Goal: Task Accomplishment & Management: Complete application form

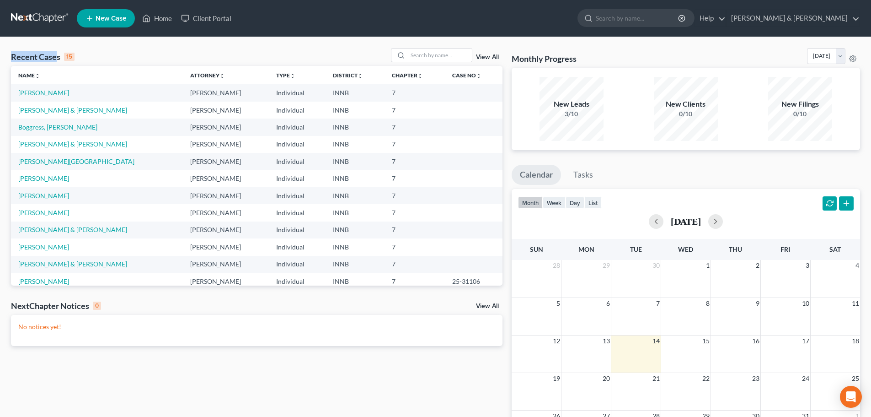
drag, startPoint x: 9, startPoint y: 56, endPoint x: 56, endPoint y: 58, distance: 47.2
click at [56, 58] on div "Recent Cases 15 View All Name unfold_more expand_more expand_less Attorney unfo…" at bounding box center [256, 274] width 501 height 453
click at [114, 48] on div "Recent Cases 15 View All Name unfold_more expand_more expand_less Attorney unfo…" at bounding box center [435, 274] width 871 height 475
click at [112, 37] on div "Recent Cases 15 View All Name unfold_more expand_more expand_less Attorney unfo…" at bounding box center [435, 274] width 871 height 475
click at [60, 94] on link "[PERSON_NAME]" at bounding box center [43, 93] width 51 height 8
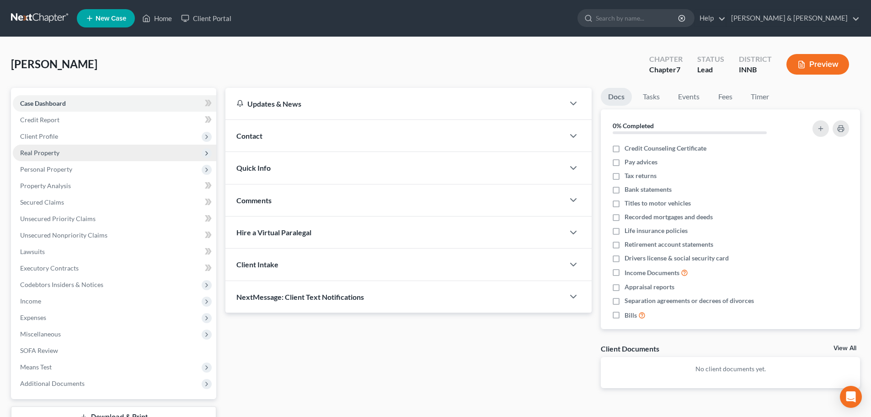
click at [55, 153] on span "Real Property" at bounding box center [39, 153] width 39 height 8
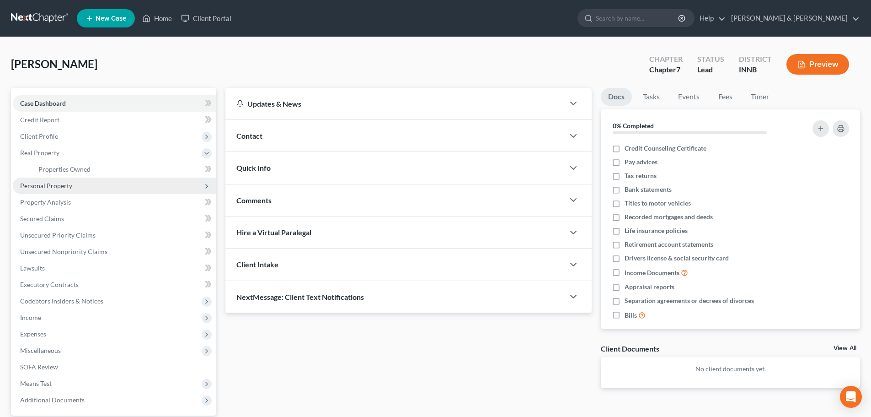
click at [55, 183] on span "Personal Property" at bounding box center [46, 186] width 52 height 8
click at [63, 189] on link "Vehicles Owned" at bounding box center [123, 185] width 185 height 16
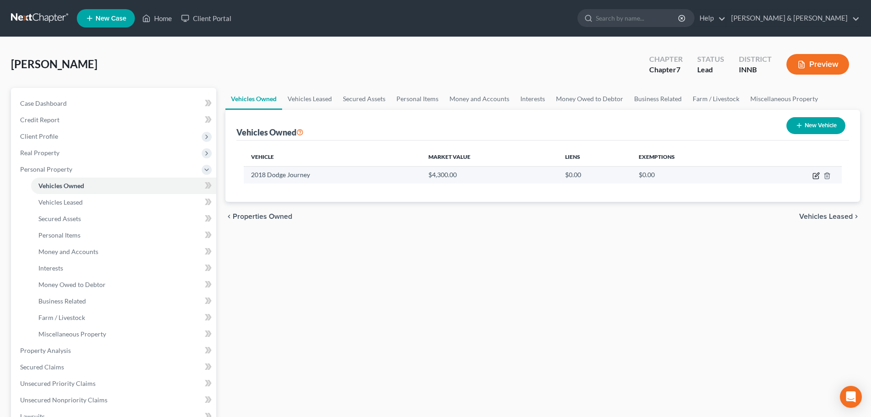
click at [817, 174] on icon "button" at bounding box center [817, 174] width 4 height 4
select select "0"
select select "8"
select select "3"
select select "0"
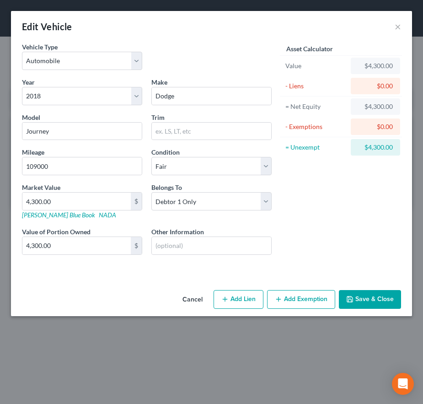
click at [225, 297] on icon "button" at bounding box center [224, 298] width 7 height 7
select select "0"
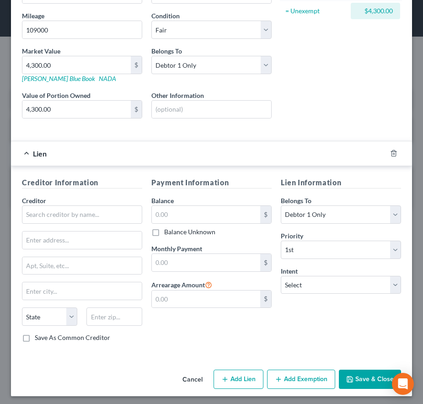
scroll to position [137, 0]
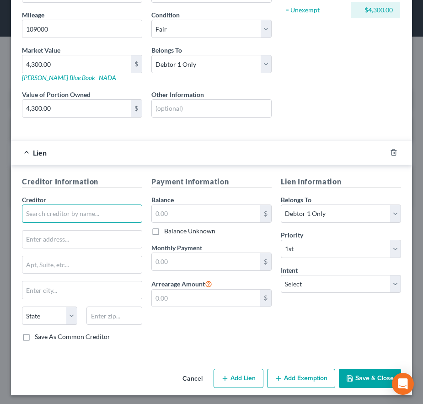
click at [41, 214] on input "text" at bounding box center [82, 213] width 120 height 18
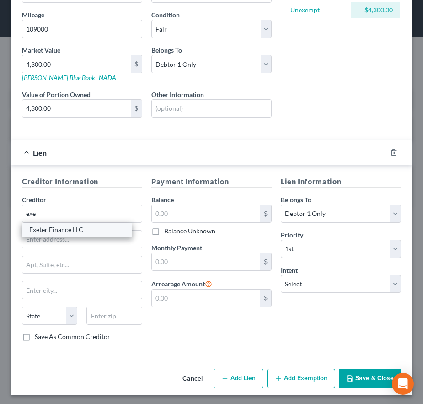
click at [40, 230] on div "Exeter Finance LLC" at bounding box center [76, 229] width 95 height 9
type input "Exeter Finance LLC"
type input "PO Box 166097"
type input "[PERSON_NAME]"
select select "45"
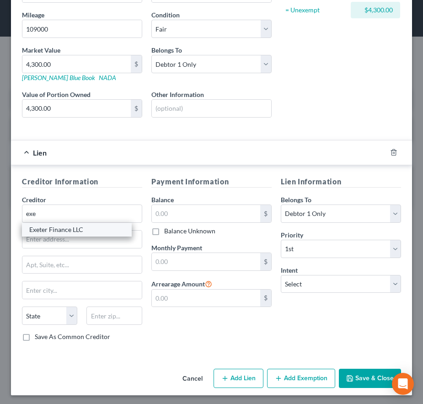
type input "75016"
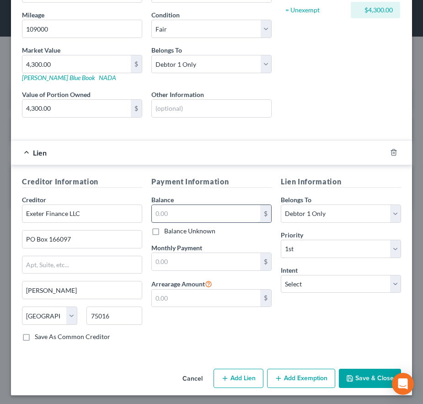
click at [170, 214] on input "text" at bounding box center [206, 213] width 108 height 17
type input "8,608"
type input "472"
select select "2"
click at [352, 379] on button "Save & Close" at bounding box center [370, 378] width 62 height 19
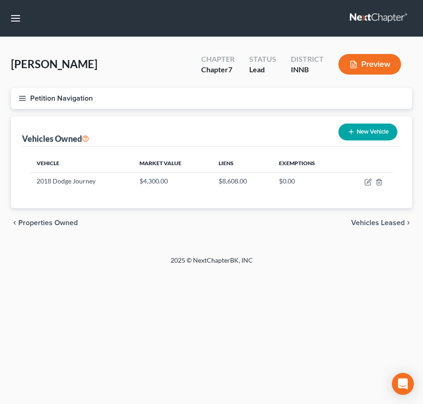
click at [370, 224] on span "Vehicles Leased" at bounding box center [378, 222] width 54 height 7
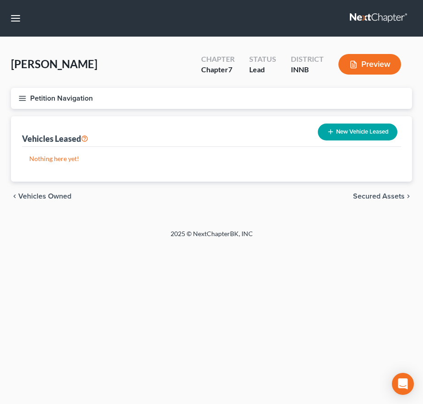
click at [373, 194] on span "Secured Assets" at bounding box center [379, 196] width 52 height 7
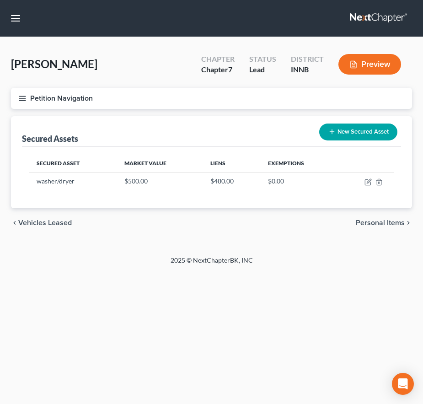
drag, startPoint x: 365, startPoint y: 222, endPoint x: 300, endPoint y: 226, distance: 66.0
click at [300, 226] on div "chevron_left Vehicles Leased Personal Items chevron_right" at bounding box center [211, 222] width 401 height 29
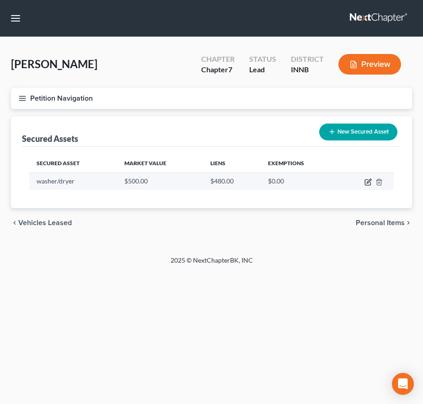
click at [369, 183] on icon "button" at bounding box center [367, 181] width 7 height 7
select select "household_goods"
select select "2"
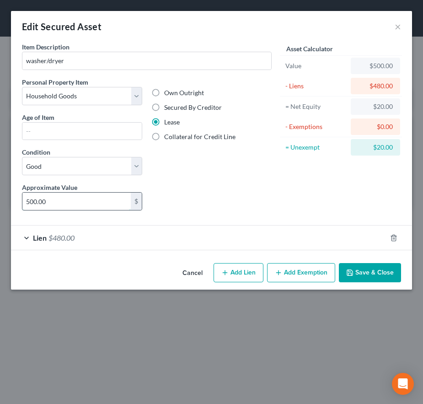
click at [29, 202] on input "500.00" at bounding box center [76, 201] width 108 height 17
type input "1,000"
click at [319, 277] on button "Add Exemption" at bounding box center [301, 272] width 68 height 19
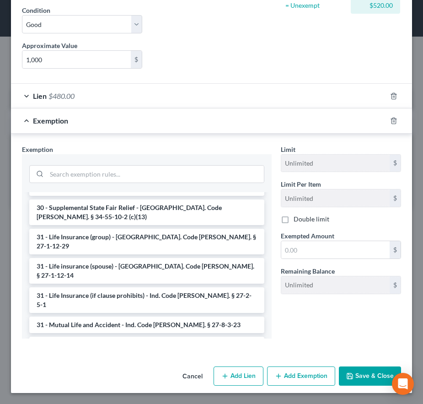
scroll to position [704, 0]
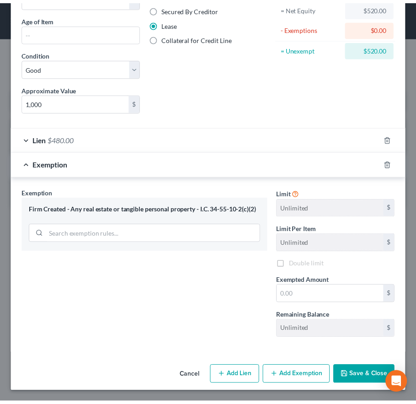
scroll to position [98, 0]
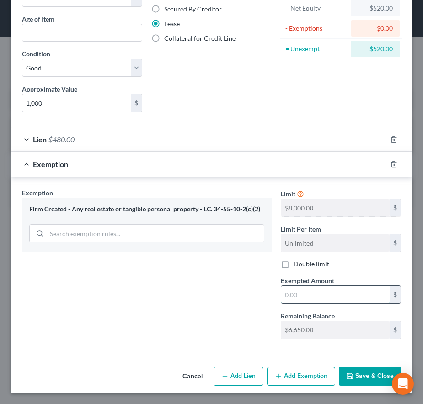
click at [291, 296] on input "text" at bounding box center [335, 294] width 108 height 17
type input "520"
click at [346, 372] on icon "button" at bounding box center [349, 375] width 7 height 7
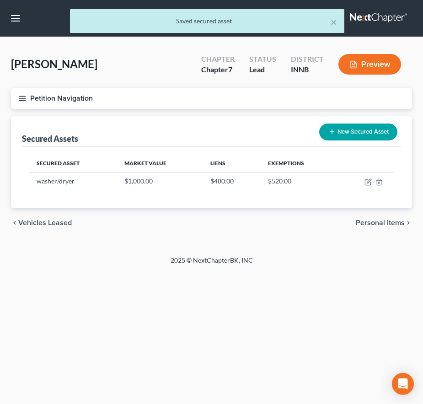
click at [371, 222] on span "Personal Items" at bounding box center [380, 222] width 49 height 7
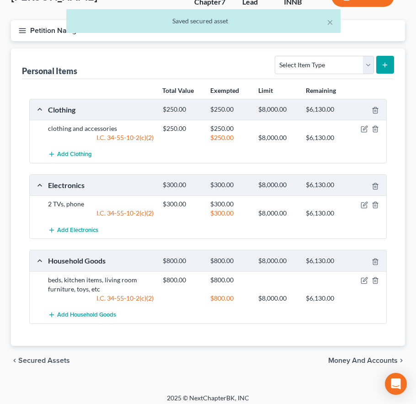
scroll to position [74, 0]
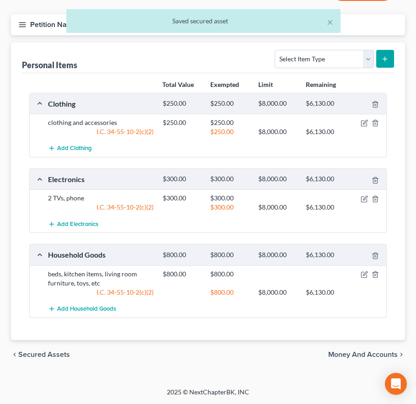
click at [352, 355] on span "Money and Accounts" at bounding box center [363, 354] width 70 height 7
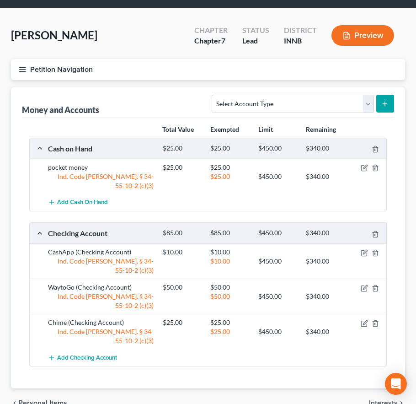
scroll to position [41, 0]
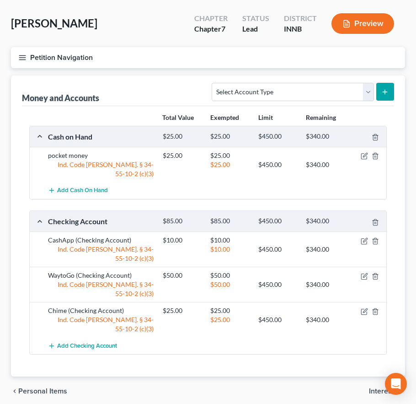
click at [380, 387] on span "Interests" at bounding box center [383, 390] width 29 height 7
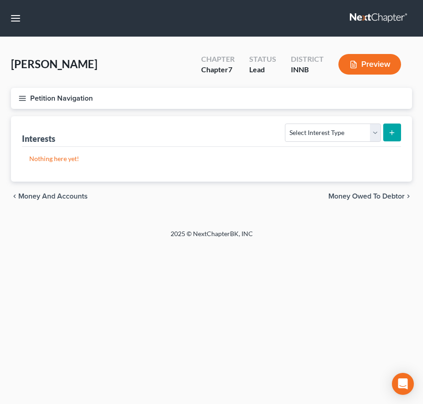
click at [356, 194] on span "Money Owed to Debtor" at bounding box center [366, 196] width 76 height 7
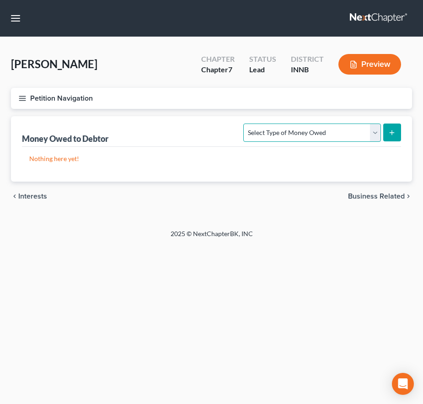
click at [260, 136] on select "Select Type of Money Owed Accounts Receivable Alimony Child Support Claims Agai…" at bounding box center [311, 132] width 137 height 18
select select "expected_tax_refund"
click at [245, 123] on select "Select Type of Money Owed Accounts Receivable Alimony Child Support Claims Agai…" at bounding box center [311, 132] width 137 height 18
click at [393, 136] on icon "submit" at bounding box center [391, 132] width 7 height 7
select select "0"
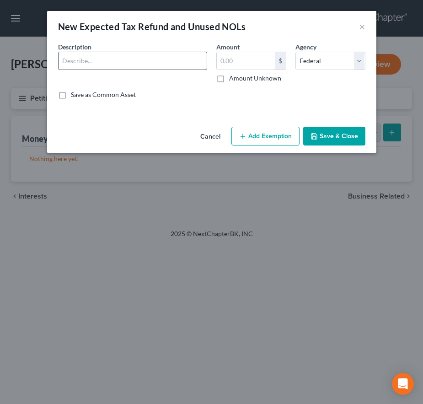
click at [168, 60] on input "text" at bounding box center [133, 60] width 148 height 17
click at [79, 60] on input "text" at bounding box center [133, 60] width 148 height 17
click at [220, 136] on button "Cancel" at bounding box center [210, 137] width 35 height 18
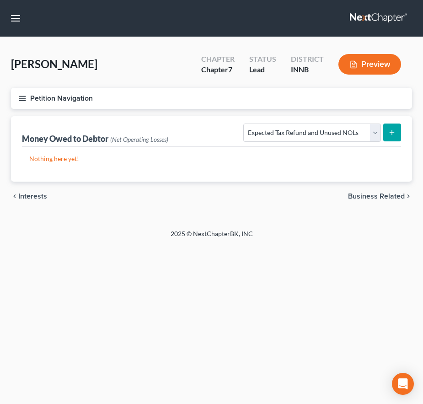
click at [41, 196] on span "Interests" at bounding box center [32, 196] width 29 height 7
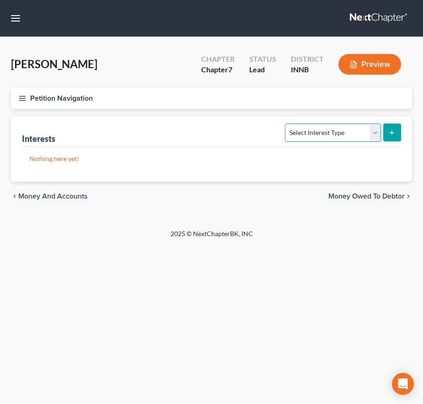
click at [295, 132] on select "Select Interest Type 401K Annuity Bond Education IRA Government Bond Government…" at bounding box center [333, 132] width 96 height 18
click at [296, 132] on select "Select Interest Type 401K Annuity Bond Education IRA Government Bond Government…" at bounding box center [333, 132] width 96 height 18
click at [350, 200] on span "Money Owed to Debtor" at bounding box center [366, 196] width 76 height 7
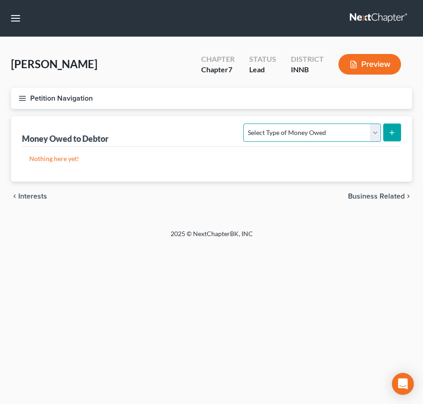
click at [318, 134] on select "Select Type of Money Owed Accounts Receivable Alimony Child Support Claims Agai…" at bounding box center [311, 132] width 137 height 18
select select "expected_tax_refund"
click at [245, 123] on select "Select Type of Money Owed Accounts Receivable Alimony Child Support Claims Agai…" at bounding box center [311, 132] width 137 height 18
click at [393, 136] on icon "submit" at bounding box center [391, 132] width 7 height 7
select select "0"
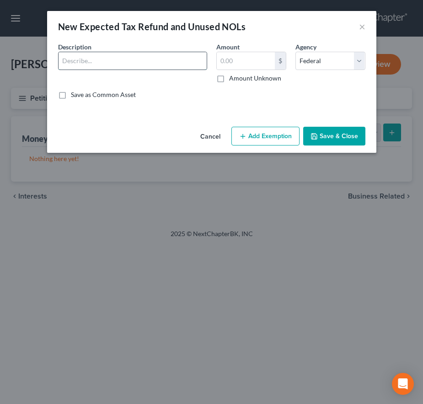
click at [168, 67] on input "text" at bounding box center [133, 60] width 148 height 17
type input "a"
type input "All EIC expected"
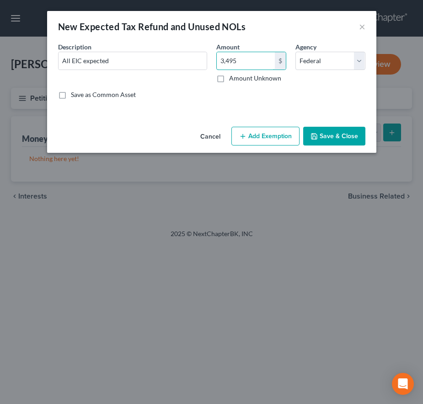
type input "3,495"
click at [255, 138] on button "Add Exemption" at bounding box center [265, 136] width 68 height 19
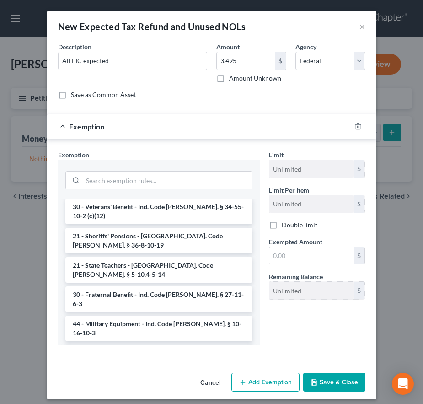
scroll to position [183, 0]
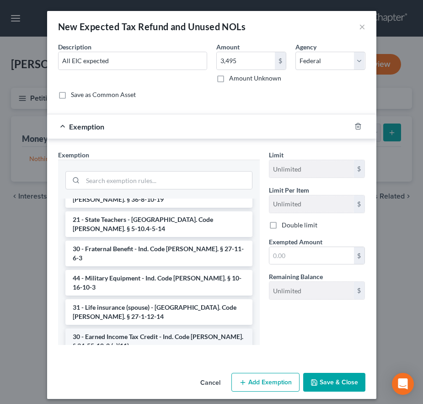
click at [195, 328] on li "30 - Earned Income Tax Credit - Ind. Code [PERSON_NAME]. § 34-55-10-2 (c)(11)" at bounding box center [158, 341] width 187 height 26
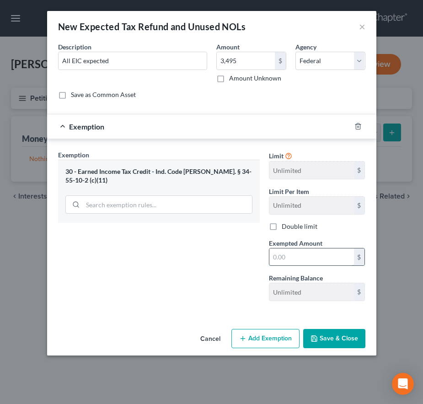
click at [288, 253] on input "text" at bounding box center [311, 256] width 85 height 17
type input "3,495"
click at [331, 344] on button "Save & Close" at bounding box center [334, 338] width 62 height 19
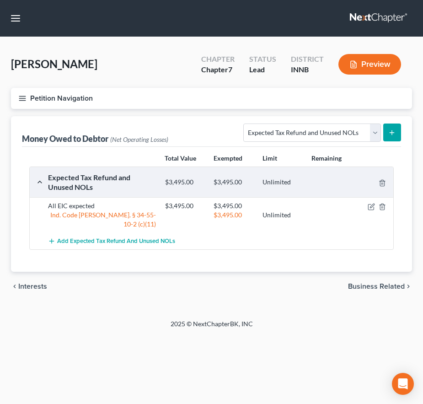
click at [391, 130] on icon "submit" at bounding box center [391, 132] width 7 height 7
select select "0"
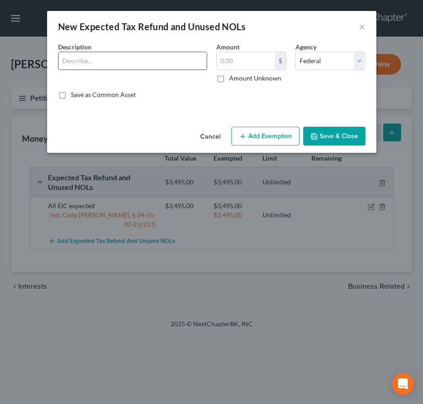
click at [188, 60] on input "text" at bounding box center [133, 60] width 148 height 17
type input "All EIC expected"
click at [248, 61] on input "text" at bounding box center [246, 60] width 58 height 17
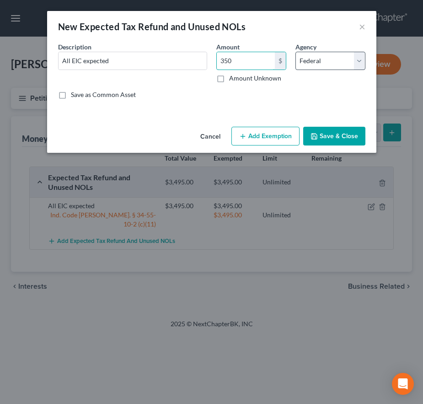
type input "350"
click at [311, 59] on select "Select Federal State Local" at bounding box center [330, 61] width 70 height 18
select select "1"
click at [295, 52] on select "Select Federal State Local" at bounding box center [330, 61] width 70 height 18
click at [273, 142] on button "Add Exemption" at bounding box center [265, 136] width 68 height 19
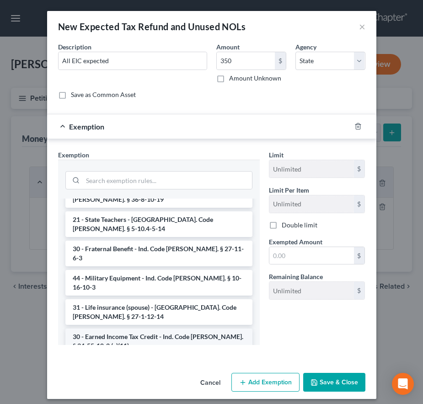
click at [167, 328] on li "30 - Earned Income Tax Credit - Ind. Code [PERSON_NAME]. § 34-55-10-2 (c)(11)" at bounding box center [158, 341] width 187 height 26
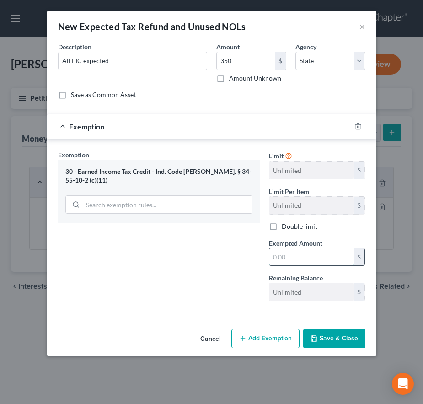
click at [284, 258] on input "text" at bounding box center [311, 256] width 85 height 17
type input "350"
click at [354, 340] on button "Save & Close" at bounding box center [334, 338] width 62 height 19
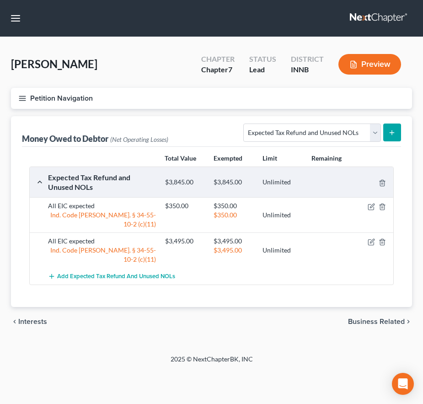
click at [364, 318] on span "Business Related" at bounding box center [376, 321] width 57 height 7
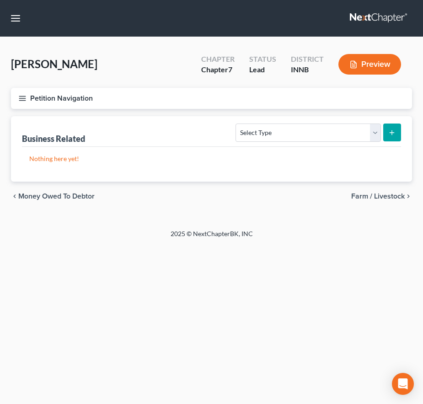
click at [370, 193] on span "Farm / Livestock" at bounding box center [378, 196] width 54 height 7
click at [370, 193] on span "Miscellaneous Property" at bounding box center [365, 196] width 77 height 7
click at [370, 193] on span "Property Analysis" at bounding box center [376, 196] width 58 height 7
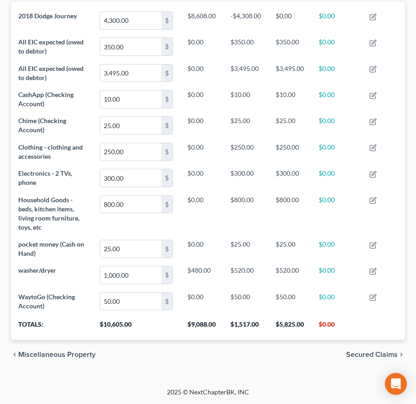
click at [365, 354] on span "Secured Claims" at bounding box center [372, 354] width 52 height 7
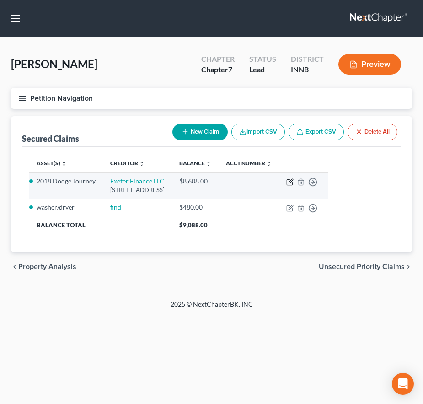
click at [294, 183] on icon "button" at bounding box center [289, 181] width 7 height 7
select select "45"
select select "2"
select select "0"
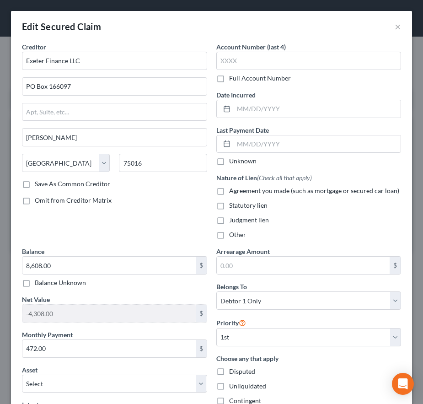
click at [229, 193] on label "Agreement you made (such as mortgage or secured car loan)" at bounding box center [314, 190] width 170 height 9
click at [233, 192] on input "Agreement you made (such as mortgage or secured car loan)" at bounding box center [236, 189] width 6 height 6
checkbox input "true"
click at [256, 144] on input "text" at bounding box center [317, 143] width 167 height 17
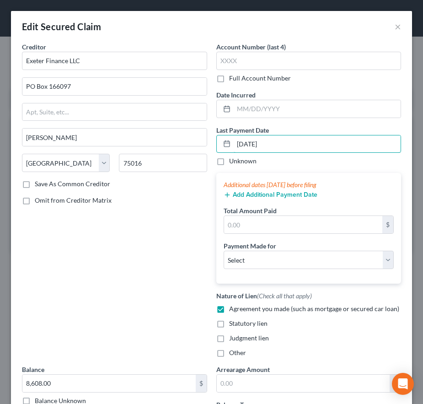
type input "[DATE]"
click at [251, 196] on button "Add Additional Payment Date" at bounding box center [271, 194] width 94 height 7
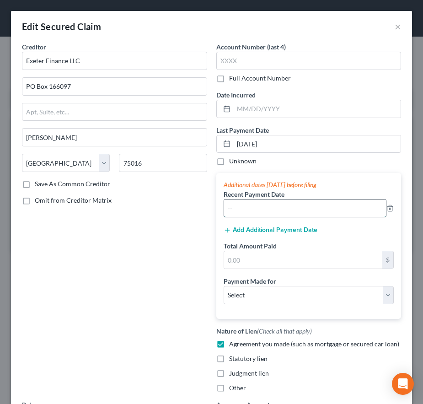
click at [251, 209] on input "text" at bounding box center [305, 207] width 162 height 17
type input "09/2025"
click at [268, 231] on button "Add Additional Payment Date" at bounding box center [271, 229] width 94 height 7
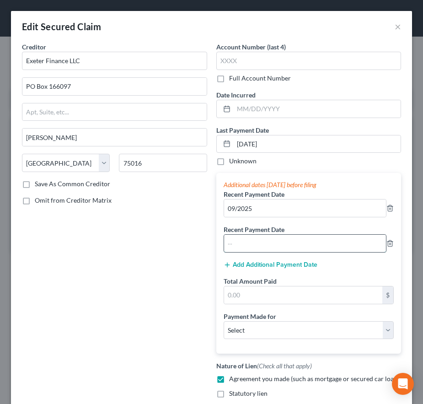
click at [232, 247] on input "text" at bounding box center [305, 243] width 162 height 17
type input "08/2025"
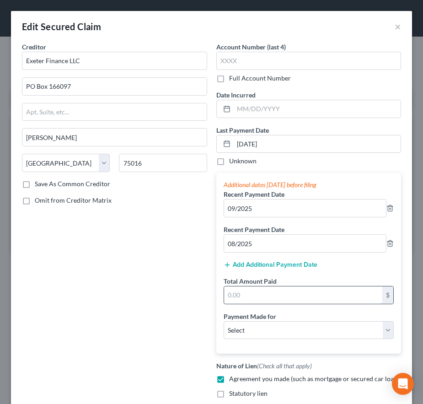
click at [255, 298] on input "text" at bounding box center [303, 294] width 159 height 17
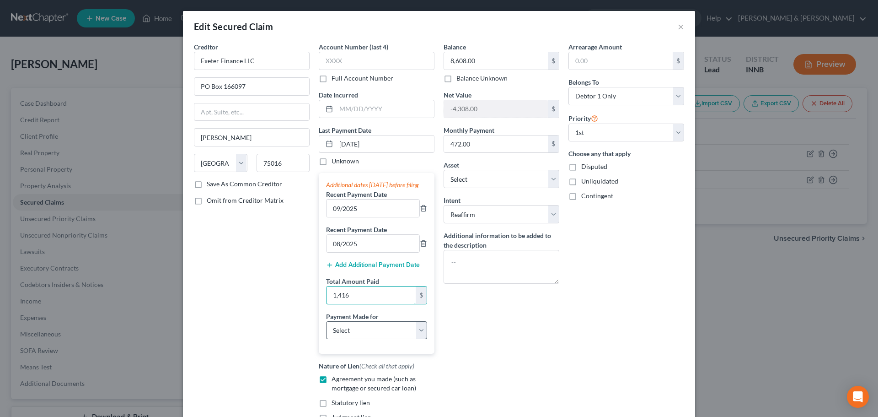
type input "1,416"
click at [351, 335] on select "Select Car Credit Card Loan Repayment Mortgage Other Suppliers Or Vendors" at bounding box center [376, 330] width 101 height 18
select select "0"
click at [326, 330] on select "Select Car Credit Card Loan Repayment Mortgage Other Suppliers Or Vendors" at bounding box center [376, 330] width 101 height 18
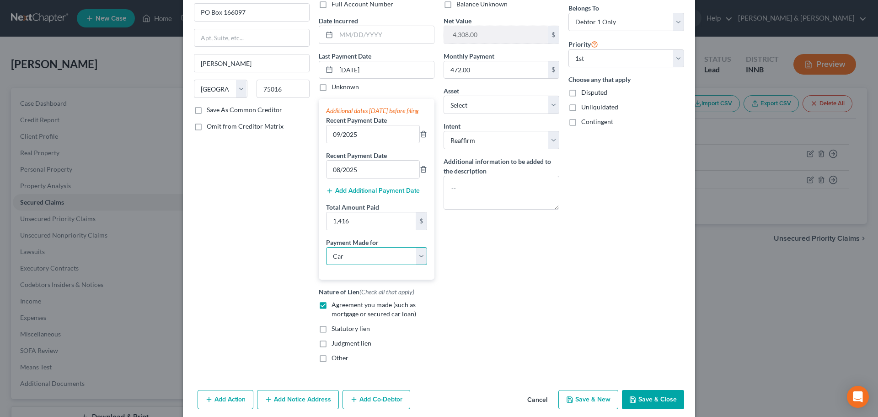
scroll to position [120, 0]
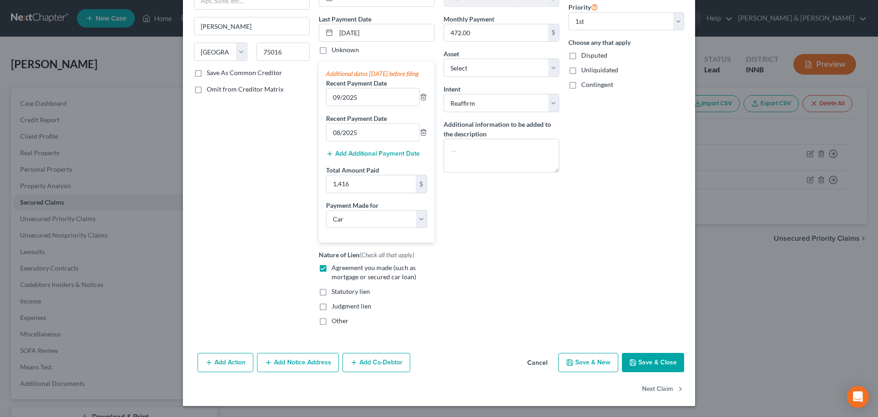
click at [659, 365] on button "Save & Close" at bounding box center [653, 362] width 62 height 19
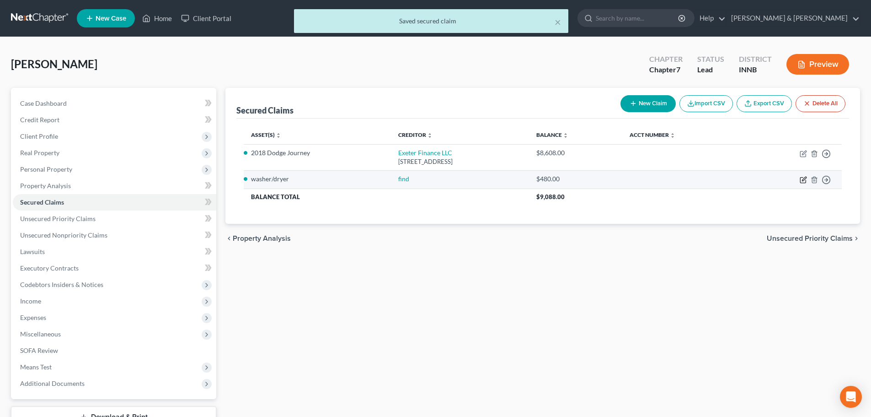
click at [801, 178] on icon "button" at bounding box center [803, 179] width 7 height 7
select select "2"
select select "0"
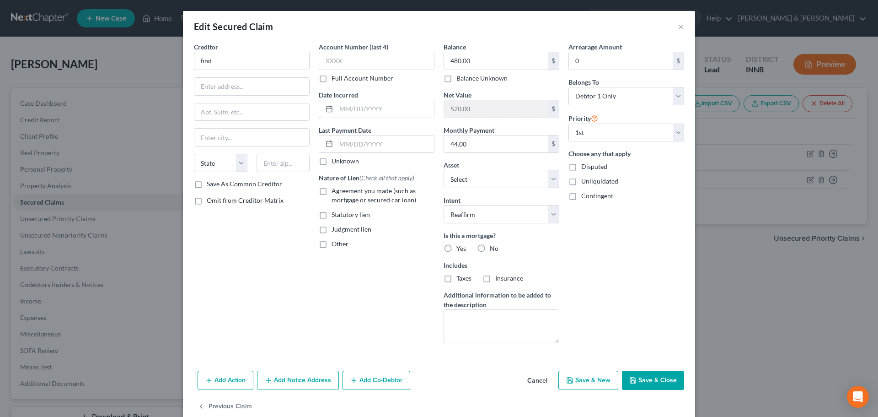
click at [490, 245] on label "No" at bounding box center [494, 248] width 9 height 9
click at [493, 245] on input "No" at bounding box center [496, 247] width 6 height 6
radio input "true"
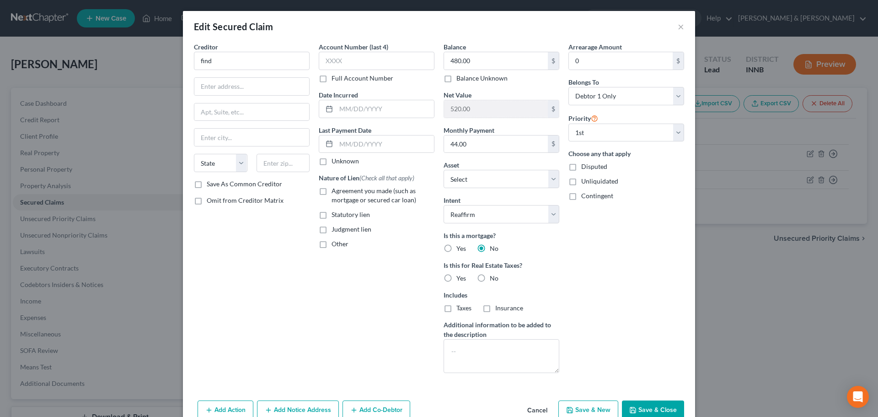
click at [490, 278] on label "No" at bounding box center [494, 277] width 9 height 9
click at [493, 278] on input "No" at bounding box center [496, 276] width 6 height 6
radio input "true"
click at [214, 63] on input "find" at bounding box center [252, 61] width 116 height 18
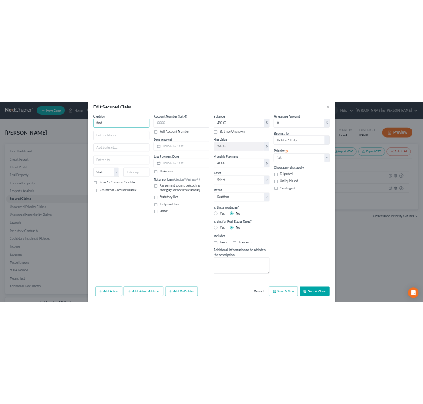
scroll to position [0, 0]
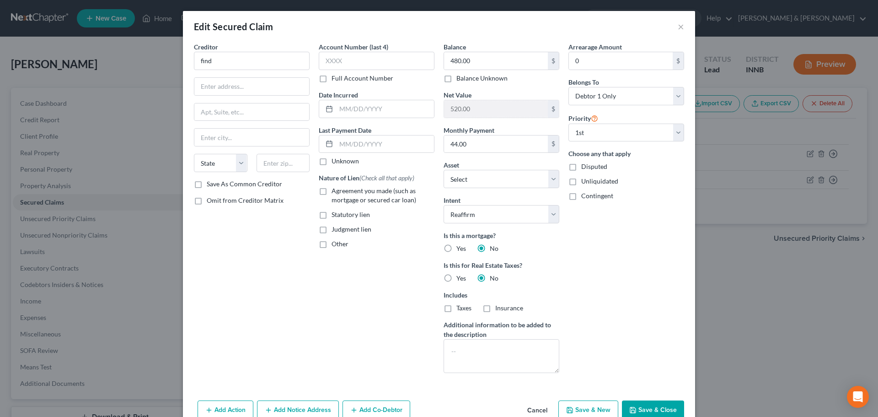
click at [332, 190] on label "Agreement you made (such as mortgage or secured car loan)" at bounding box center [383, 195] width 103 height 18
click at [335, 190] on input "Agreement you made (such as mortgage or secured car loan)" at bounding box center [338, 189] width 6 height 6
checkbox input "true"
click at [621, 227] on div "Arrearage Amount 0 $ Belongs To * Select Debtor 1 Only Debtor 2 Only Debtor 1 A…" at bounding box center [626, 211] width 125 height 338
click at [640, 407] on button "Save & Close" at bounding box center [653, 409] width 62 height 19
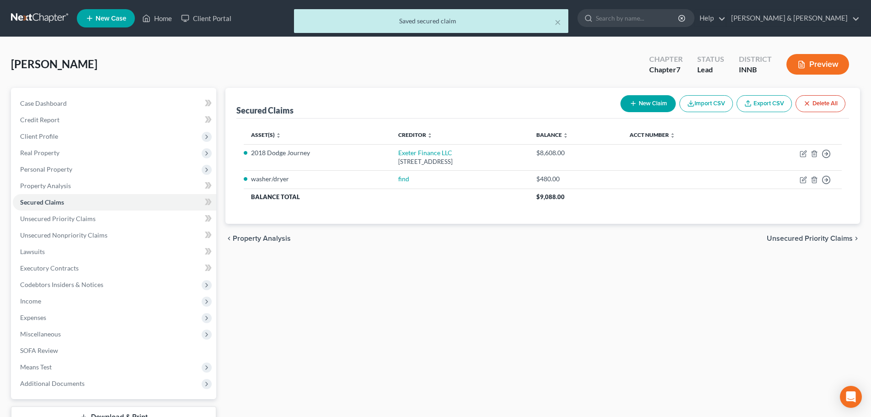
click at [775, 236] on span "Unsecured Priority Claims" at bounding box center [810, 238] width 86 height 7
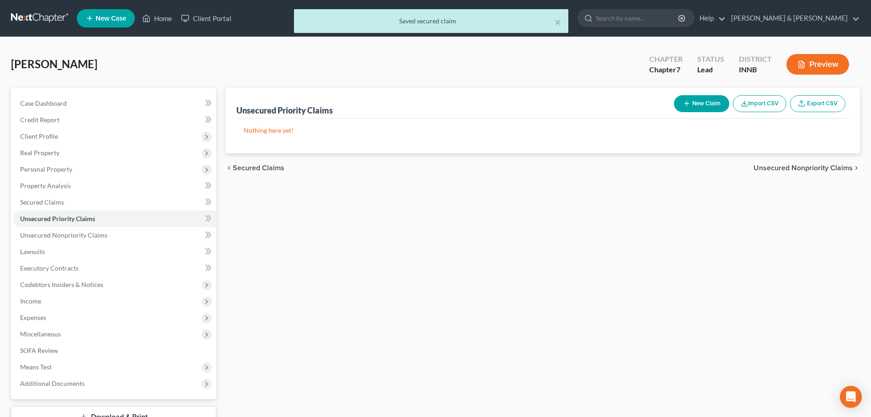
click at [776, 167] on span "Unsecured Nonpriority Claims" at bounding box center [803, 167] width 99 height 7
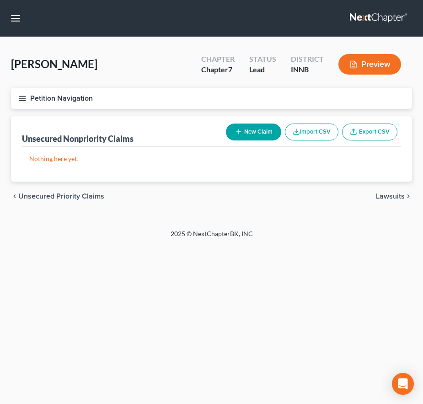
click at [242, 134] on button "New Claim" at bounding box center [253, 131] width 55 height 17
select select "0"
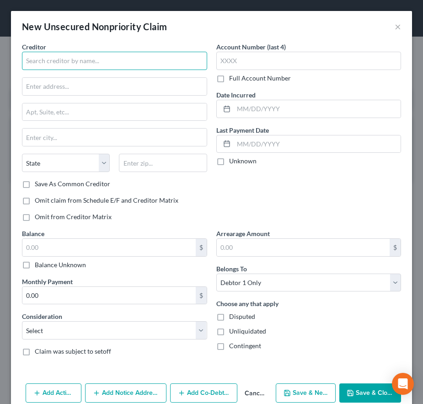
click at [54, 59] on input "text" at bounding box center [114, 61] width 185 height 18
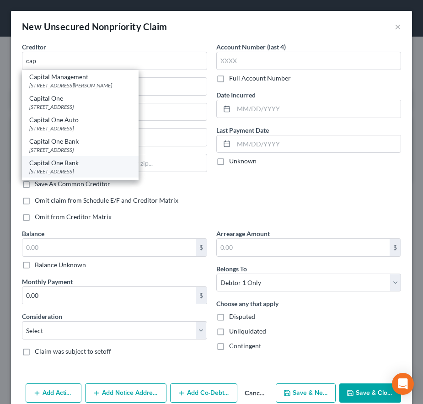
click at [59, 162] on div "Capital One Bank" at bounding box center [80, 162] width 102 height 9
type input "Capital One Bank"
type input "PO Box 30285"
type input "[GEOGRAPHIC_DATA]"
select select "46"
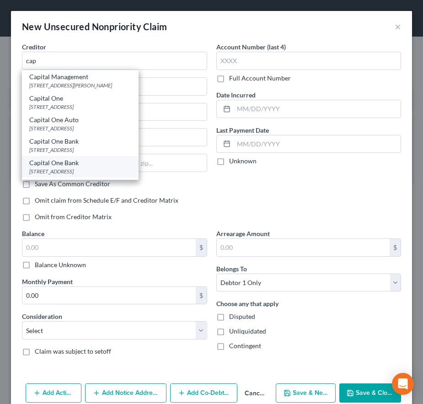
type input "84130"
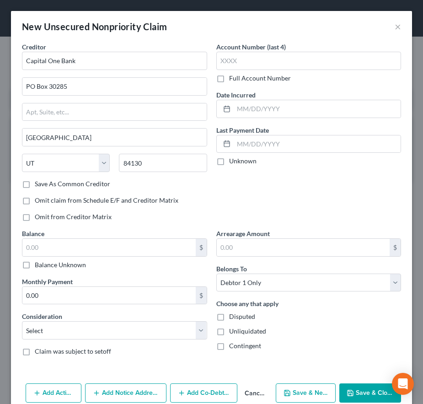
scroll to position [17, 0]
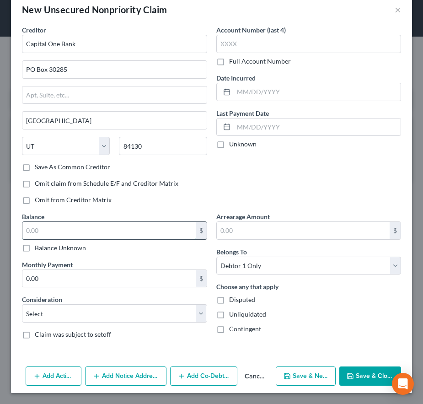
click at [116, 229] on input "text" at bounding box center [108, 230] width 173 height 17
type input "539"
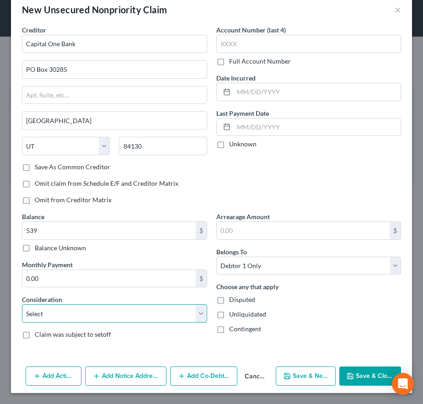
click at [110, 315] on select "Select Cable / Satellite Services Collection Agency Credit Card Debt Debt Couns…" at bounding box center [114, 313] width 185 height 18
select select "2"
click at [22, 304] on select "Select Cable / Satellite Services Collection Agency Credit Card Debt Debt Couns…" at bounding box center [114, 313] width 185 height 18
click at [132, 378] on button "Add Notice Address" at bounding box center [125, 375] width 81 height 19
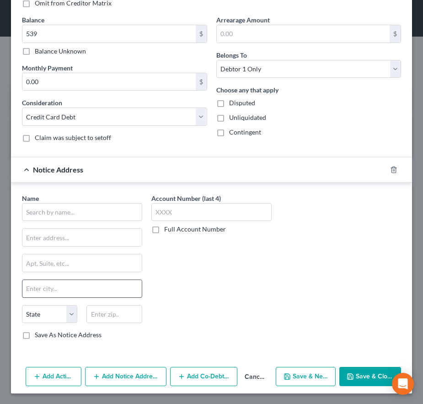
scroll to position [214, 0]
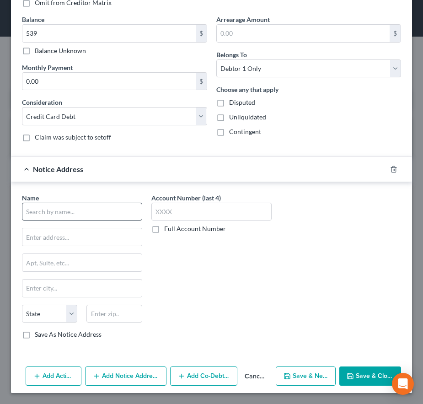
drag, startPoint x: 72, startPoint y: 222, endPoint x: 70, endPoint y: 215, distance: 7.0
click at [72, 221] on div "Name * State [US_STATE] AK AR AZ CA CO CT DE DC [GEOGRAPHIC_DATA] [GEOGRAPHIC_D…" at bounding box center [82, 266] width 120 height 146
click at [68, 210] on input "text" at bounding box center [82, 212] width 120 height 18
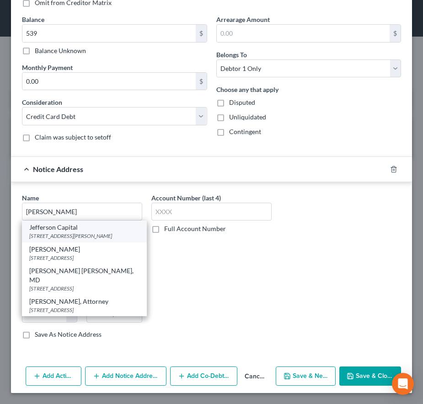
click at [64, 230] on div "Jefferson Capital" at bounding box center [84, 227] width 110 height 9
type input "Jefferson Capital"
type input "16 [PERSON_NAME]"
type input "Saint Cloud"
select select "24"
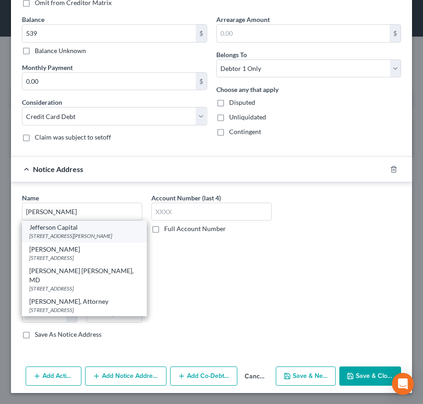
type input "56303"
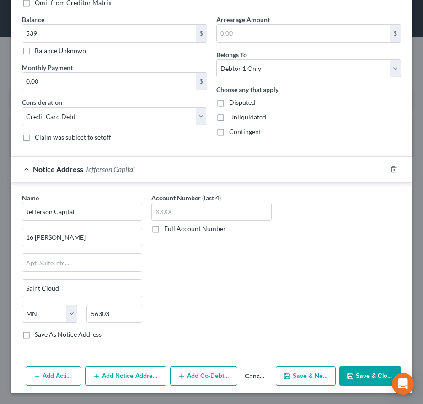
click at [312, 373] on button "Save & New" at bounding box center [306, 375] width 60 height 19
select select "0"
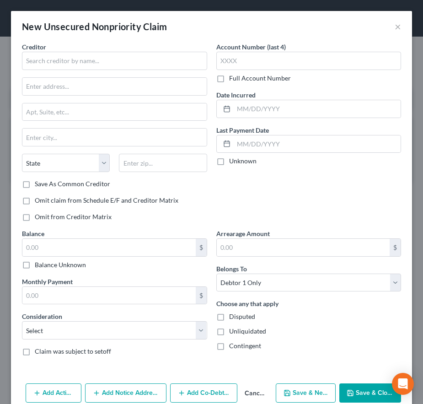
type input "539.00"
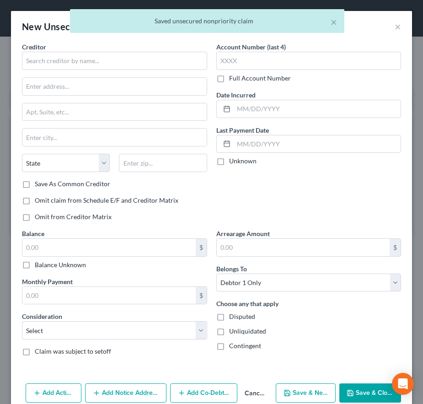
scroll to position [0, 0]
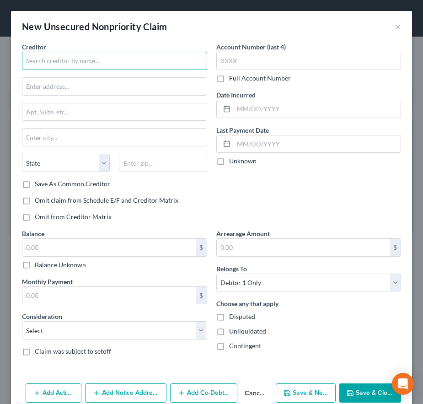
click at [38, 62] on input "text" at bounding box center [114, 61] width 185 height 18
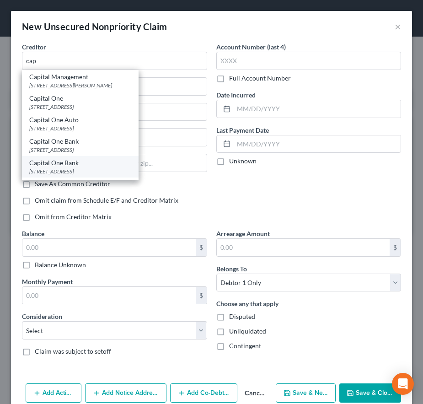
click at [51, 164] on div "Capital One Bank" at bounding box center [80, 162] width 102 height 9
type input "Capital One Bank"
type input "PO Box 30285"
type input "[GEOGRAPHIC_DATA]"
select select "46"
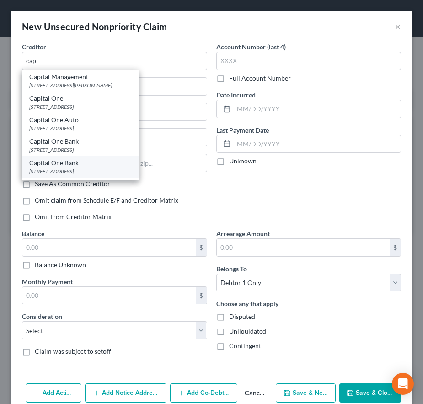
type input "84130"
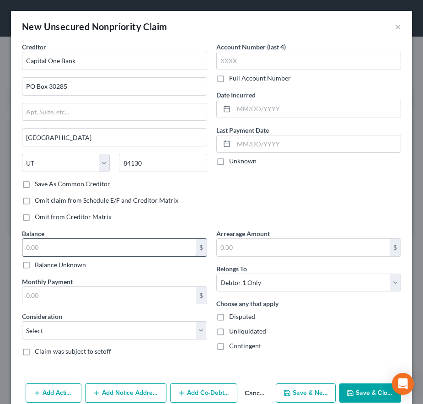
click at [64, 244] on input "text" at bounding box center [108, 247] width 173 height 17
type input "487"
click at [54, 331] on select "Select Cable / Satellite Services Collection Agency Credit Card Debt Debt Couns…" at bounding box center [114, 330] width 185 height 18
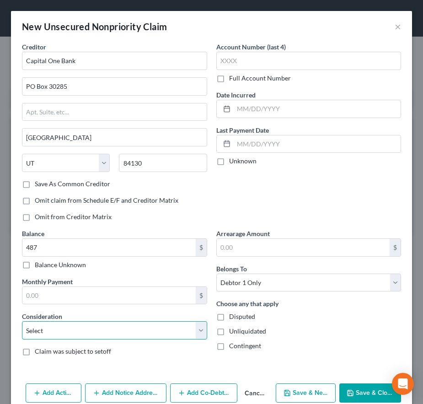
select select "2"
click at [22, 321] on select "Select Cable / Satellite Services Collection Agency Credit Card Debt Debt Couns…" at bounding box center [114, 330] width 185 height 18
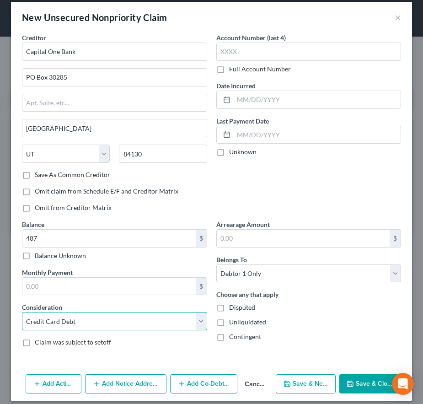
scroll to position [17, 0]
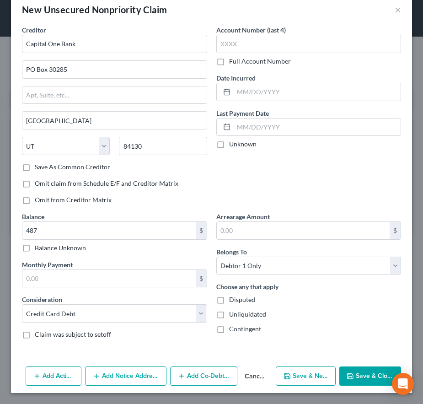
click at [296, 375] on button "Save & New" at bounding box center [306, 375] width 60 height 19
select select "0"
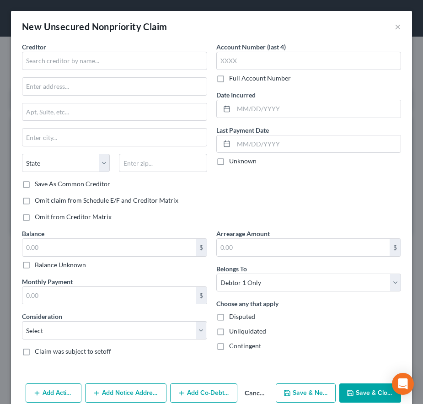
type input "487.00"
type input "0.00"
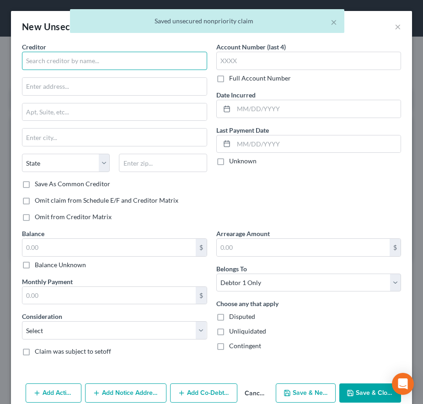
click at [62, 60] on input "text" at bounding box center [114, 61] width 185 height 18
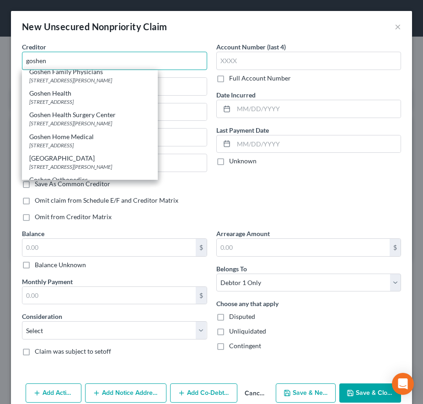
scroll to position [91, 0]
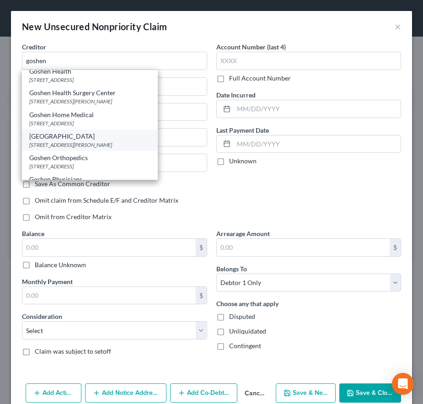
click at [58, 140] on div "[GEOGRAPHIC_DATA]" at bounding box center [89, 136] width 121 height 9
type input "[GEOGRAPHIC_DATA]"
type input "PO Box 139"
type input "Goshen"
select select "15"
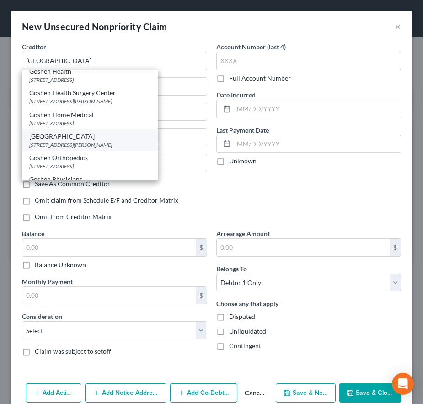
type input "46527"
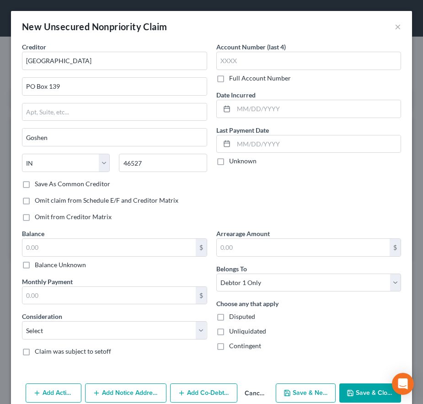
scroll to position [0, 0]
click at [64, 250] on input "text" at bounding box center [108, 247] width 173 height 17
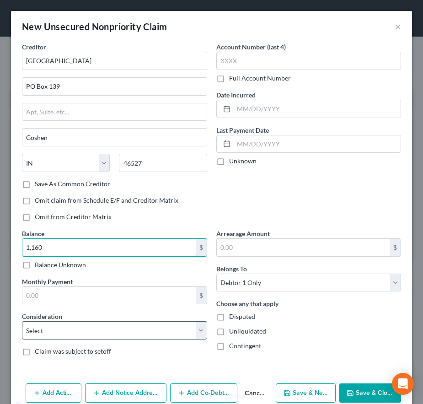
type input "1,160"
click at [45, 332] on select "Select Cable / Satellite Services Collection Agency Credit Card Debt Debt Couns…" at bounding box center [114, 330] width 185 height 18
select select "9"
click at [22, 321] on select "Select Cable / Satellite Services Collection Agency Credit Card Debt Debt Couns…" at bounding box center [114, 330] width 185 height 18
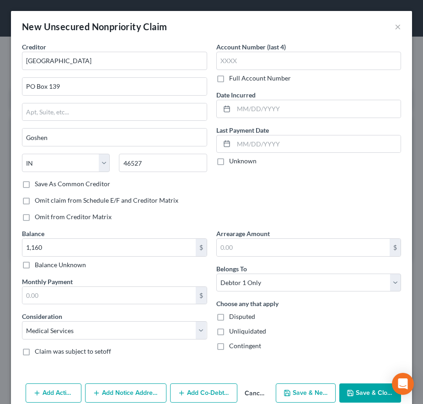
click at [100, 391] on icon "button" at bounding box center [96, 392] width 7 height 7
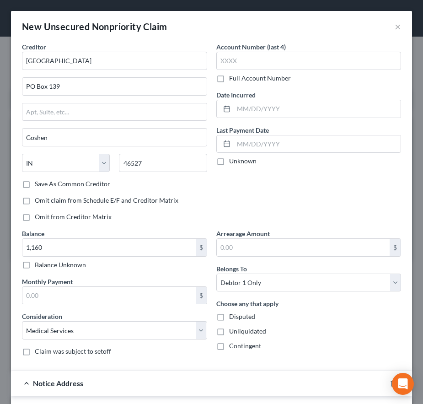
scroll to position [183, 0]
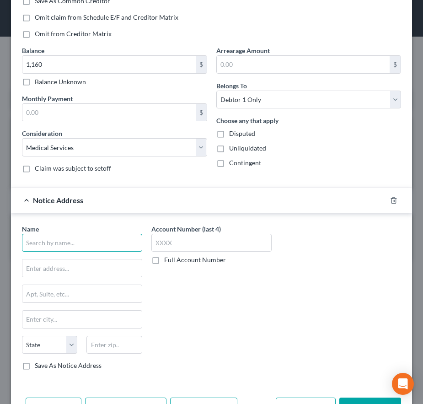
click at [30, 242] on input "text" at bounding box center [82, 243] width 120 height 18
drag, startPoint x: 58, startPoint y: 244, endPoint x: 5, endPoint y: 242, distance: 53.1
click at [5, 242] on div "New Unsecured Nonpriority Claim × Creditor * [GEOGRAPHIC_DATA] [GEOGRAPHIC_DATA…" at bounding box center [211, 202] width 423 height 404
type input "Credit Services"
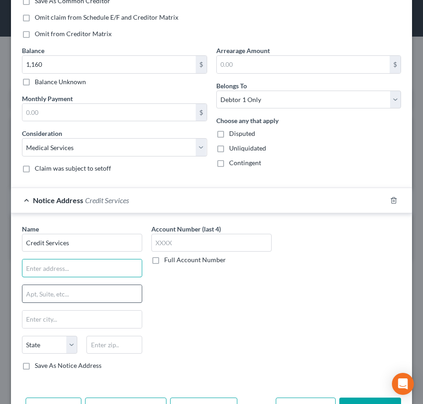
scroll to position [214, 0]
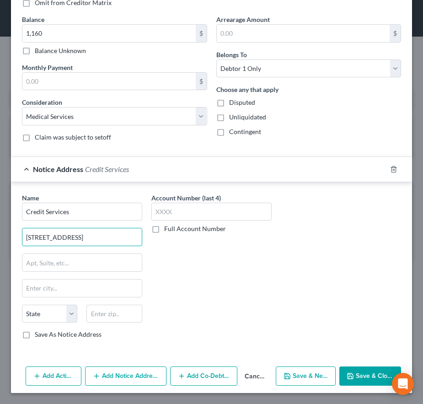
type input "[STREET_ADDRESS]"
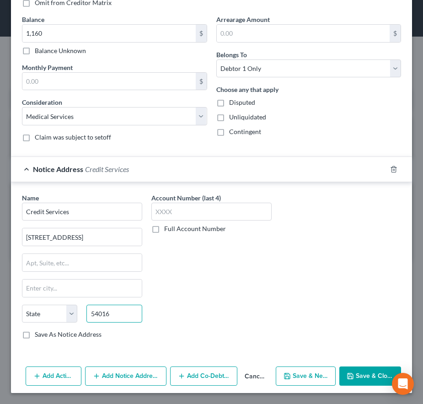
type input "54016"
type input "[PERSON_NAME]"
select select "52"
click at [311, 379] on button "Save & New" at bounding box center [306, 375] width 60 height 19
select select "0"
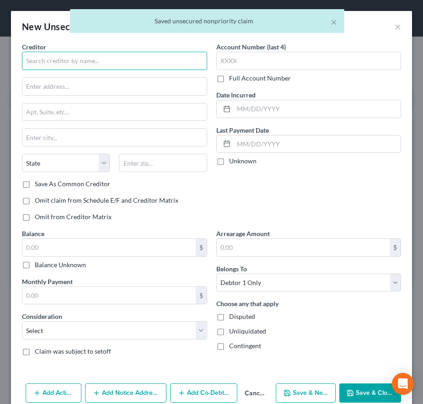
click at [69, 63] on input "text" at bounding box center [114, 61] width 185 height 18
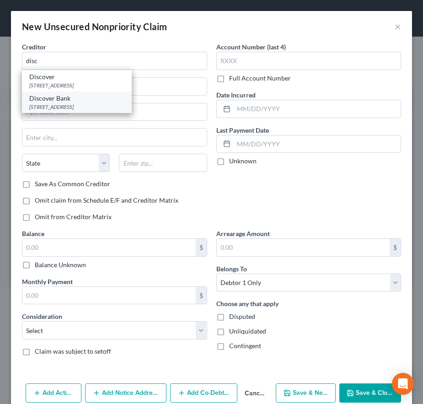
click at [62, 108] on div "[STREET_ADDRESS]" at bounding box center [76, 107] width 95 height 8
type input "Discover Bank"
type input "[STREET_ADDRESS]"
type input "[GEOGRAPHIC_DATA]"
select select "36"
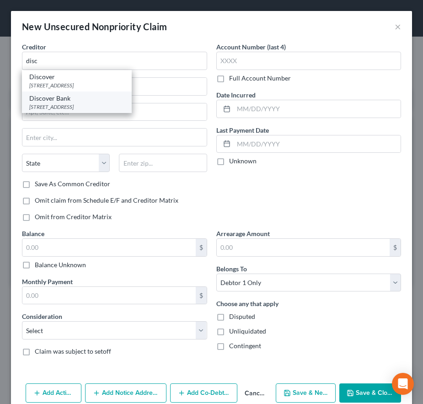
type input "43054"
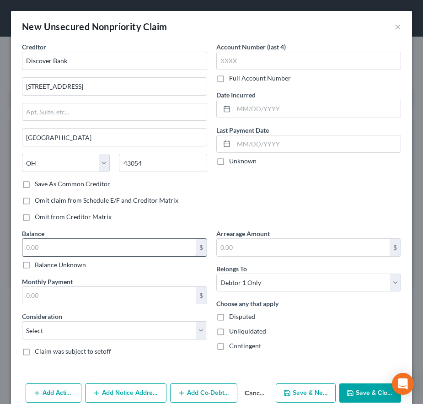
click at [43, 248] on input "text" at bounding box center [108, 247] width 173 height 17
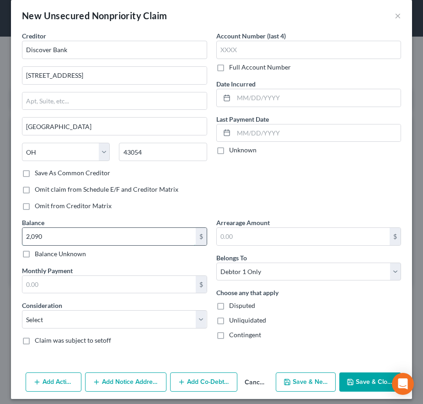
scroll to position [17, 0]
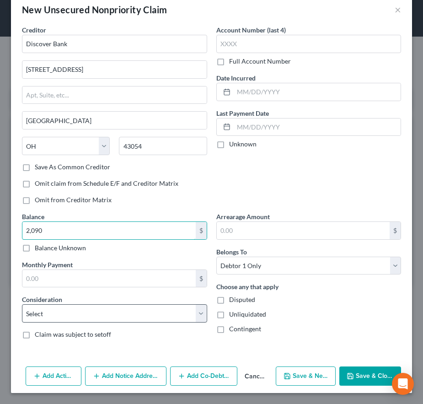
type input "2,090"
click at [32, 319] on select "Select Cable / Satellite Services Collection Agency Credit Card Debt Debt Couns…" at bounding box center [114, 313] width 185 height 18
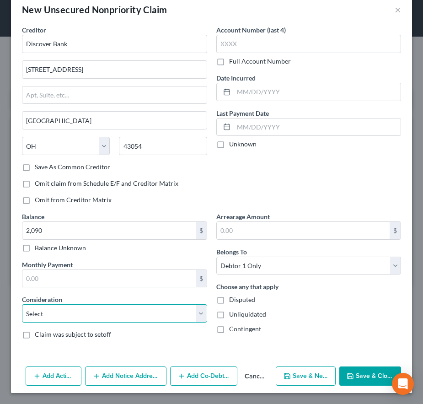
select select "2"
click at [22, 304] on select "Select Cable / Satellite Services Collection Agency Credit Card Debt Debt Couns…" at bounding box center [114, 313] width 185 height 18
click at [303, 384] on button "Save & New" at bounding box center [306, 375] width 60 height 19
select select "0"
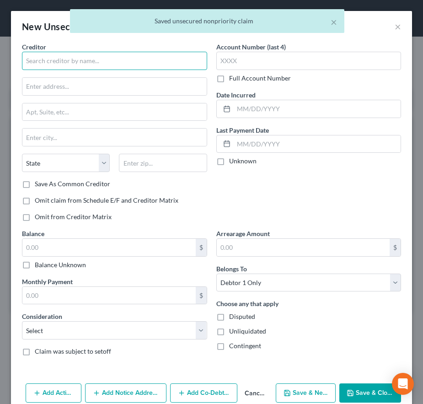
click at [53, 61] on input "text" at bounding box center [114, 61] width 185 height 18
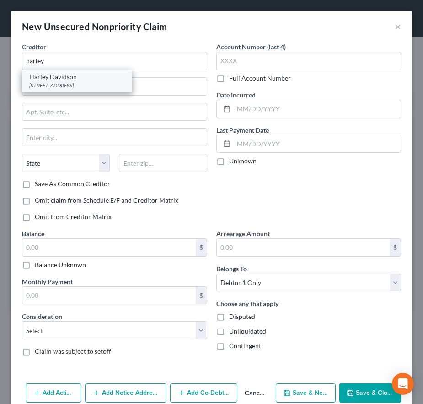
click at [46, 82] on div "[STREET_ADDRESS]" at bounding box center [76, 85] width 95 height 8
type input "Harley Davidson"
type input "[STREET_ADDRESS]"
type input "Reno"
select select "31"
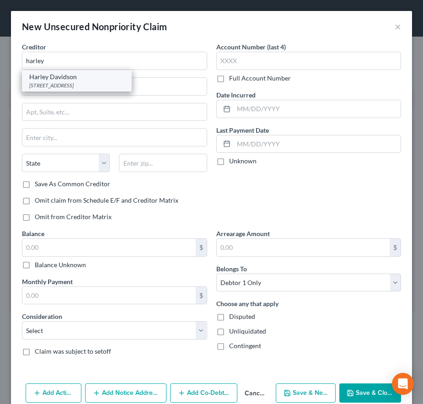
type input "89521"
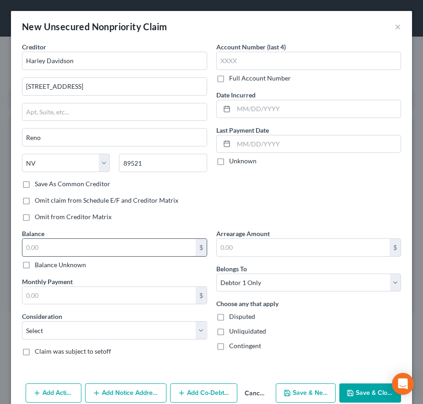
click at [43, 246] on input "text" at bounding box center [108, 247] width 173 height 17
type input "16,666"
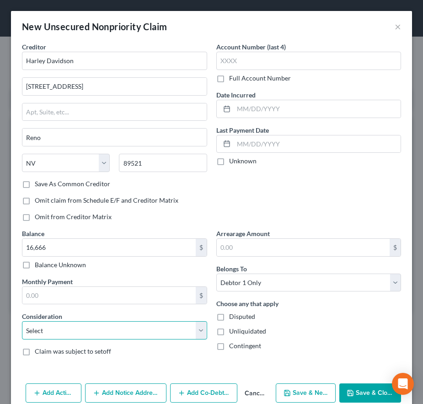
click at [101, 330] on select "Select Cable / Satellite Services Collection Agency Credit Card Debt Debt Couns…" at bounding box center [114, 330] width 185 height 18
select select "4"
click at [22, 321] on select "Select Cable / Satellite Services Collection Agency Credit Card Debt Debt Couns…" at bounding box center [114, 330] width 185 height 18
click at [298, 393] on button "Save & New" at bounding box center [306, 392] width 60 height 19
select select "0"
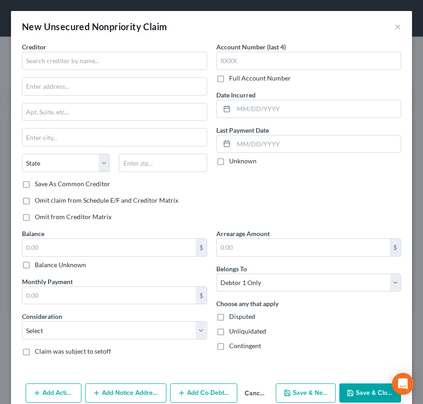
type input "16,666.00"
type input "0.00"
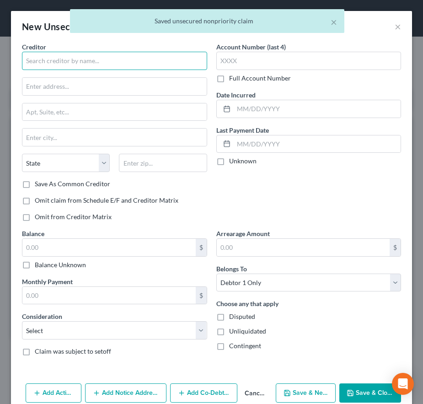
click at [54, 64] on input "text" at bounding box center [114, 61] width 185 height 18
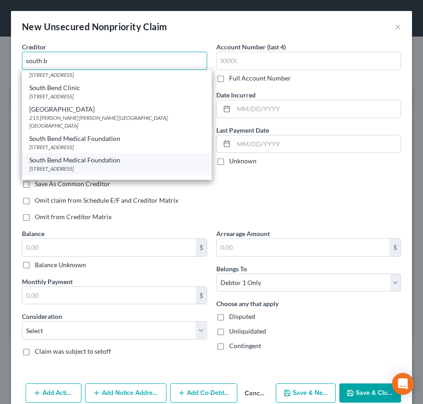
scroll to position [20, 0]
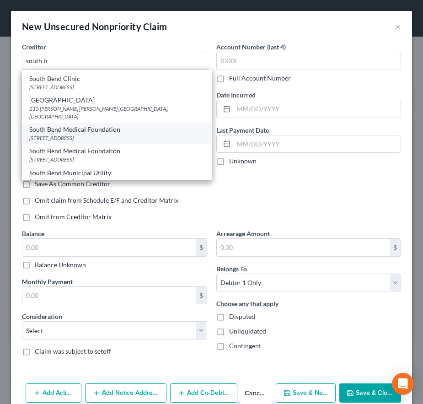
click at [63, 125] on div "South Bend Medical Foundation" at bounding box center [116, 129] width 175 height 9
type input "South Bend Medical Foundation"
type input "[STREET_ADDRESS]"
type input "[GEOGRAPHIC_DATA]"
select select "15"
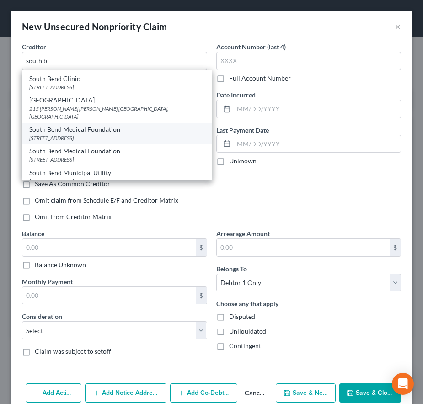
type input "46601"
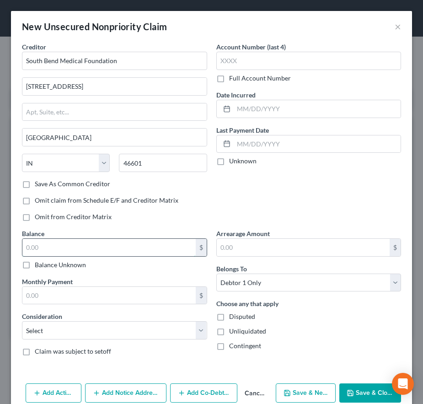
click at [75, 250] on input "text" at bounding box center [108, 247] width 173 height 17
type input "504"
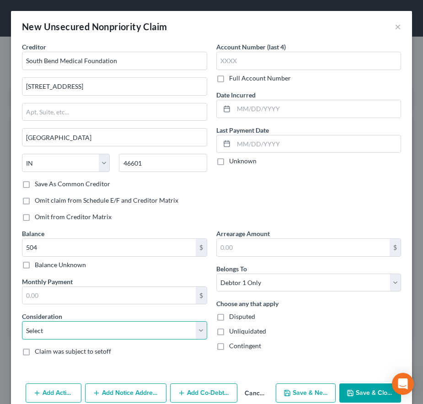
click at [42, 330] on select "Select Cable / Satellite Services Collection Agency Credit Card Debt Debt Couns…" at bounding box center [114, 330] width 185 height 18
select select "9"
click at [22, 321] on select "Select Cable / Satellite Services Collection Agency Credit Card Debt Debt Couns…" at bounding box center [114, 330] width 185 height 18
click at [110, 394] on button "Add Notice Address" at bounding box center [125, 392] width 81 height 19
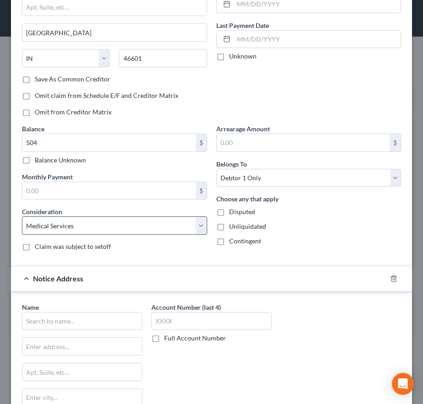
scroll to position [214, 0]
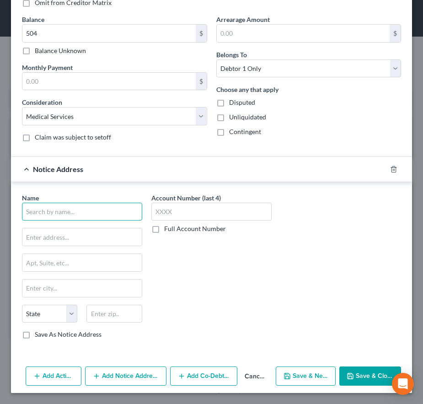
click at [65, 214] on input "text" at bounding box center [82, 212] width 120 height 18
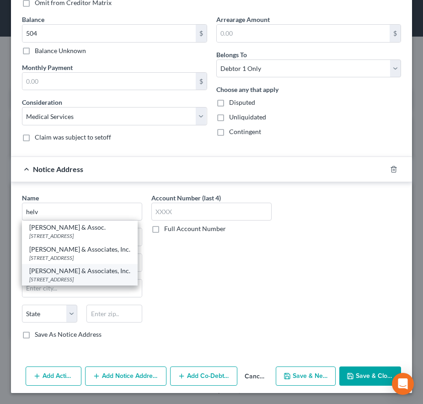
click at [62, 279] on div "[STREET_ADDRESS]" at bounding box center [79, 279] width 101 height 8
type input "[PERSON_NAME] & Associates, Inc."
type input "[STREET_ADDRESS]"
type input "[GEOGRAPHIC_DATA]"
select select "15"
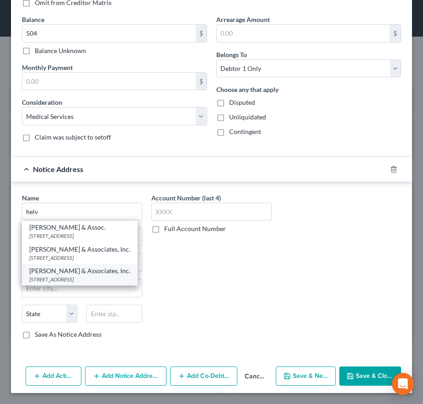
type input "46580"
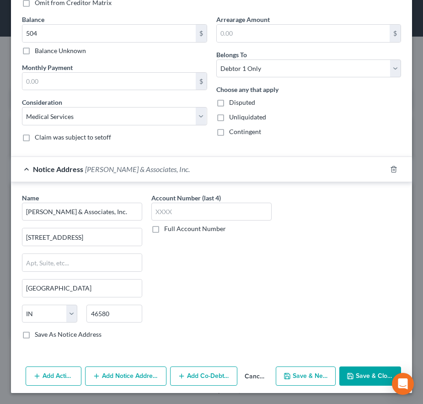
click at [301, 379] on button "Save & New" at bounding box center [306, 375] width 60 height 19
select select "0"
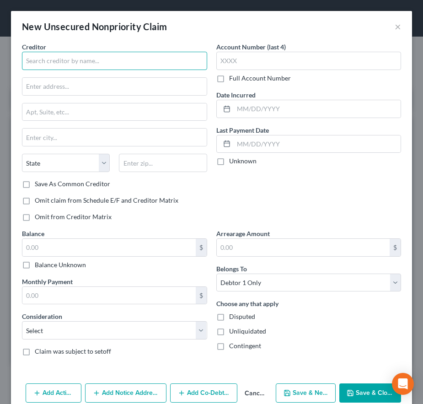
click at [70, 66] on input "text" at bounding box center [114, 61] width 185 height 18
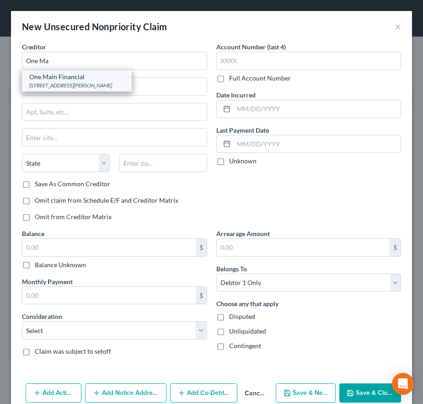
click at [70, 86] on div "[STREET_ADDRESS][PERSON_NAME]" at bounding box center [76, 85] width 95 height 8
type input "One Main Financial"
type input "[STREET_ADDRESS][PERSON_NAME]"
type input "Elkhart"
select select "15"
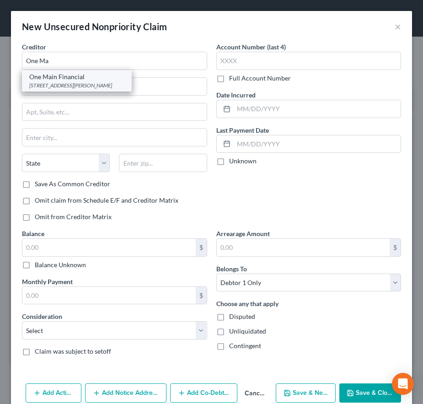
type input "46516"
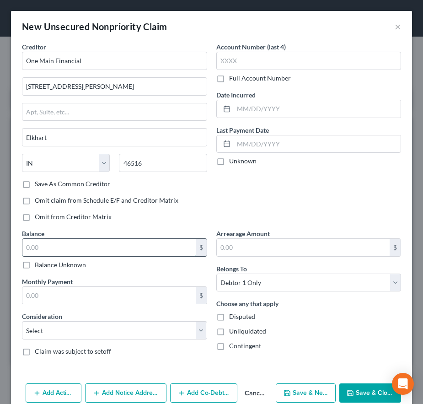
click at [72, 247] on input "text" at bounding box center [108, 247] width 173 height 17
type input "5,181"
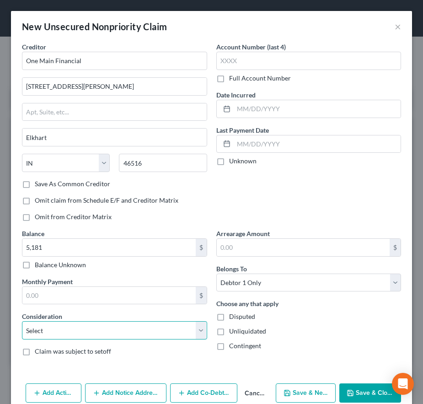
click at [66, 339] on select "Select Cable / Satellite Services Collection Agency Credit Card Debt Debt Couns…" at bounding box center [114, 330] width 185 height 18
select select "4"
click at [22, 321] on select "Select Cable / Satellite Services Collection Agency Credit Card Debt Debt Couns…" at bounding box center [114, 330] width 185 height 18
click at [279, 393] on button "Save & New" at bounding box center [306, 392] width 60 height 19
select select "0"
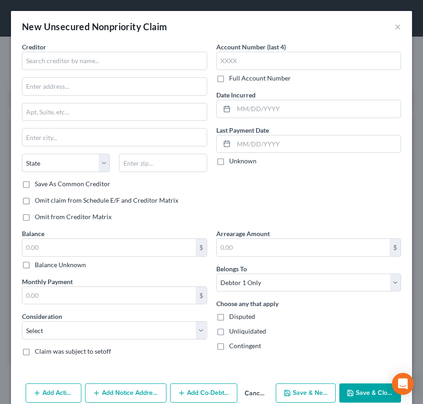
type input "5,181.00"
type input "0.00"
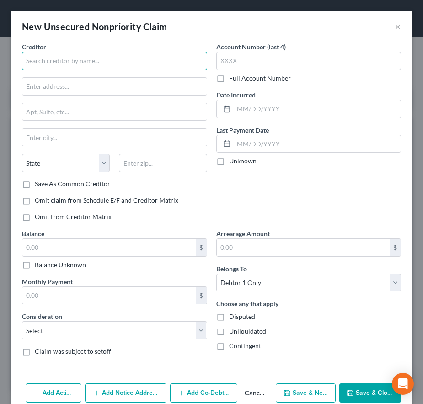
click at [43, 67] on input "text" at bounding box center [114, 61] width 185 height 18
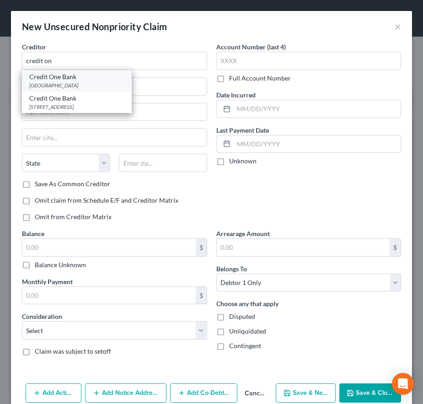
click at [51, 85] on div "[GEOGRAPHIC_DATA]" at bounding box center [76, 85] width 95 height 8
type input "Credit One Bank"
type input "PO Box 60500"
type input "City Of Industry"
select select "4"
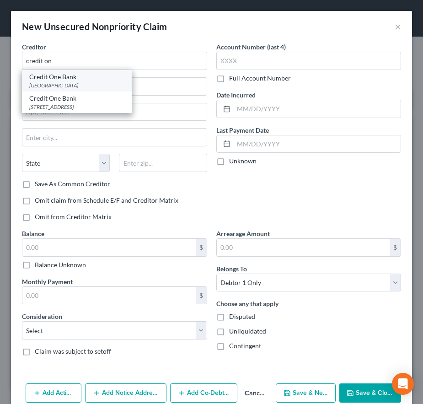
type input "91716"
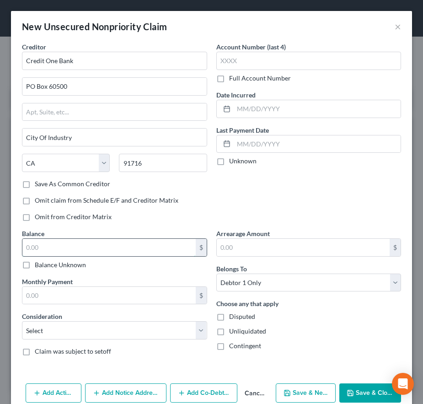
click at [53, 245] on input "text" at bounding box center [108, 247] width 173 height 17
type input "656"
click at [41, 339] on select "Select Cable / Satellite Services Collection Agency Credit Card Debt Debt Couns…" at bounding box center [114, 330] width 185 height 18
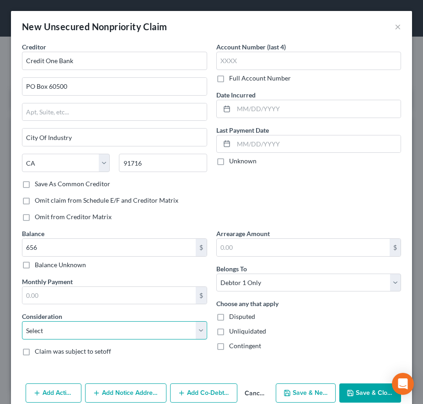
select select "2"
click at [22, 321] on select "Select Cable / Satellite Services Collection Agency Credit Card Debt Debt Couns…" at bounding box center [114, 330] width 185 height 18
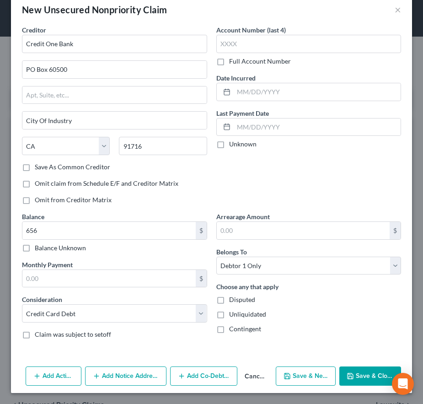
click at [114, 373] on button "Add Notice Address" at bounding box center [125, 375] width 81 height 19
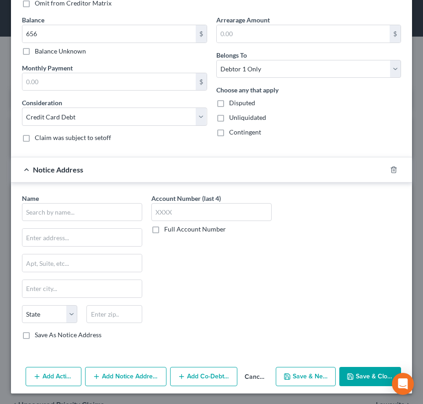
scroll to position [214, 0]
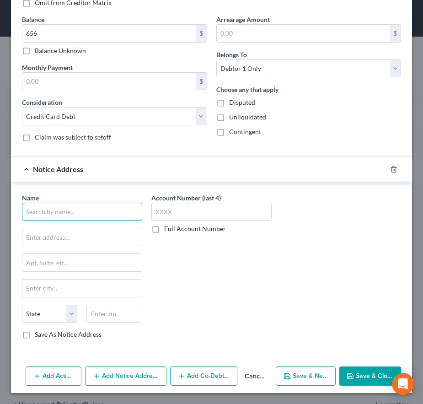
click at [51, 214] on input "text" at bounding box center [82, 212] width 120 height 18
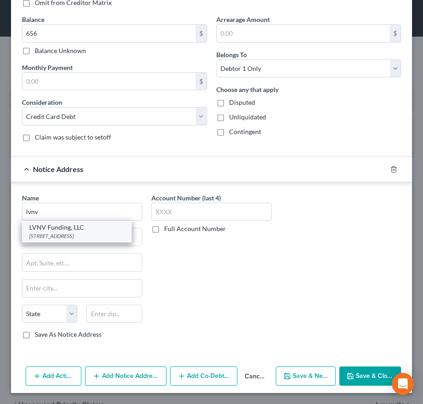
click at [50, 230] on div "LVNV Funding, LLC" at bounding box center [76, 227] width 95 height 9
type input "LVNV Funding, LLC"
type input "PO Box 1269"
type input "[GEOGRAPHIC_DATA]"
select select "42"
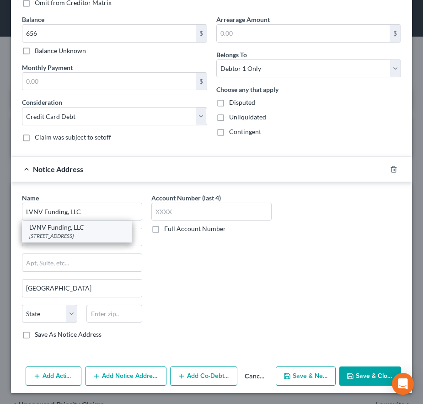
type input "29603"
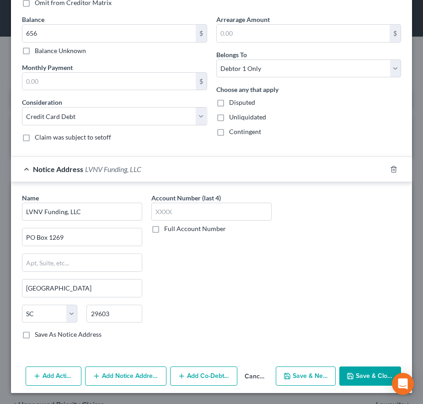
click at [285, 372] on button "Save & New" at bounding box center [306, 375] width 60 height 19
select select "0"
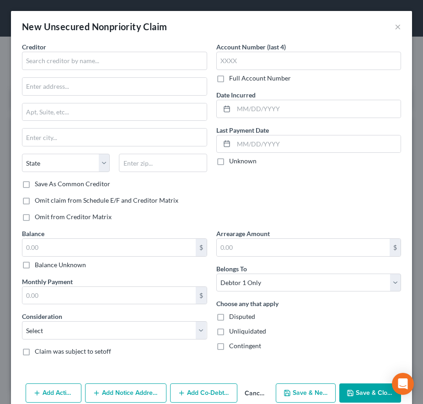
type input "656.00"
type input "0.00"
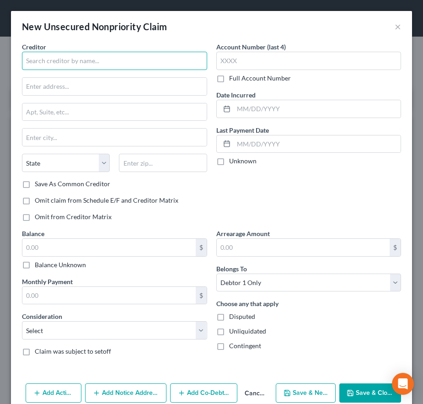
click at [64, 63] on input "text" at bounding box center [114, 61] width 185 height 18
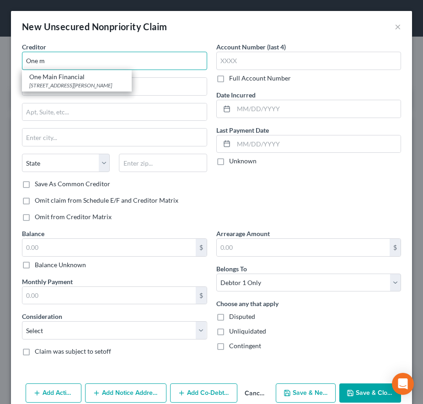
type input "One m"
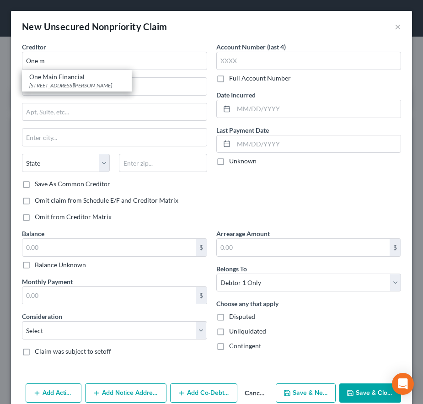
click at [246, 390] on button "Cancel" at bounding box center [254, 393] width 35 height 18
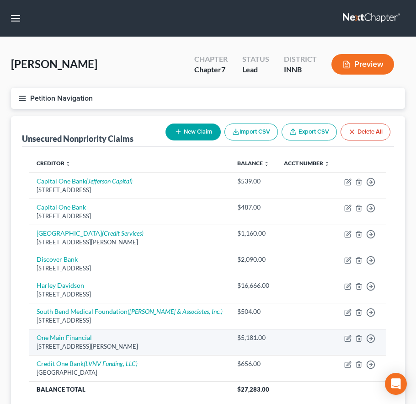
click at [112, 347] on div "[STREET_ADDRESS][PERSON_NAME]" at bounding box center [130, 346] width 186 height 9
click at [344, 337] on icon "button" at bounding box center [347, 338] width 7 height 7
select select "15"
select select "4"
select select "0"
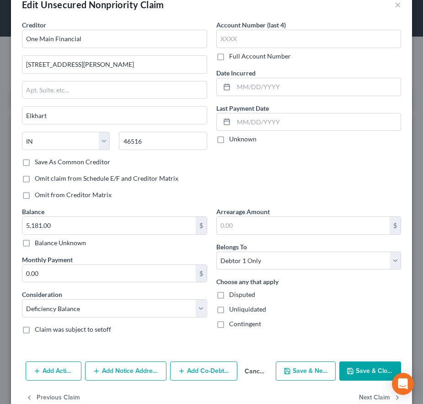
scroll to position [43, 0]
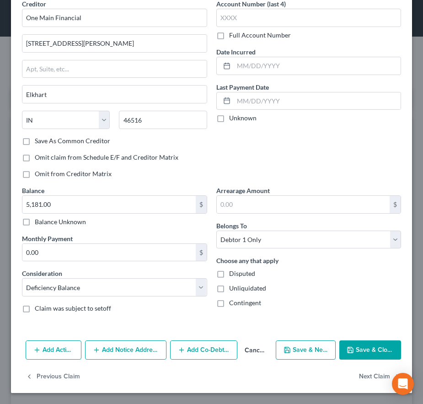
click at [107, 349] on button "Add Notice Address" at bounding box center [125, 349] width 81 height 19
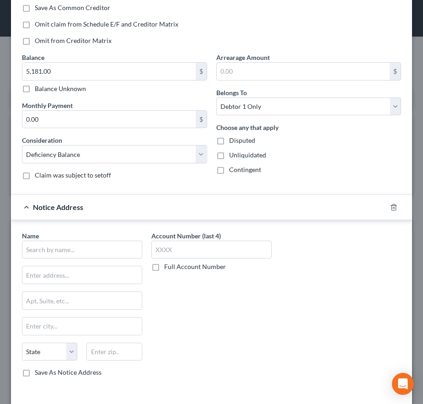
scroll to position [241, 0]
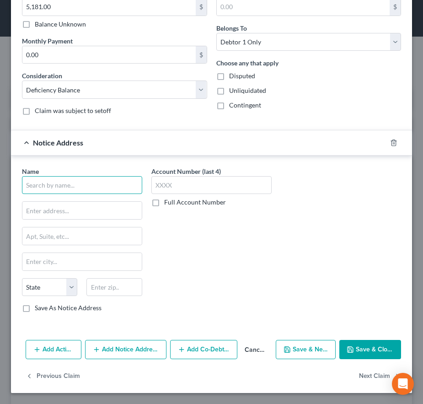
click at [44, 188] on input "text" at bounding box center [82, 185] width 120 height 18
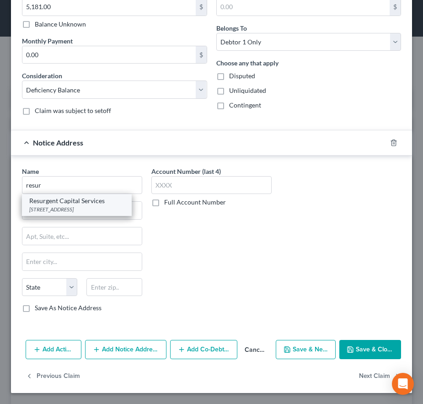
click at [43, 202] on div "Resurgent Capital Services" at bounding box center [76, 200] width 95 height 9
type input "Resurgent Capital Services"
type input "PO Box 1269"
type input "[GEOGRAPHIC_DATA]"
select select "42"
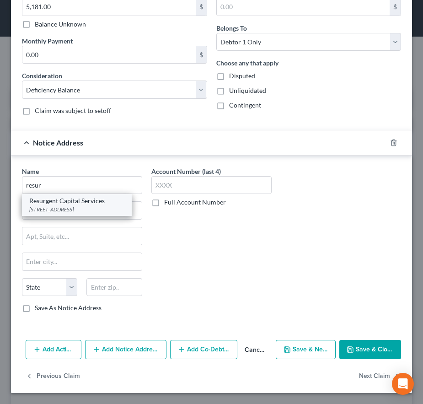
type input "29602"
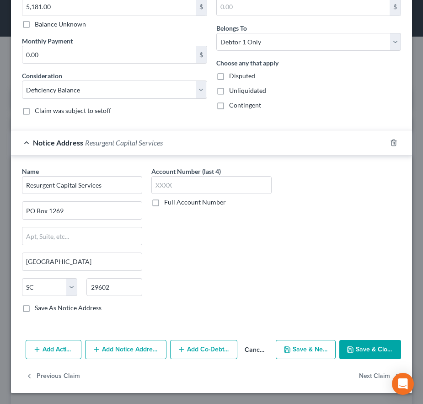
click at [355, 353] on button "Save & Close" at bounding box center [370, 349] width 62 height 19
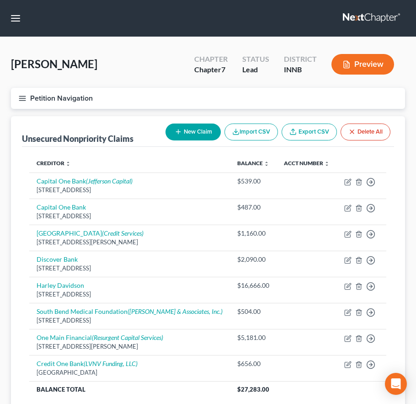
click at [187, 134] on button "New Claim" at bounding box center [193, 131] width 55 height 17
select select "0"
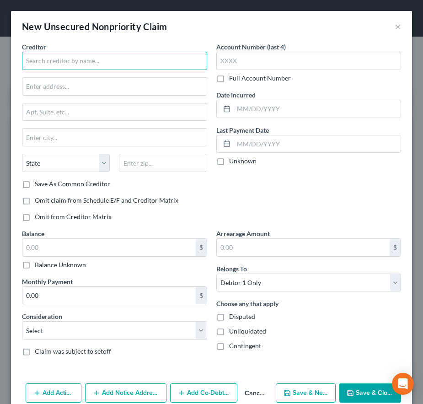
click at [53, 64] on input "text" at bounding box center [114, 61] width 185 height 18
drag, startPoint x: 80, startPoint y: 61, endPoint x: 24, endPoint y: 64, distance: 56.3
click at [24, 64] on input "Star Martial Arts" at bounding box center [114, 61] width 185 height 18
type input "Star Martial Arts"
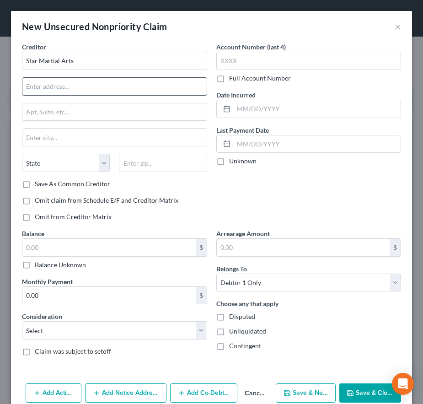
click at [67, 79] on input "text" at bounding box center [114, 86] width 184 height 17
paste input "[STREET_ADDRESS]"
type input "[STREET_ADDRESS]"
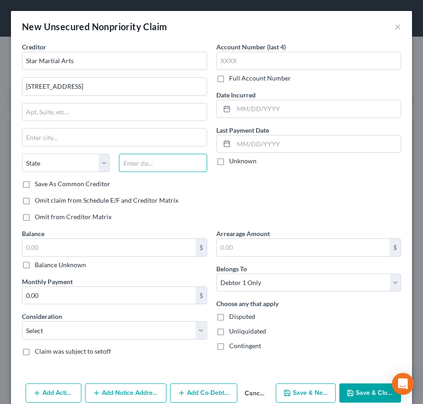
click at [132, 166] on input "text" at bounding box center [163, 163] width 88 height 18
type input "46516"
type input "Elkhart"
select select "15"
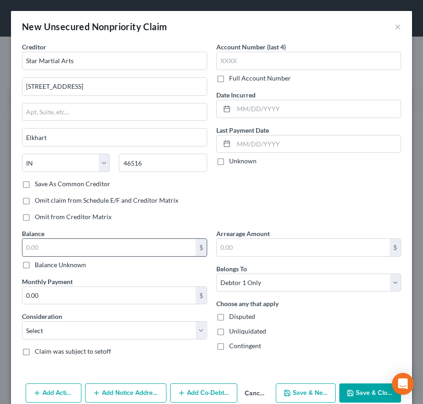
click at [90, 248] on input "text" at bounding box center [108, 247] width 173 height 17
type input "750"
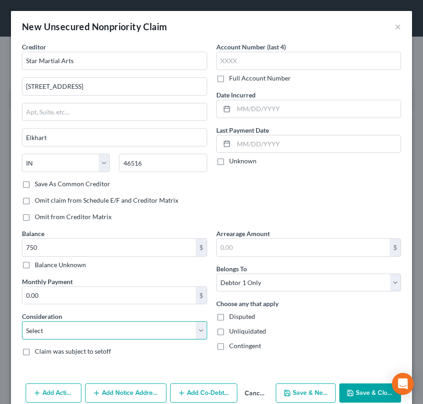
click at [55, 337] on select "Select Cable / Satellite Services Collection Agency Credit Card Debt Debt Couns…" at bounding box center [114, 330] width 185 height 18
select select "4"
click at [22, 321] on select "Select Cable / Satellite Services Collection Agency Credit Card Debt Debt Couns…" at bounding box center [114, 330] width 185 height 18
click at [99, 393] on icon "button" at bounding box center [96, 392] width 7 height 7
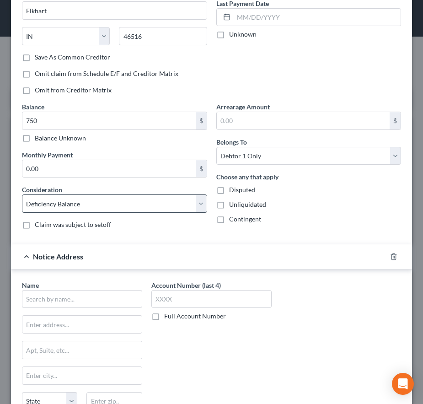
scroll to position [137, 0]
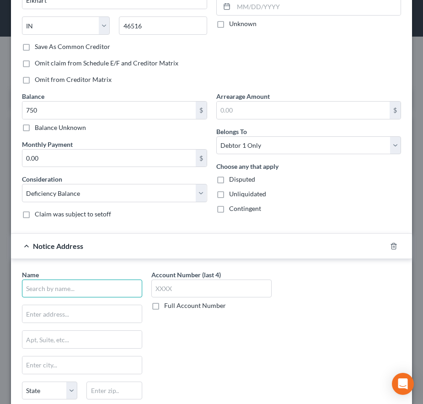
click at [64, 282] on input "text" at bounding box center [82, 288] width 120 height 18
type input "First Credit Services"
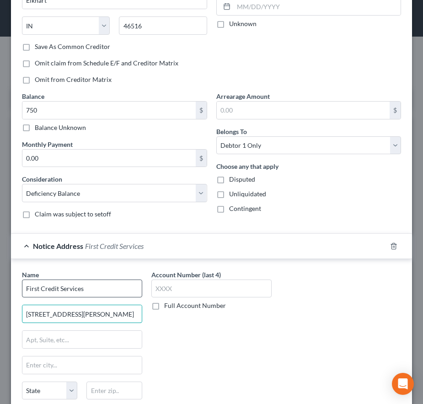
type input "[STREET_ADDRESS][PERSON_NAME]"
type input "08854"
type input "Piscataway"
select select "33"
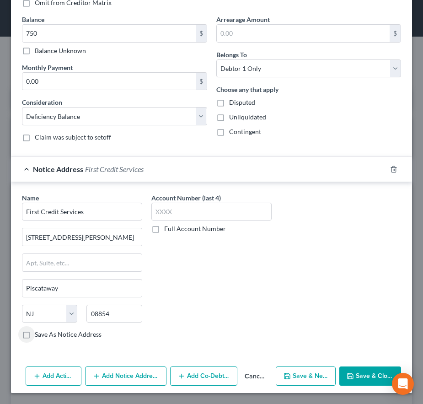
click at [339, 374] on button "Save & Close" at bounding box center [370, 375] width 62 height 19
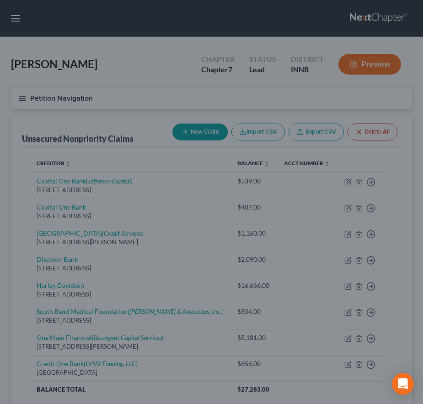
type input "750.00"
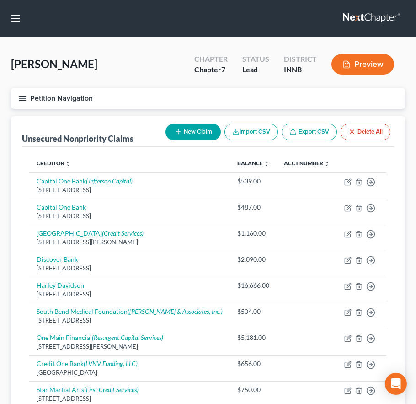
click at [178, 131] on icon "button" at bounding box center [178, 131] width 7 height 7
select select "0"
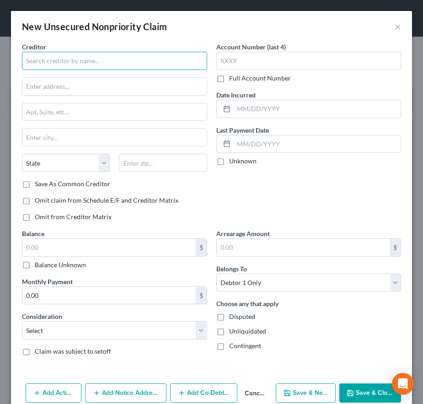
click at [47, 63] on input "text" at bounding box center [114, 61] width 185 height 18
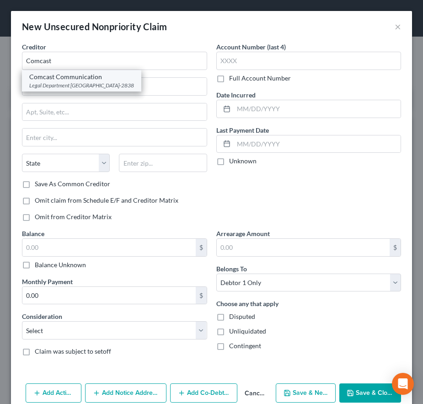
click at [45, 83] on div "Legal Department [GEOGRAPHIC_DATA]-2838" at bounding box center [81, 85] width 105 height 8
type input "Comcast Communication"
type input "Legal Department"
type input "One Comcast Center"
type input "[GEOGRAPHIC_DATA]"
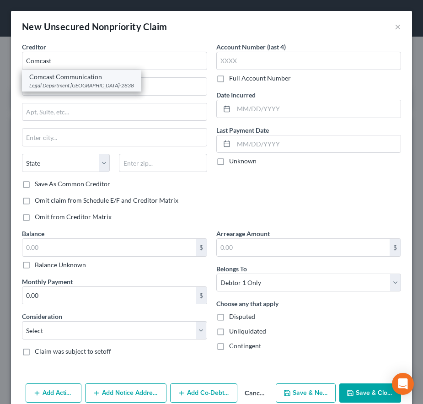
select select "39"
type input "19103-2838"
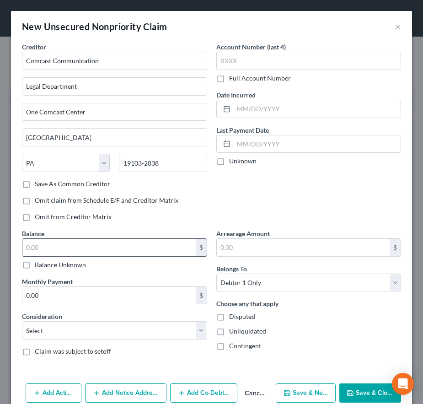
click at [71, 245] on input "text" at bounding box center [108, 247] width 173 height 17
type input "871"
click at [56, 331] on select "Select Cable / Satellite Services Collection Agency Credit Card Debt Debt Couns…" at bounding box center [114, 330] width 185 height 18
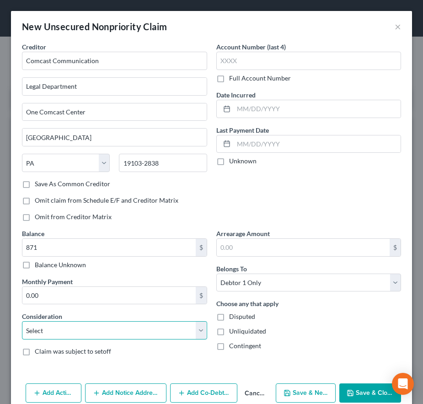
select select "4"
click at [22, 321] on select "Select Cable / Satellite Services Collection Agency Credit Card Debt Debt Couns…" at bounding box center [114, 330] width 185 height 18
click at [147, 393] on button "Add Notice Address" at bounding box center [125, 392] width 81 height 19
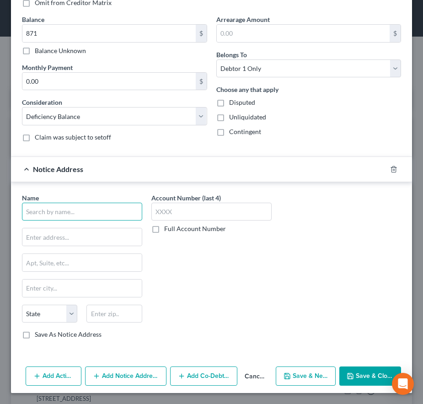
click at [53, 212] on input "text" at bounding box center [82, 212] width 120 height 18
type input "Valor"
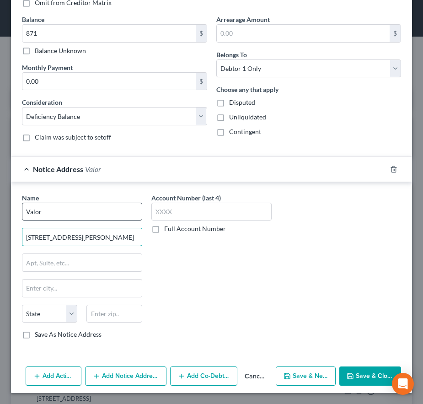
type input "[STREET_ADDRESS][PERSON_NAME]"
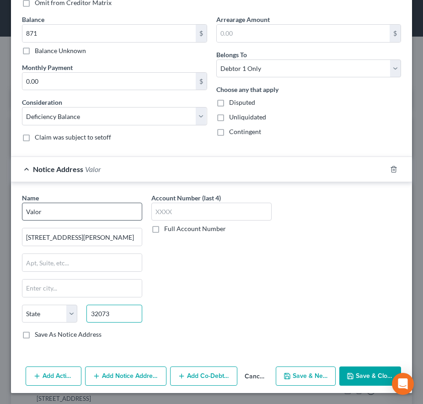
type input "32073"
type input "[GEOGRAPHIC_DATA]"
select select "9"
click at [353, 380] on button "Save & Close" at bounding box center [370, 375] width 62 height 19
type input "871.00"
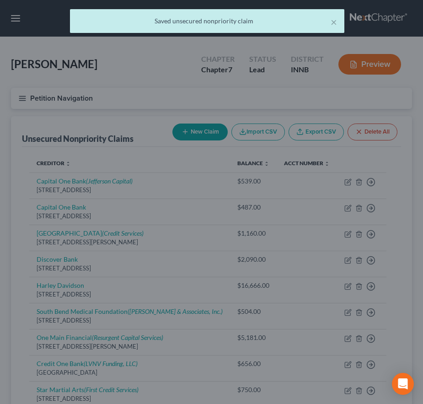
scroll to position [0, 0]
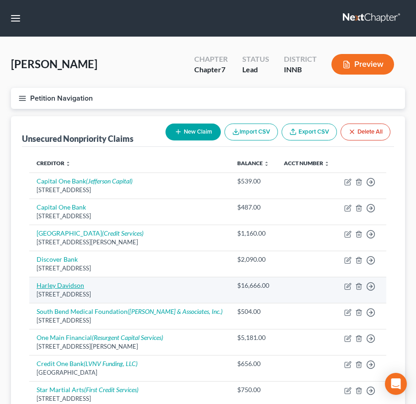
click at [60, 284] on link "Harley Davidson" at bounding box center [61, 285] width 48 height 8
select select "31"
select select "4"
select select "0"
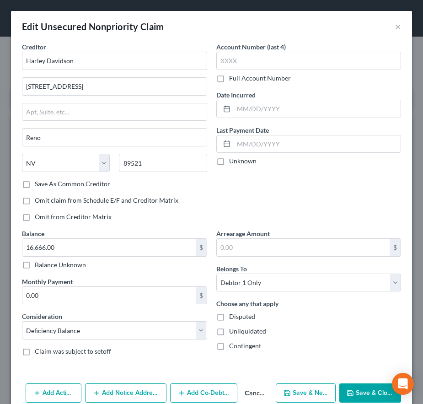
click at [187, 393] on button "Add Co-Debtor" at bounding box center [203, 392] width 67 height 19
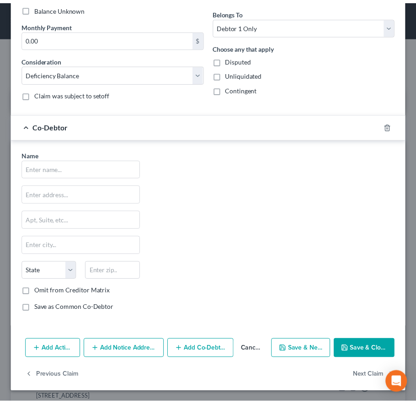
scroll to position [257, 0]
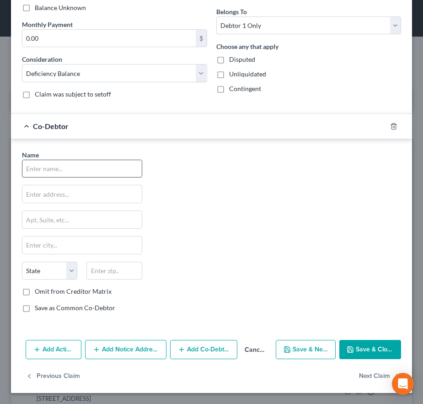
click at [29, 172] on input "text" at bounding box center [81, 168] width 119 height 17
type input "[PERSON_NAME]"
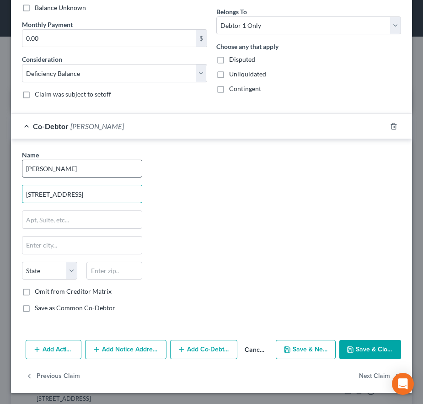
type input "[STREET_ADDRESS]"
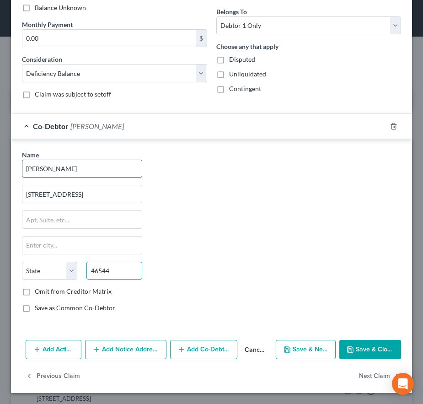
type input "46544"
type input "Mishawaka"
select select "15"
click at [357, 351] on button "Save & Close" at bounding box center [370, 349] width 62 height 19
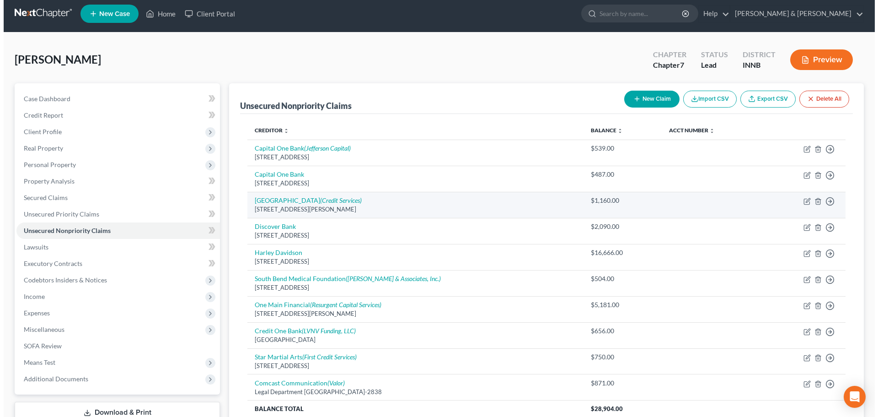
scroll to position [0, 0]
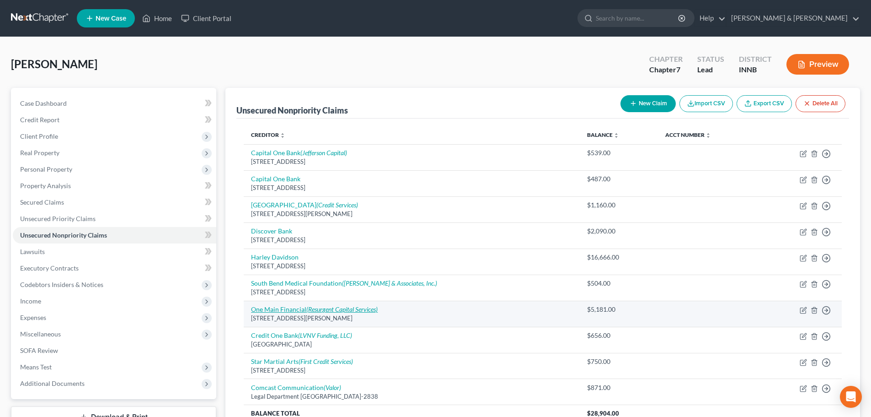
click at [326, 310] on icon "(Resurgent Capital Services)" at bounding box center [341, 309] width 71 height 8
select select "15"
select select "4"
select select "0"
select select "42"
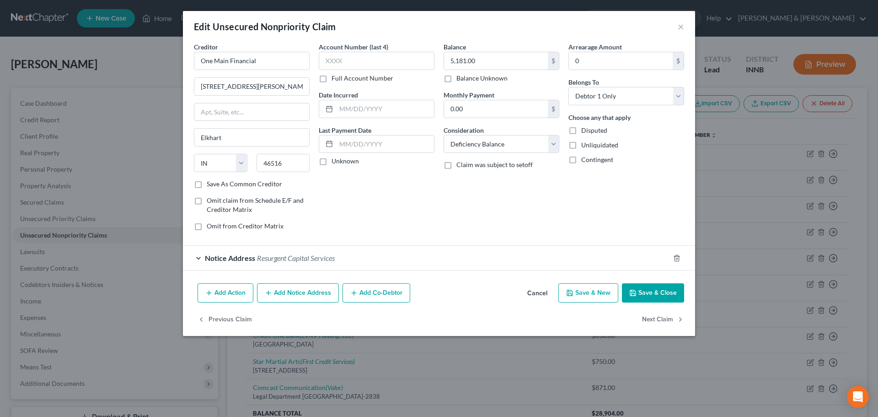
click at [246, 257] on span "Notice Address" at bounding box center [230, 257] width 50 height 9
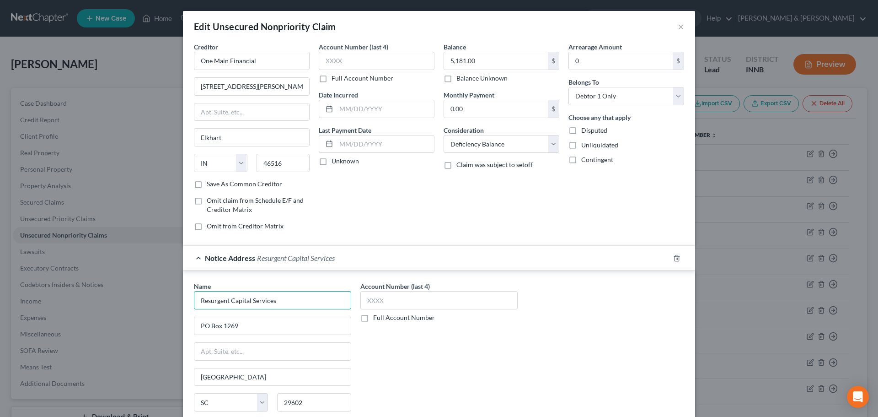
drag, startPoint x: 274, startPoint y: 298, endPoint x: 168, endPoint y: 287, distance: 106.3
click at [168, 287] on div "Edit Unsecured Nonpriority Claim × Creditor * One Main Financial [STREET_ADDRES…" at bounding box center [439, 208] width 878 height 417
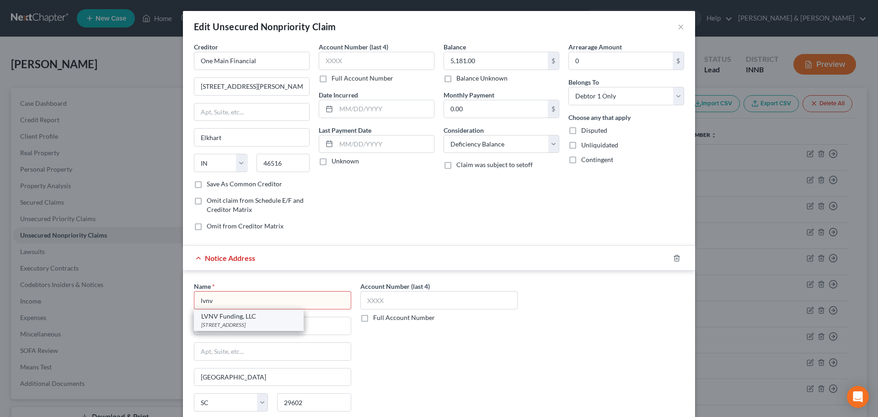
click at [201, 321] on div "[STREET_ADDRESS]" at bounding box center [248, 325] width 95 height 8
type input "LVNV Funding, LLC"
type input "29603"
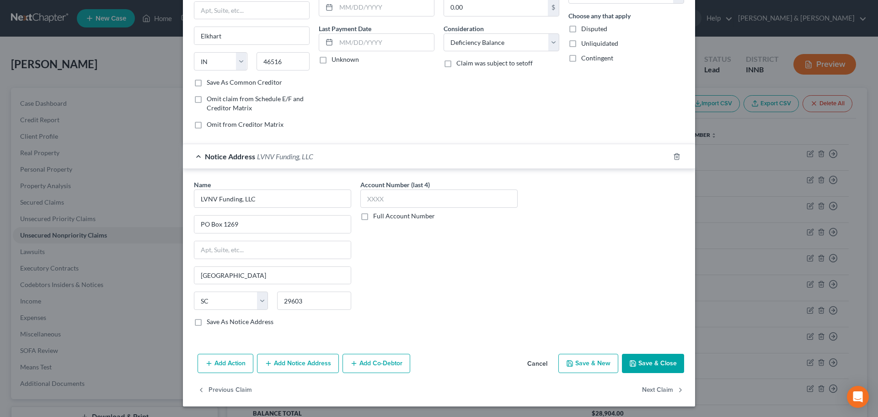
scroll to position [102, 0]
click at [310, 360] on button "Add Notice Address" at bounding box center [298, 362] width 82 height 19
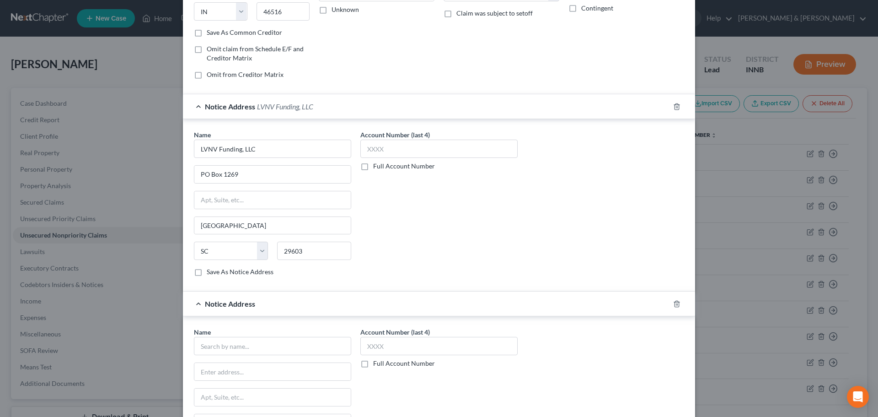
scroll to position [300, 0]
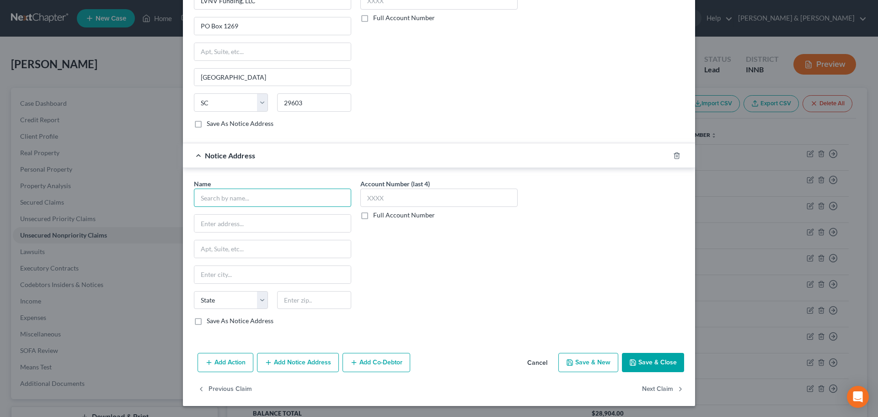
click at [205, 193] on input "text" at bounding box center [272, 197] width 157 height 18
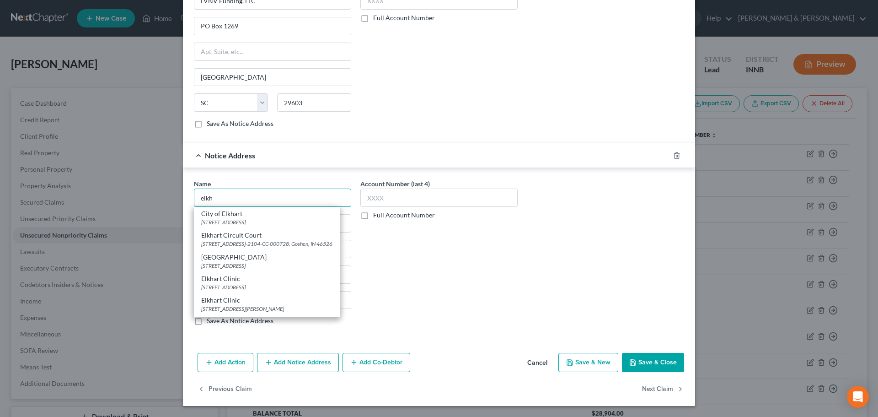
drag, startPoint x: 213, startPoint y: 200, endPoint x: 187, endPoint y: 200, distance: 25.2
click at [189, 200] on div "Name * [GEOGRAPHIC_DATA] [GEOGRAPHIC_DATA] [STREET_ADDRESS][GEOGRAPHIC_DATA]-21…" at bounding box center [272, 256] width 166 height 154
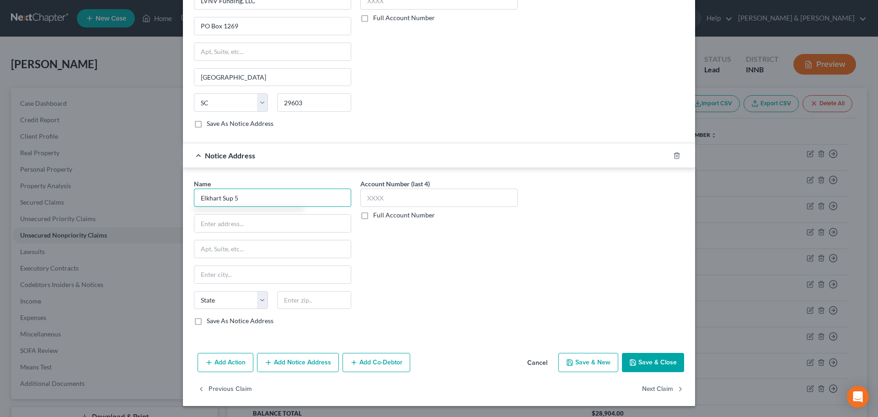
type input "Elkhart Sup 5"
paste input "[STREET_ADDRESS]"
click at [244, 222] on input "[STREET_ADDRESS]" at bounding box center [272, 222] width 156 height 17
type input "[STREET_ADDRESS]"
click at [288, 305] on input "text" at bounding box center [314, 300] width 74 height 18
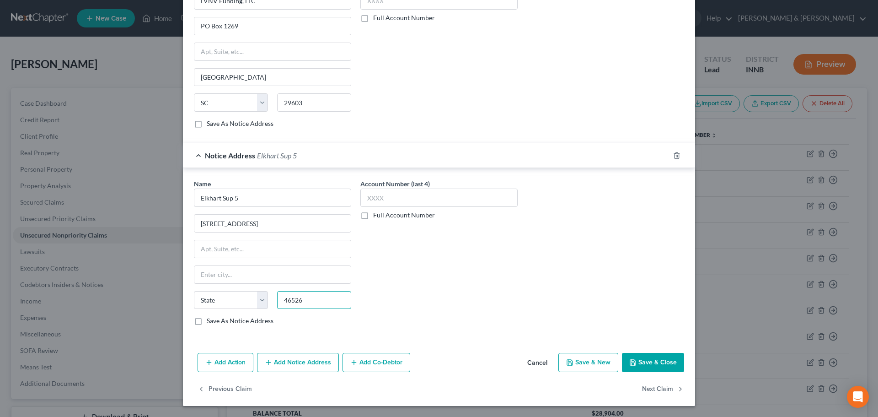
type input "46526"
type input "Goshen"
select select "15"
click at [263, 241] on input "text" at bounding box center [272, 248] width 156 height 17
paste input "[STREET_ADDRESS]"
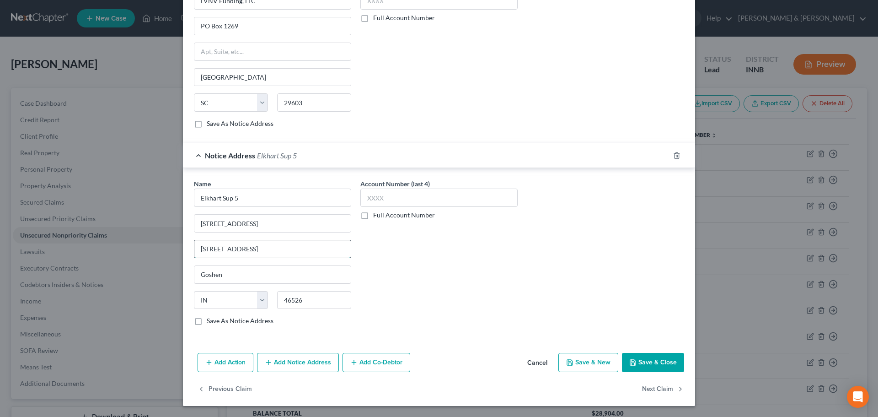
drag, startPoint x: 250, startPoint y: 248, endPoint x: 236, endPoint y: 250, distance: 13.8
click at [236, 250] on input "[STREET_ADDRESS]" at bounding box center [272, 248] width 156 height 17
drag, startPoint x: 265, startPoint y: 251, endPoint x: 193, endPoint y: 251, distance: 71.3
click at [194, 251] on input "[STREET_ADDRESS]" at bounding box center [272, 248] width 156 height 17
drag, startPoint x: 248, startPoint y: 228, endPoint x: 176, endPoint y: 224, distance: 72.4
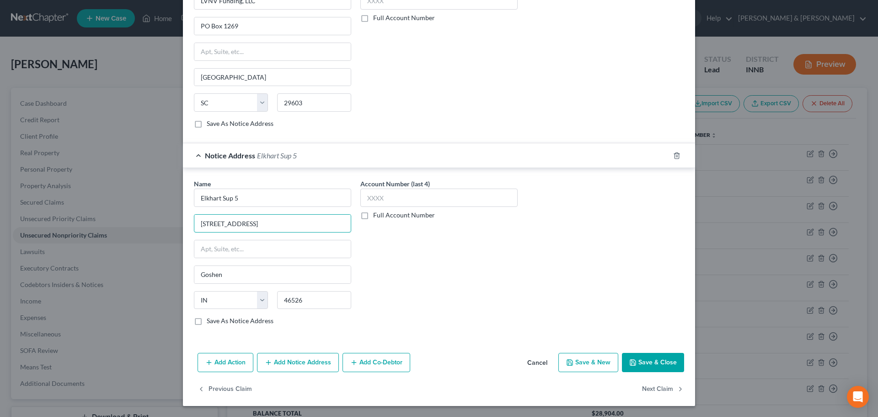
click at [176, 224] on div "Edit Unsecured Nonpriority Claim × Creditor * One Main Financial [STREET_ADDRES…" at bounding box center [439, 208] width 878 height 417
click at [196, 246] on input "text" at bounding box center [272, 248] width 156 height 17
paste input "[STREET_ADDRESS]"
drag, startPoint x: 252, startPoint y: 223, endPoint x: 186, endPoint y: 222, distance: 66.8
click at [189, 222] on div "Name * Elkhart Sup 5 1905 Reliance Rd 1905 Reliance Road [GEOGRAPHIC_DATA][US_S…" at bounding box center [272, 256] width 166 height 154
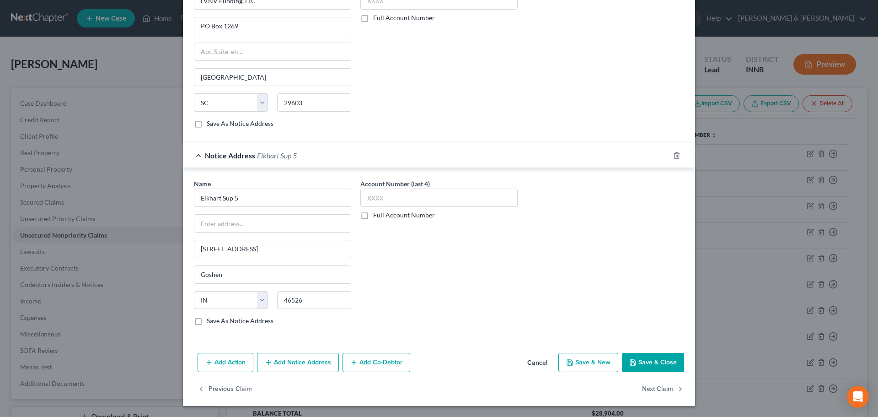
click at [207, 322] on label "Save As Notice Address" at bounding box center [240, 320] width 67 height 9
click at [210, 322] on input "Save As Notice Address" at bounding box center [213, 319] width 6 height 6
click at [215, 228] on input "text" at bounding box center [272, 222] width 156 height 17
paste input "20D05-2507-CC-002751"
click at [208, 223] on input "20D05-2507-CC-002751" at bounding box center [272, 222] width 156 height 17
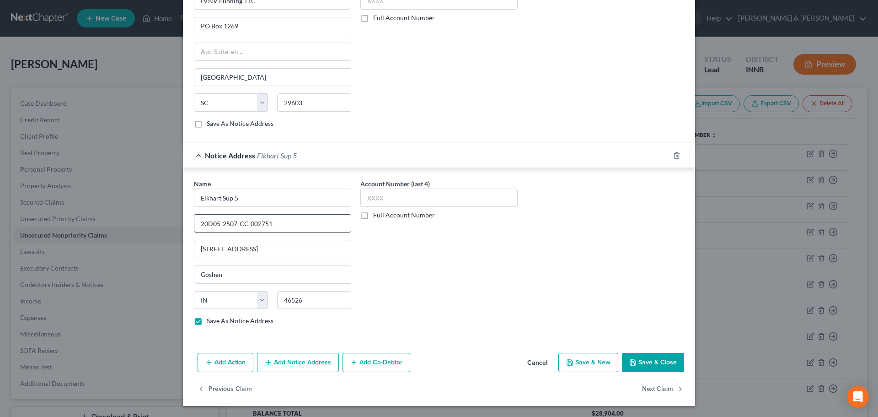
click at [246, 225] on input "20D05-2507-CC-002751" at bounding box center [272, 222] width 156 height 17
drag, startPoint x: 263, startPoint y: 226, endPoint x: 185, endPoint y: 224, distance: 78.2
click at [185, 224] on div "Name * Elkhart Sup 5 20D05-2507-CC-2751 [GEOGRAPHIC_DATA][US_STATE] CO [GEOGRAP…" at bounding box center [439, 254] width 512 height 172
click at [663, 364] on button "Save & Close" at bounding box center [653, 362] width 62 height 19
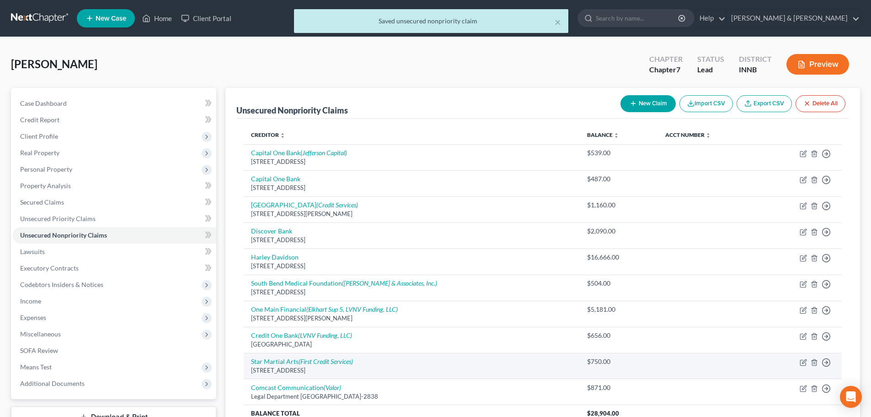
scroll to position [87, 0]
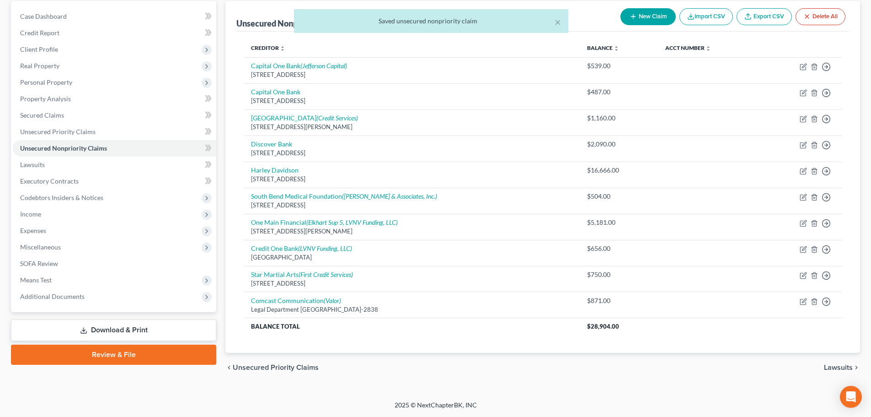
click at [835, 369] on span "Lawsuits" at bounding box center [838, 367] width 29 height 7
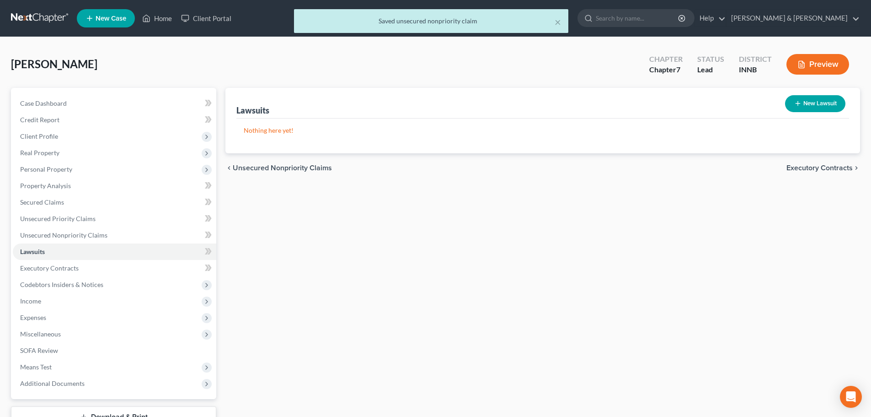
click at [798, 103] on icon "button" at bounding box center [797, 103] width 7 height 7
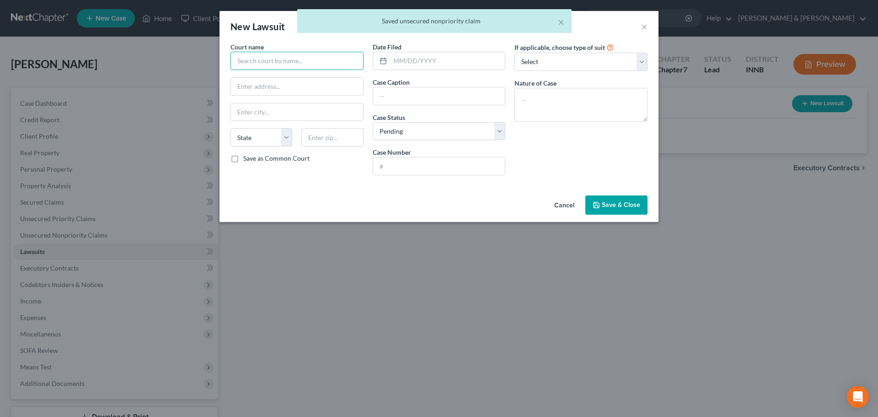
click at [294, 69] on input "text" at bounding box center [296, 61] width 133 height 18
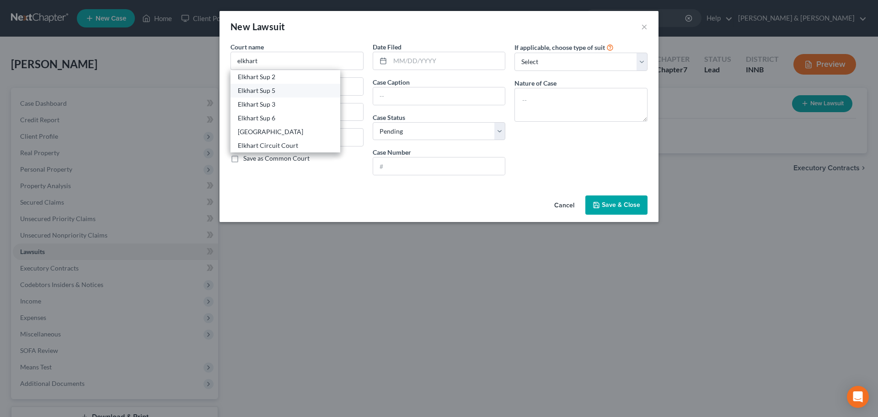
click at [282, 91] on div "Elkhart Sup 5" at bounding box center [285, 90] width 95 height 9
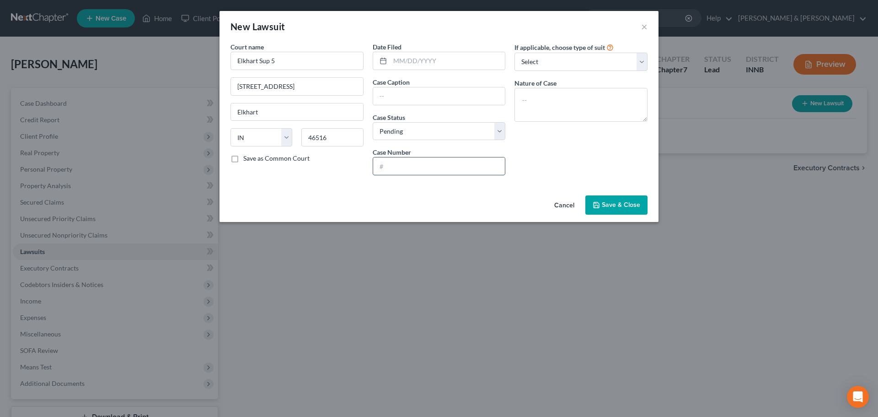
click at [400, 161] on input "text" at bounding box center [439, 165] width 132 height 17
paste input "20D05-2507-CC-2751"
click at [539, 103] on textarea at bounding box center [580, 105] width 133 height 34
click at [472, 101] on input "text" at bounding box center [439, 95] width 132 height 17
click at [503, 202] on div "Cancel Save & Close" at bounding box center [439, 207] width 439 height 30
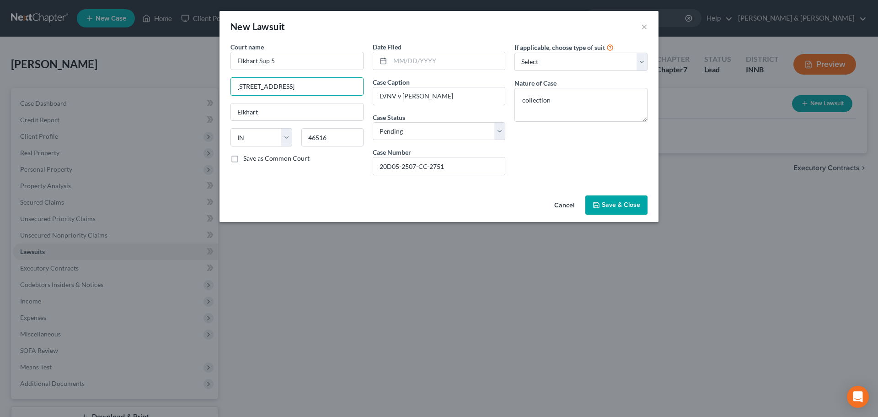
drag, startPoint x: 305, startPoint y: 85, endPoint x: 213, endPoint y: 90, distance: 92.0
click at [213, 90] on div "New Lawsuit × Court name * Elkhart Sup 5 315 S Second St Elkhart State [US_STAT…" at bounding box center [439, 208] width 878 height 417
paste input "[STREET_ADDRESS]"
click at [281, 86] on input "[STREET_ADDRESS]" at bounding box center [297, 86] width 132 height 17
click at [243, 157] on label "Save as Common Court" at bounding box center [276, 158] width 66 height 9
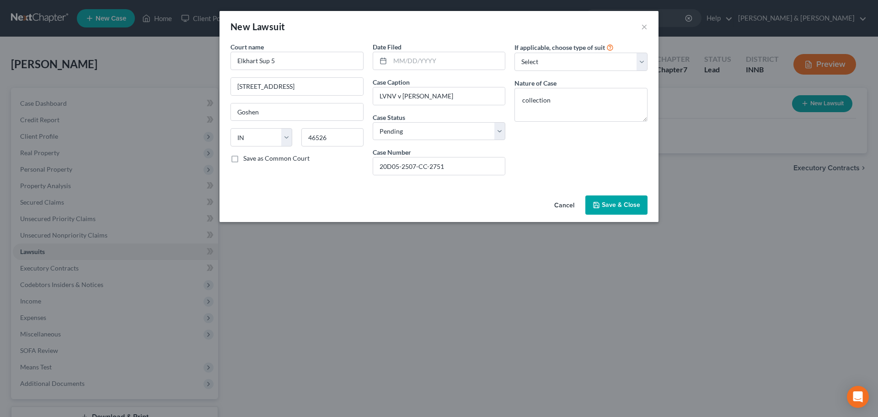
click at [247, 157] on input "Save as Common Court" at bounding box center [250, 157] width 6 height 6
click at [605, 209] on button "Save & Close" at bounding box center [616, 204] width 62 height 19
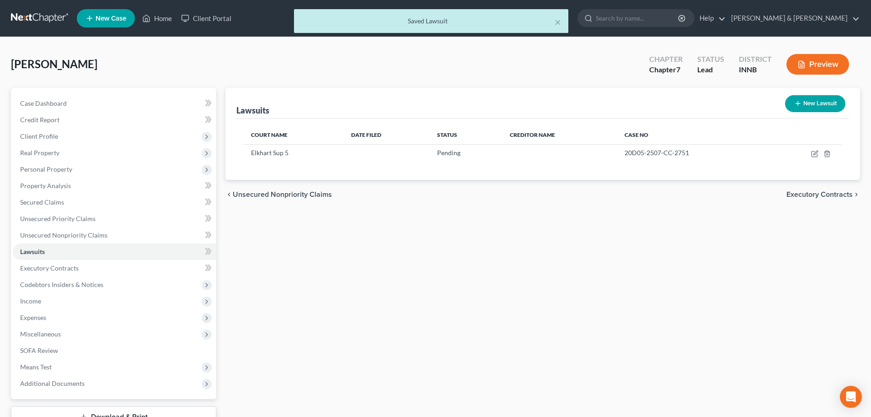
click at [275, 194] on span "Unsecured Nonpriority Claims" at bounding box center [282, 194] width 99 height 7
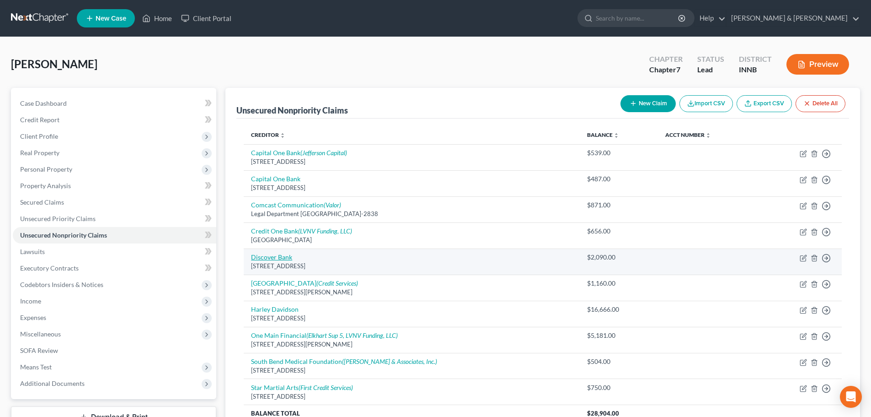
click at [280, 257] on link "Discover Bank" at bounding box center [271, 257] width 41 height 8
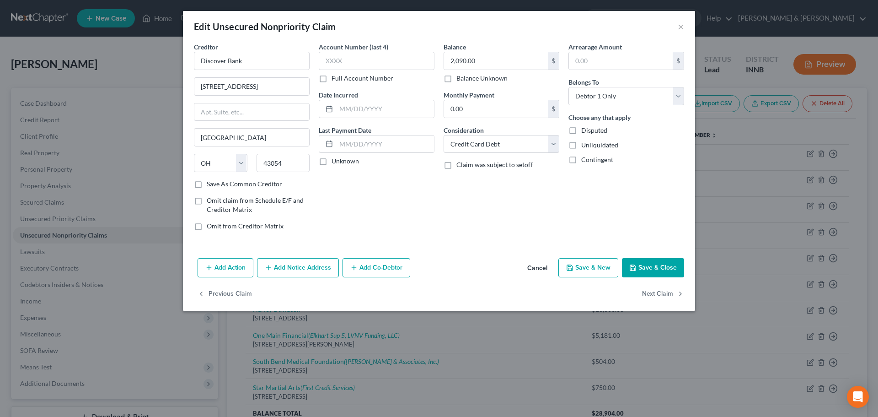
click at [277, 265] on button "Add Notice Address" at bounding box center [298, 267] width 82 height 19
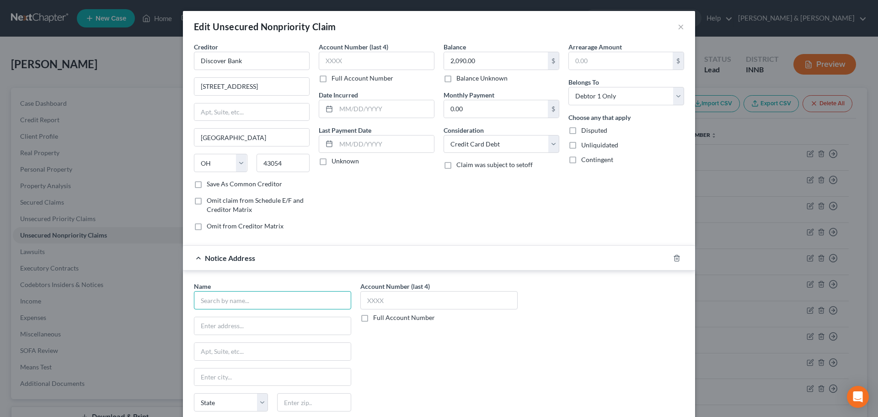
click at [267, 293] on input "text" at bounding box center [272, 300] width 157 height 18
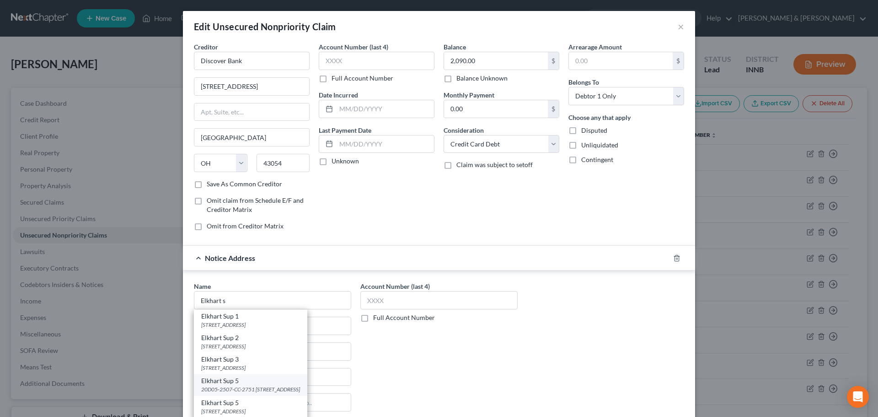
click at [250, 384] on div "Elkhart Sup 5" at bounding box center [250, 380] width 99 height 9
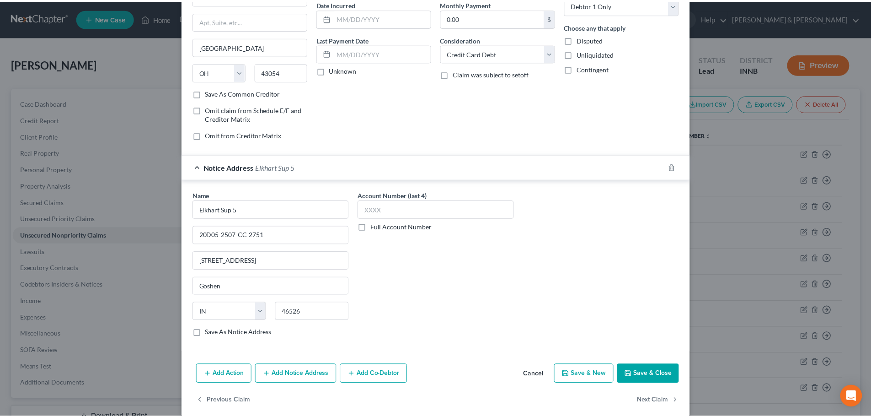
scroll to position [91, 0]
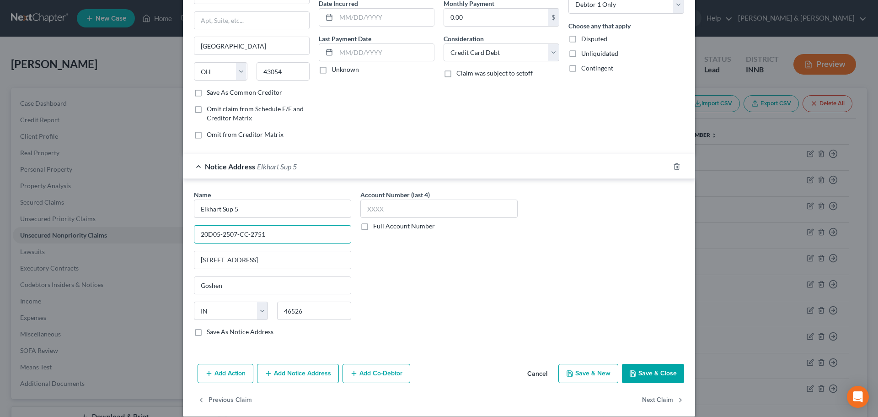
drag, startPoint x: 264, startPoint y: 241, endPoint x: 184, endPoint y: 228, distance: 81.5
click at [184, 228] on div "Name * Elkhart Sup 5 20D05-2507-CC-2751 [GEOGRAPHIC_DATA][US_STATE] CO [GEOGRAP…" at bounding box center [439, 265] width 512 height 172
paste input "404-CC-001297"
click at [252, 233] on input "20D05-2404-CC-001297" at bounding box center [272, 233] width 156 height 17
click at [641, 370] on button "Save & Close" at bounding box center [653, 373] width 62 height 19
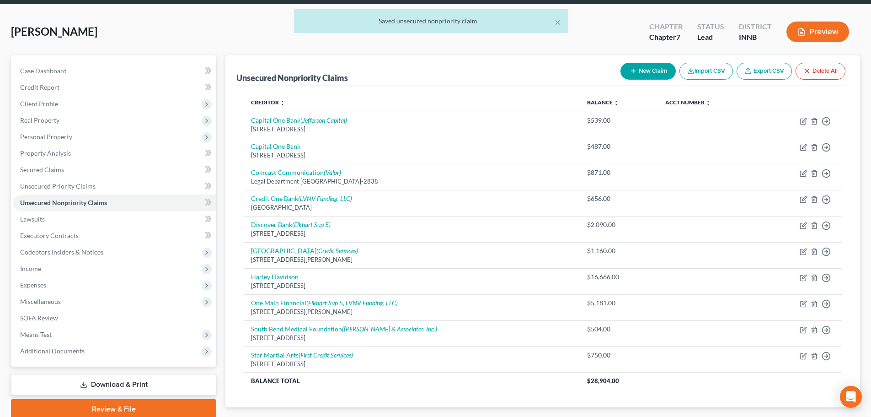
scroll to position [87, 0]
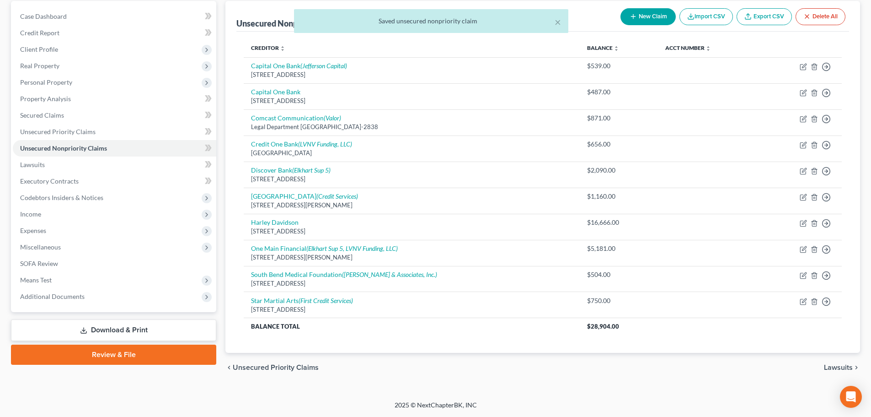
click at [835, 369] on span "Lawsuits" at bounding box center [838, 367] width 29 height 7
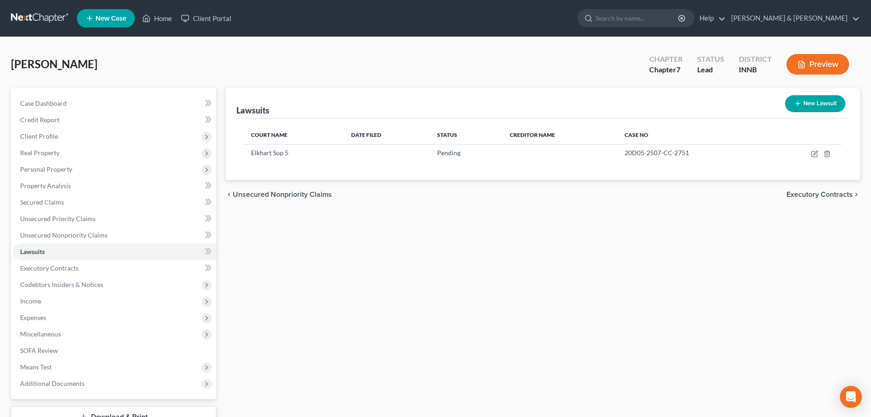
click at [801, 196] on span "Executory Contracts" at bounding box center [820, 194] width 66 height 7
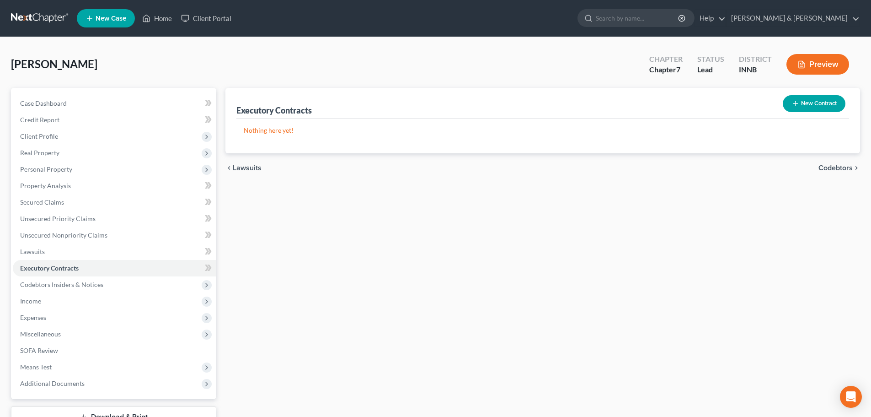
click at [241, 171] on span "Lawsuits" at bounding box center [247, 167] width 29 height 7
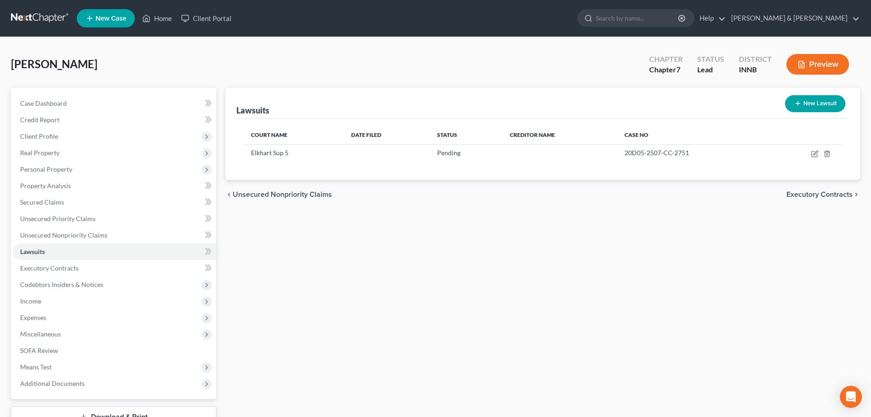
click at [792, 104] on button "New Lawsuit" at bounding box center [815, 103] width 60 height 17
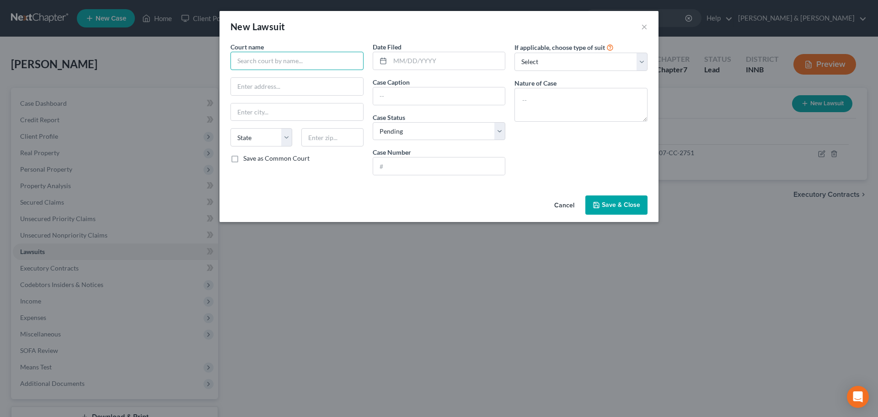
click at [356, 69] on input "text" at bounding box center [296, 61] width 133 height 18
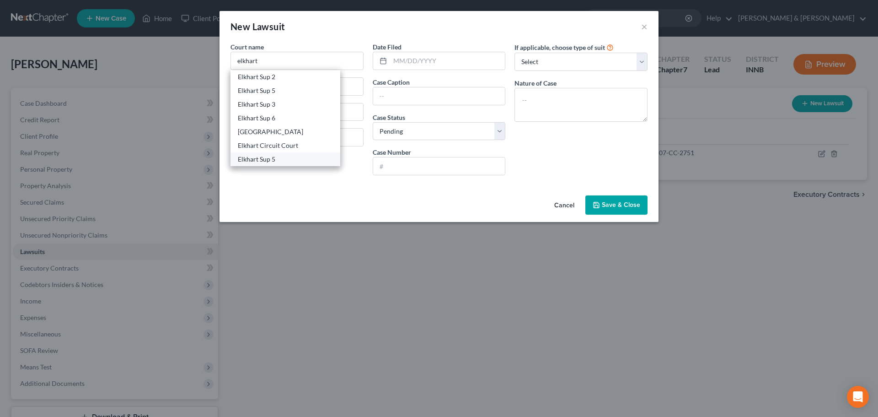
click at [259, 155] on div "Elkhart Sup 5" at bounding box center [285, 159] width 95 height 9
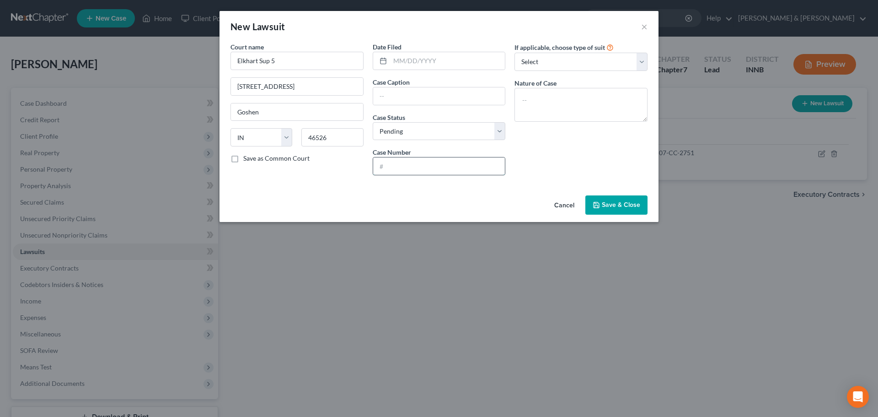
click at [401, 171] on input "text" at bounding box center [439, 165] width 132 height 17
paste input "20D05-2404-CC-001297"
click at [431, 166] on input "20D05-2404-CC-001297" at bounding box center [439, 165] width 132 height 17
click at [430, 97] on input "text" at bounding box center [439, 95] width 132 height 17
click at [615, 202] on span "Save & Close" at bounding box center [621, 205] width 38 height 8
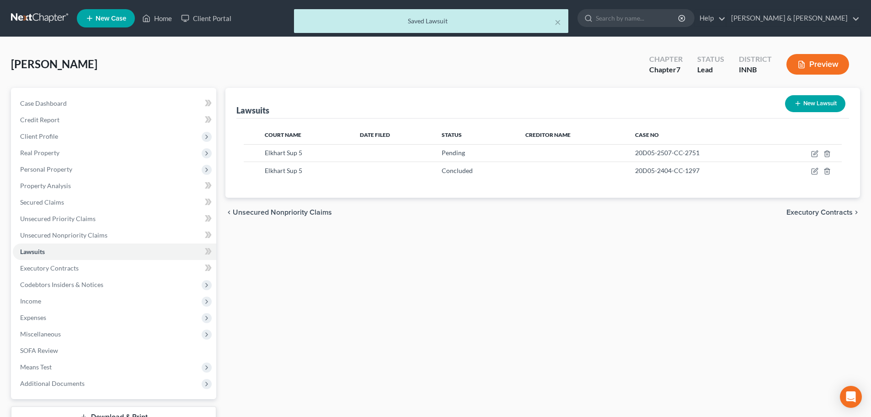
click at [286, 209] on span "Unsecured Nonpriority Claims" at bounding box center [282, 212] width 99 height 7
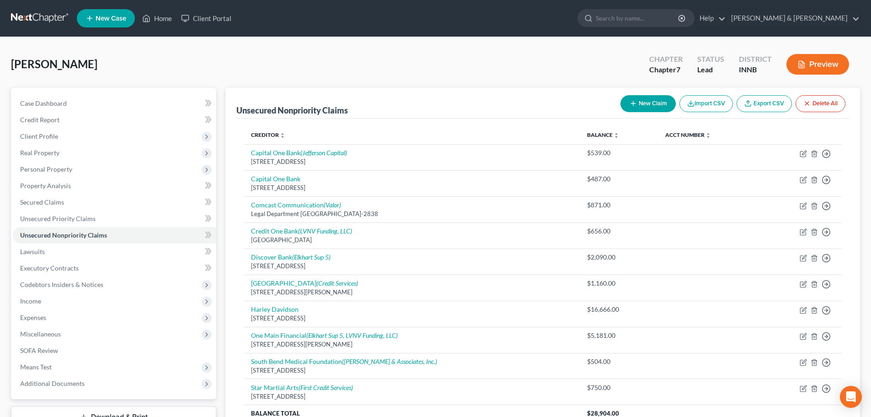
click at [644, 104] on button "New Claim" at bounding box center [648, 103] width 55 height 17
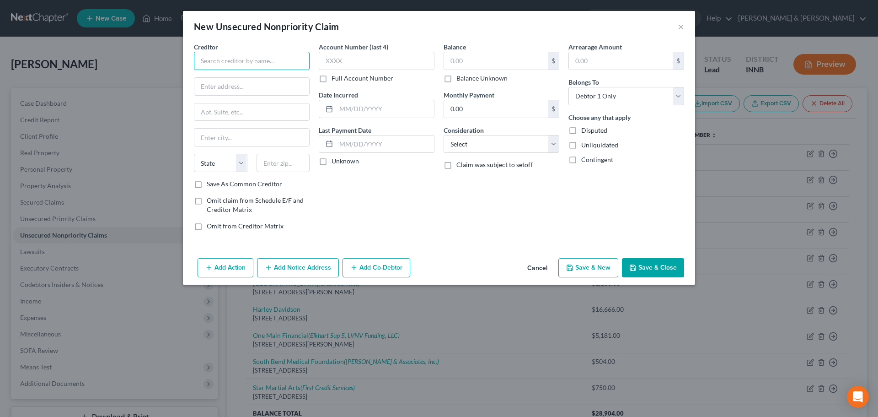
click at [215, 59] on input "text" at bounding box center [252, 61] width 116 height 18
click at [304, 277] on button "Add Notice Address" at bounding box center [298, 267] width 82 height 19
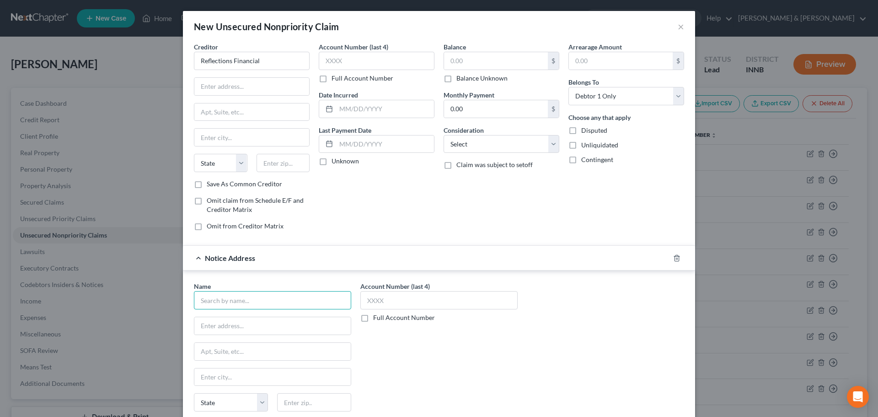
click at [251, 295] on input "text" at bounding box center [272, 300] width 157 height 18
click at [231, 344] on div "P:O [STREET_ADDRESS]" at bounding box center [248, 346] width 95 height 8
click at [201, 327] on input "P:O Box 6200" at bounding box center [272, 325] width 156 height 17
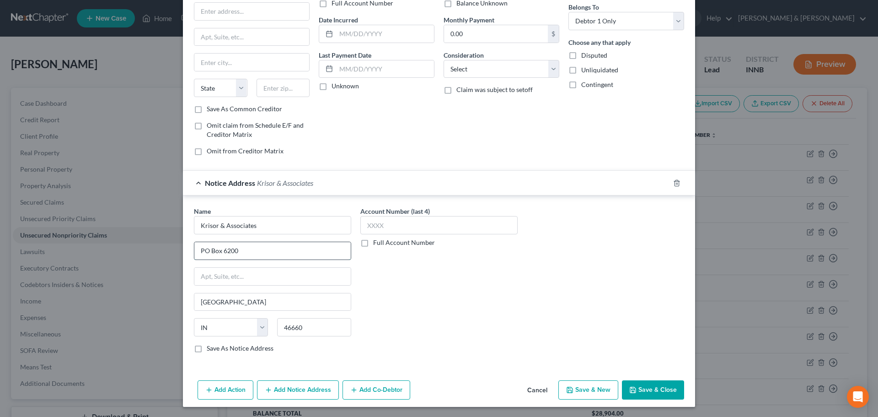
scroll to position [76, 0]
click at [297, 388] on button "Add Notice Address" at bounding box center [298, 388] width 82 height 19
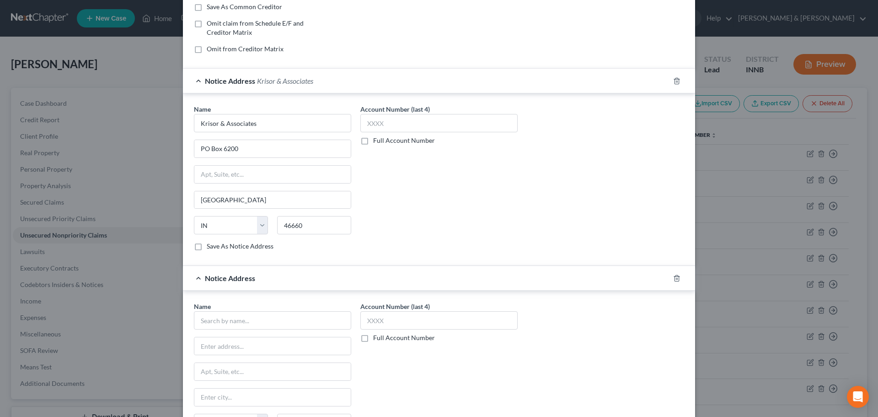
scroll to position [273, 0]
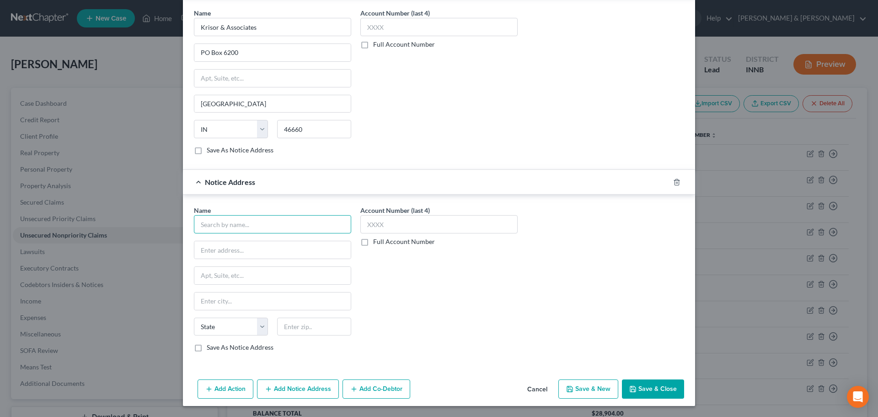
click at [226, 221] on input "text" at bounding box center [272, 224] width 157 height 18
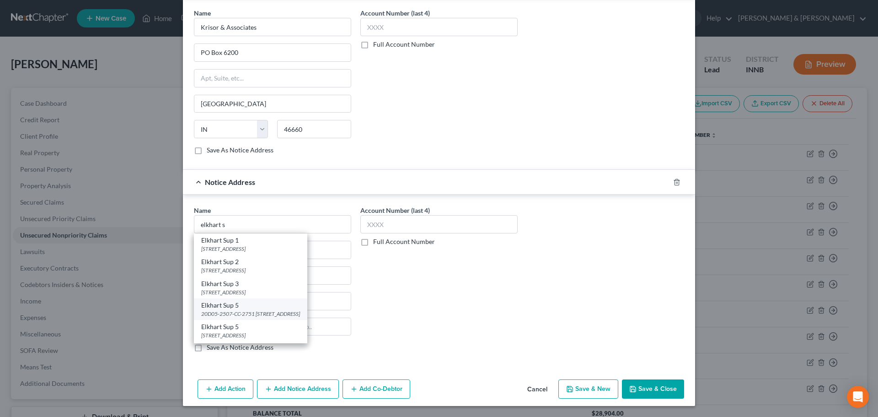
click at [256, 309] on div "Elkhart Sup 5" at bounding box center [250, 304] width 99 height 9
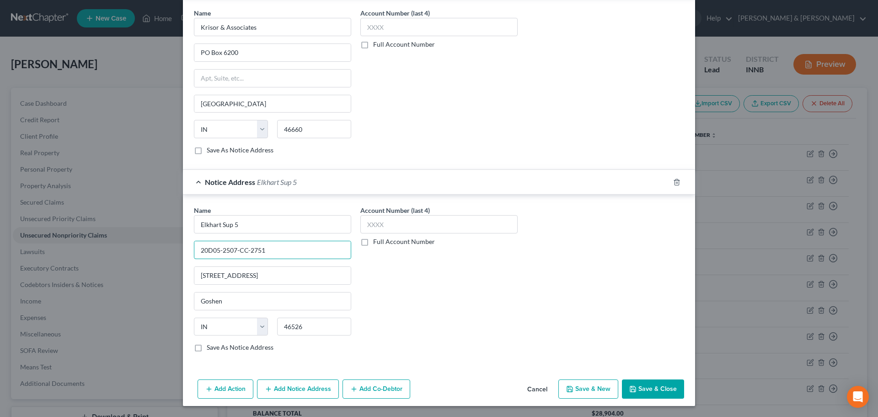
drag, startPoint x: 269, startPoint y: 250, endPoint x: 152, endPoint y: 253, distance: 116.7
click at [152, 253] on div "New Unsecured Nonpriority Claim × Creditor * Reflections Financial State [US_ST…" at bounding box center [439, 208] width 878 height 417
paste input "108-CC-001663"
click at [247, 249] on input "20D05-2108-CC-001663" at bounding box center [272, 249] width 156 height 17
click at [407, 292] on div "Account Number (last 4) Full Account Number" at bounding box center [439, 282] width 166 height 154
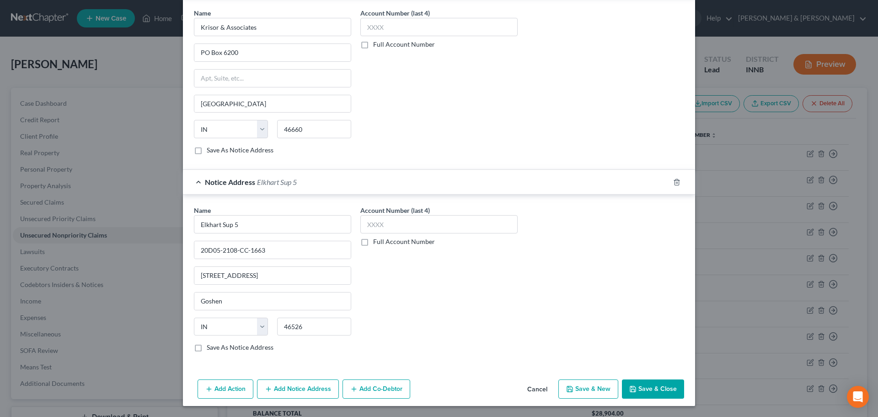
scroll to position [0, 0]
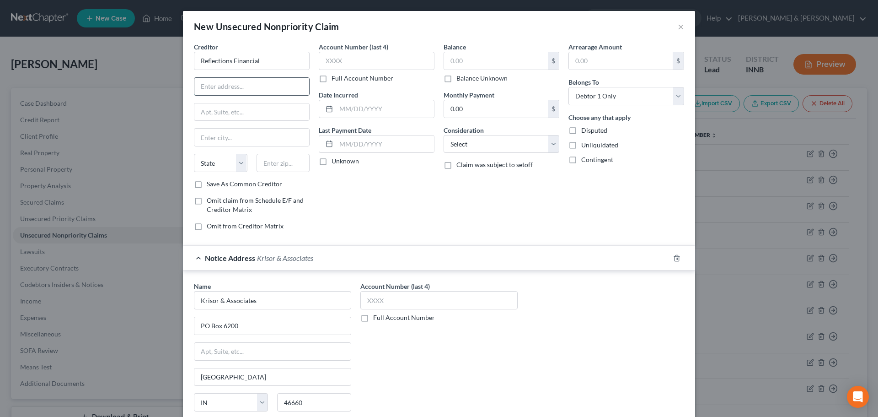
click at [249, 86] on input "text" at bounding box center [251, 86] width 115 height 17
click at [455, 55] on input "text" at bounding box center [496, 60] width 104 height 17
paste input "11,506.79"
click at [473, 143] on select "Select Cable / Satellite Services Collection Agency Credit Card Debt Debt Couns…" at bounding box center [502, 144] width 116 height 18
click at [444, 135] on select "Select Cable / Satellite Services Collection Agency Credit Card Debt Debt Couns…" at bounding box center [502, 144] width 116 height 18
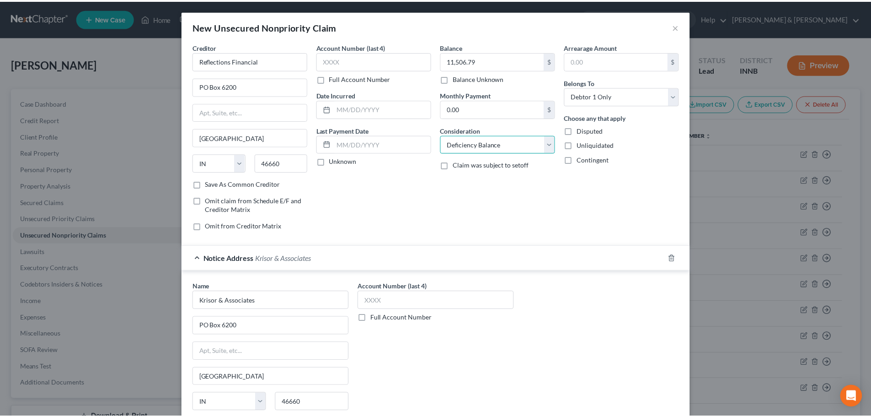
scroll to position [273, 0]
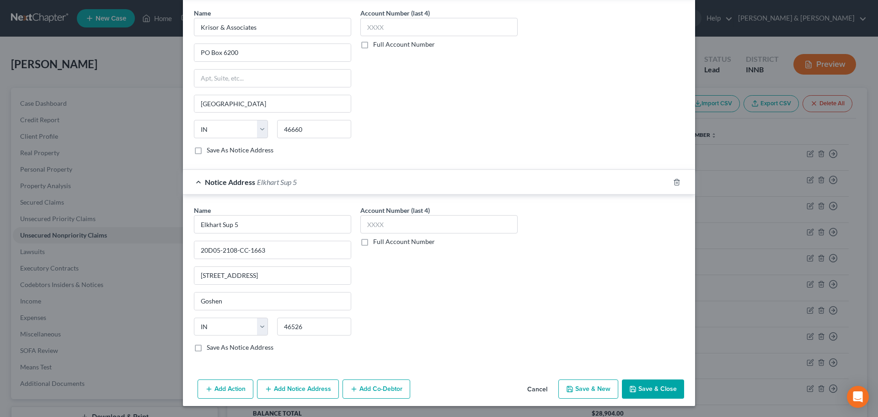
click at [654, 394] on button "Save & Close" at bounding box center [653, 388] width 62 height 19
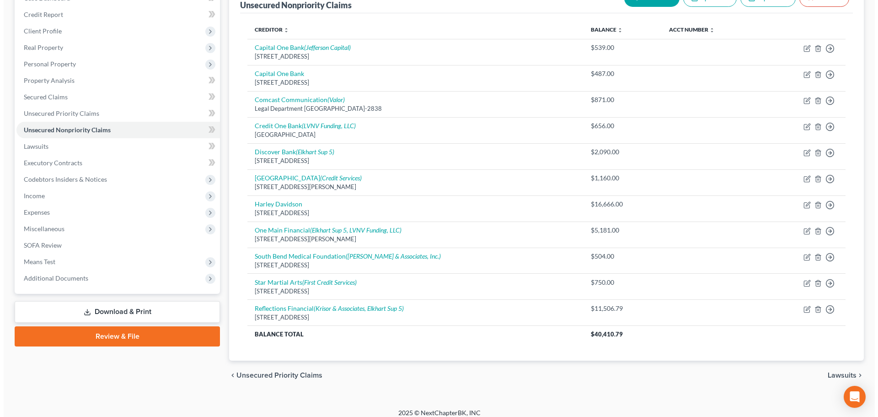
scroll to position [113, 0]
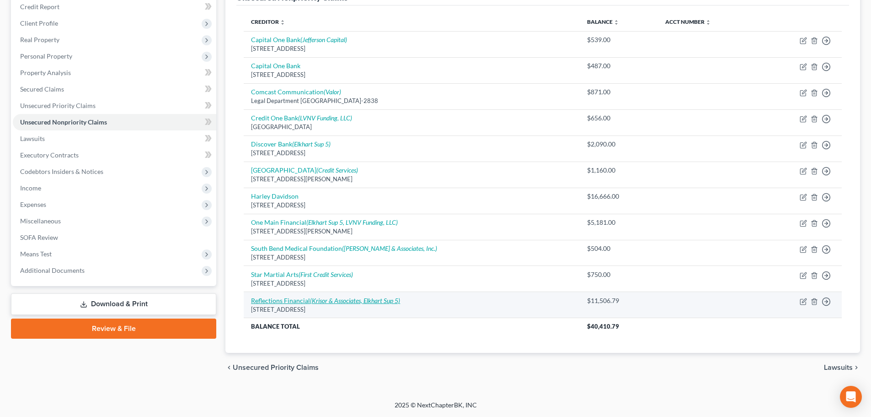
click at [280, 301] on link "Reflections Financial (Krisor & Associates, Elkhart Sup 5)" at bounding box center [325, 300] width 149 height 8
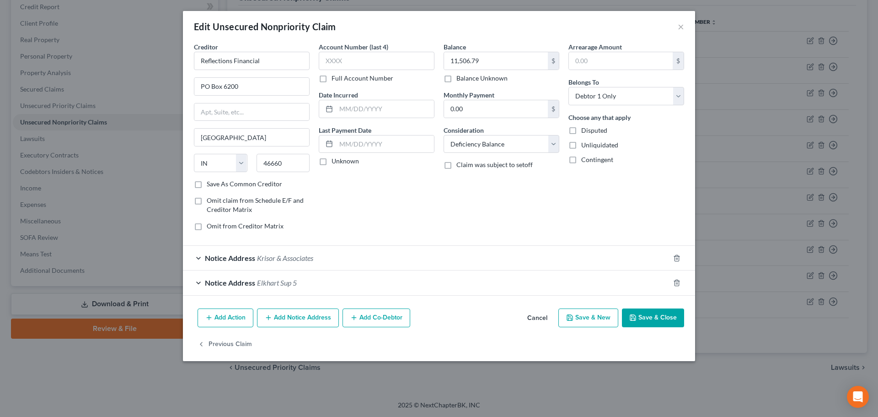
click at [232, 315] on button "Add Action" at bounding box center [226, 317] width 56 height 19
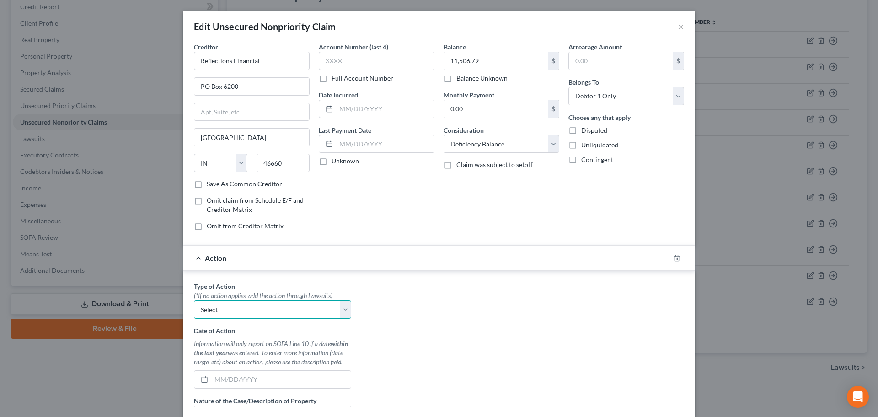
click at [232, 315] on select "Select Repossession Garnishment Foreclosure Personal Injury Attached, Seized, O…" at bounding box center [272, 309] width 157 height 18
click at [194, 300] on select "Select Repossession Garnishment Foreclosure Personal Injury Attached, Seized, O…" at bounding box center [272, 309] width 157 height 18
click at [239, 310] on select "Select Repossession Garnishment Foreclosure Personal Injury Attached, Seized, O…" at bounding box center [272, 309] width 157 height 18
click at [194, 300] on select "Select Repossession Garnishment Foreclosure Personal Injury Attached, Seized, O…" at bounding box center [272, 309] width 157 height 18
click at [238, 347] on div "Information will only report on SOFA Line 10 if a date within the last year was…" at bounding box center [272, 352] width 157 height 27
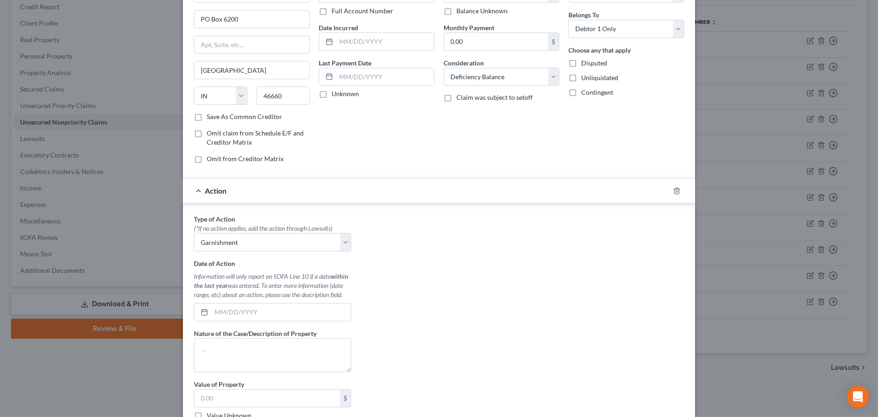
scroll to position [91, 0]
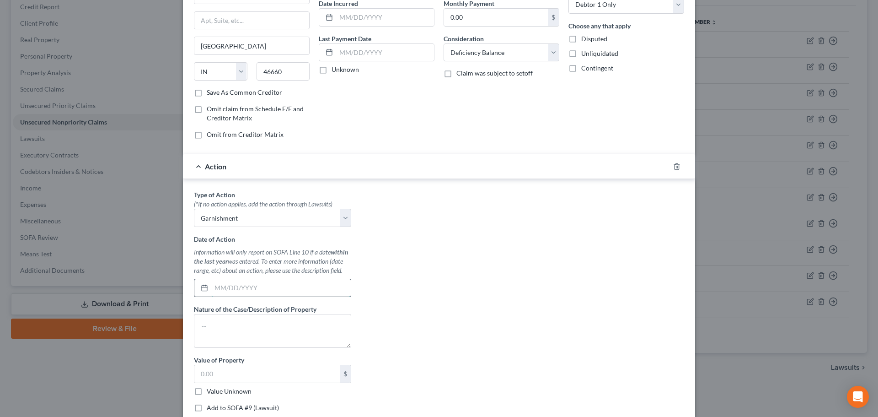
click at [240, 293] on input "text" at bounding box center [280, 287] width 139 height 17
click at [207, 391] on label "Value Unknown" at bounding box center [229, 390] width 45 height 9
click at [210, 391] on input "Value Unknown" at bounding box center [213, 389] width 6 height 6
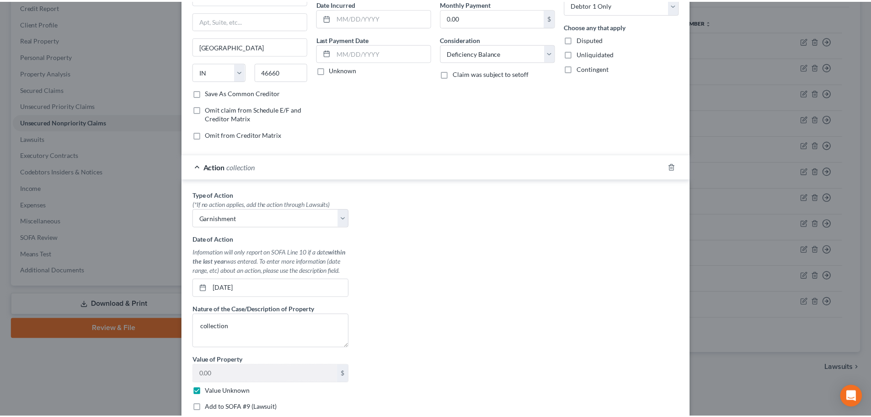
scroll to position [228, 0]
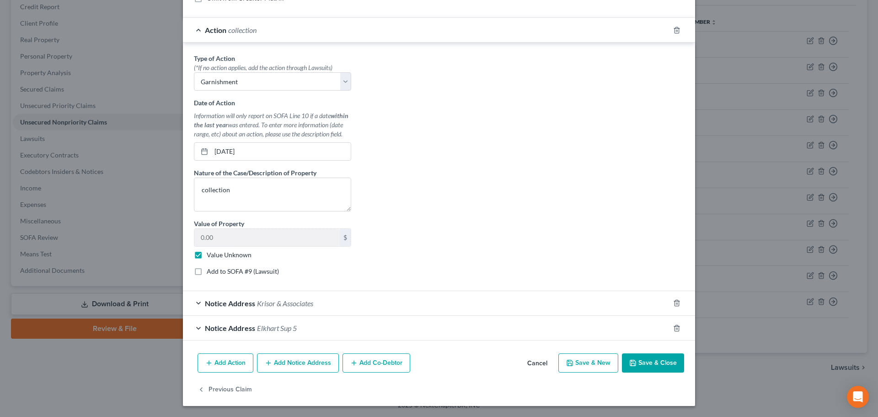
click at [639, 360] on button "Save & Close" at bounding box center [653, 362] width 62 height 19
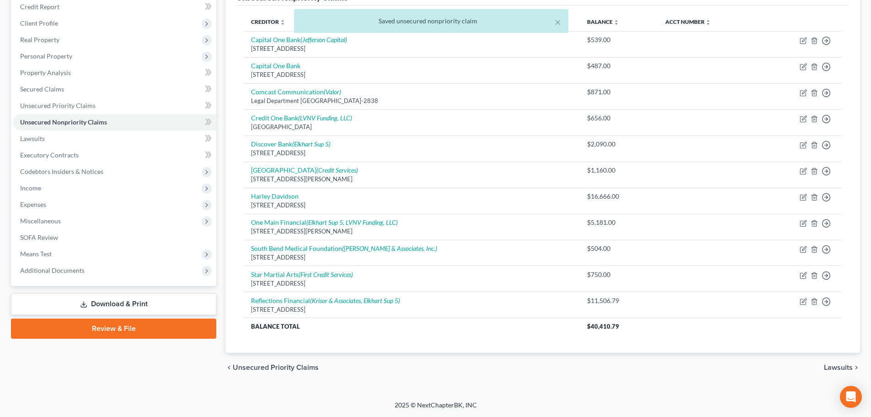
click at [849, 369] on span "Lawsuits" at bounding box center [838, 367] width 29 height 7
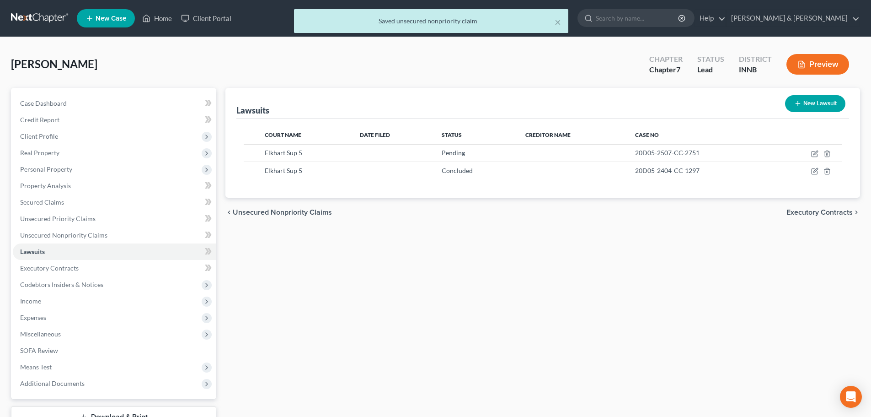
click at [299, 212] on span "Unsecured Nonpriority Claims" at bounding box center [282, 212] width 99 height 7
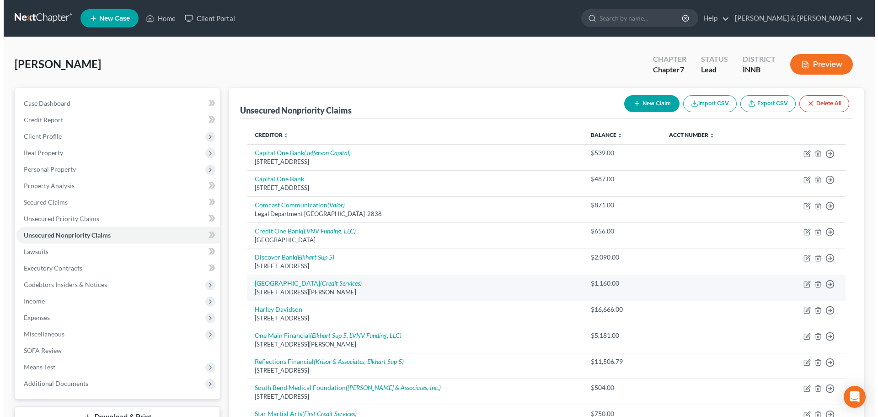
scroll to position [91, 0]
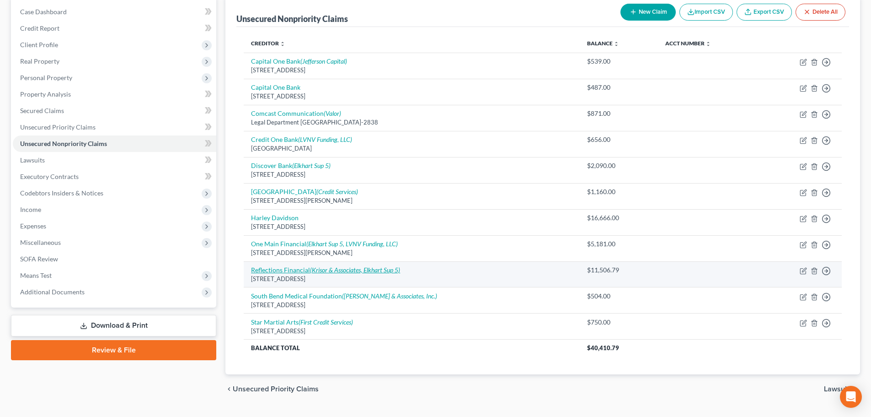
click at [263, 273] on link "Reflections Financial (Krisor & Associates, Elkhart Sup 5)" at bounding box center [325, 270] width 149 height 8
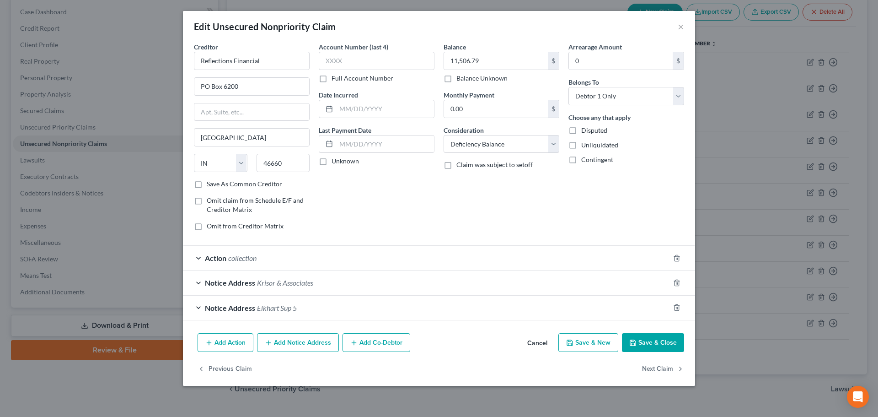
click at [216, 259] on span "Action" at bounding box center [215, 257] width 21 height 9
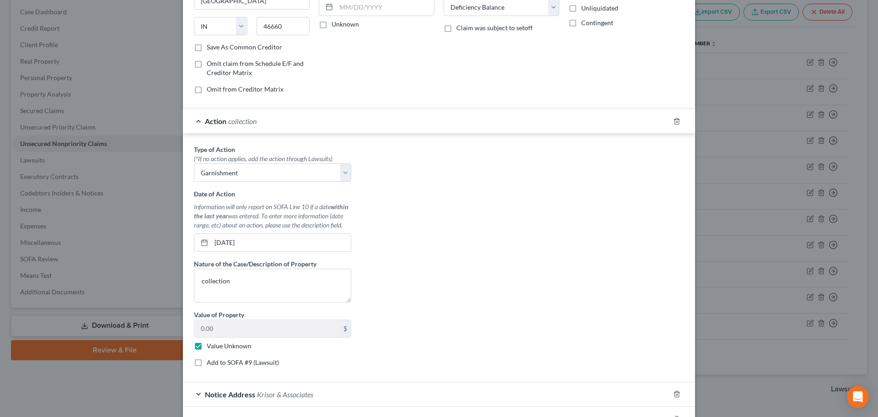
scroll to position [137, 0]
click at [207, 364] on label "Add to SOFA #9 (Lawsuit)" at bounding box center [243, 361] width 72 height 9
click at [210, 363] on input "Add to SOFA #9 (Lawsuit)" at bounding box center [213, 360] width 6 height 6
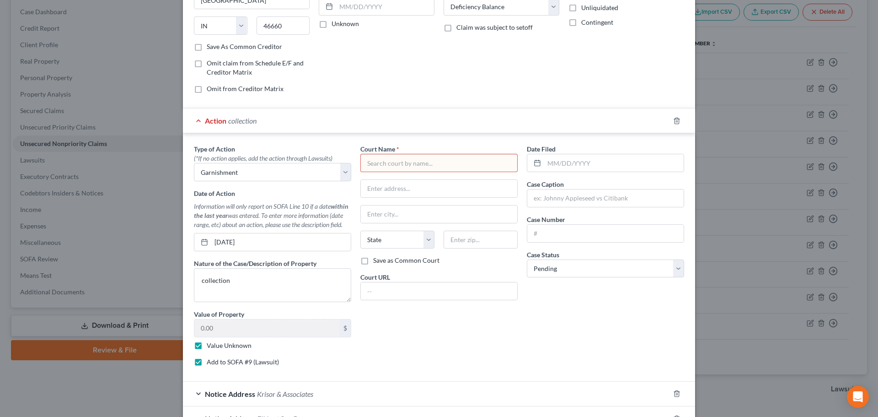
click at [207, 361] on label "Add to SOFA #9 (Lawsuit)" at bounding box center [243, 361] width 72 height 9
click at [210, 361] on input "Add to SOFA #9 (Lawsuit)" at bounding box center [213, 360] width 6 height 6
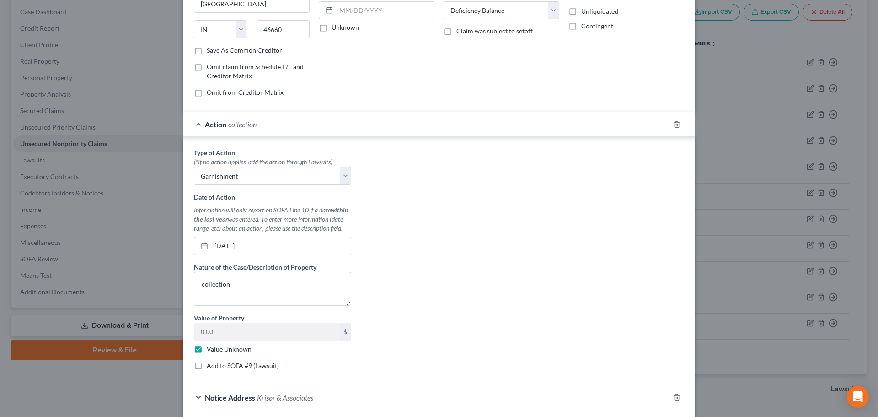
scroll to position [228, 0]
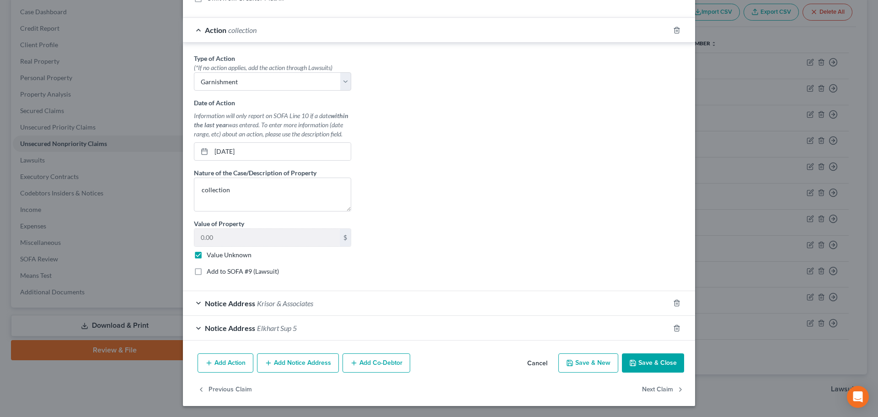
click at [229, 326] on span "Notice Address" at bounding box center [230, 327] width 50 height 9
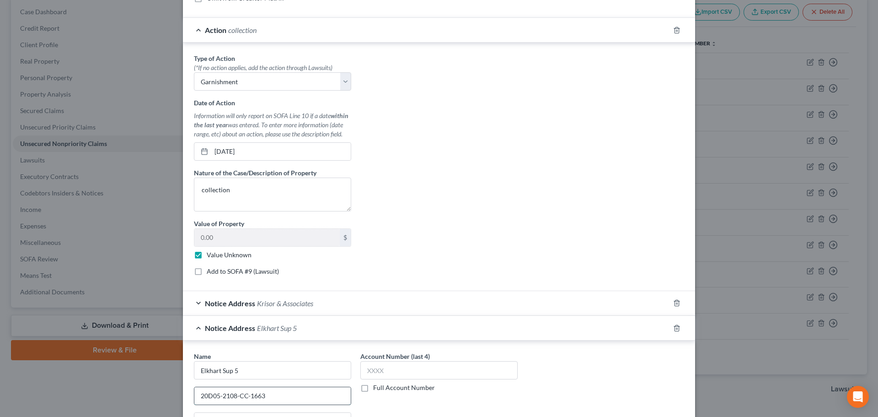
drag, startPoint x: 261, startPoint y: 394, endPoint x: 193, endPoint y: 393, distance: 67.2
click at [194, 393] on input "20D05-2108-CC-1663" at bounding box center [272, 395] width 156 height 17
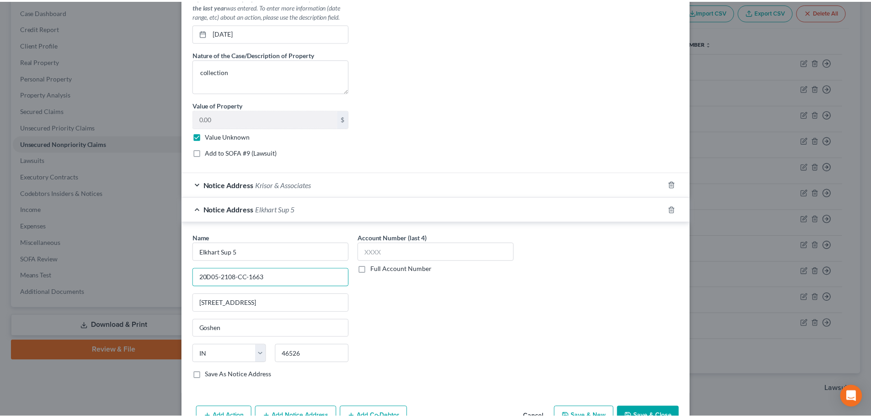
scroll to position [365, 0]
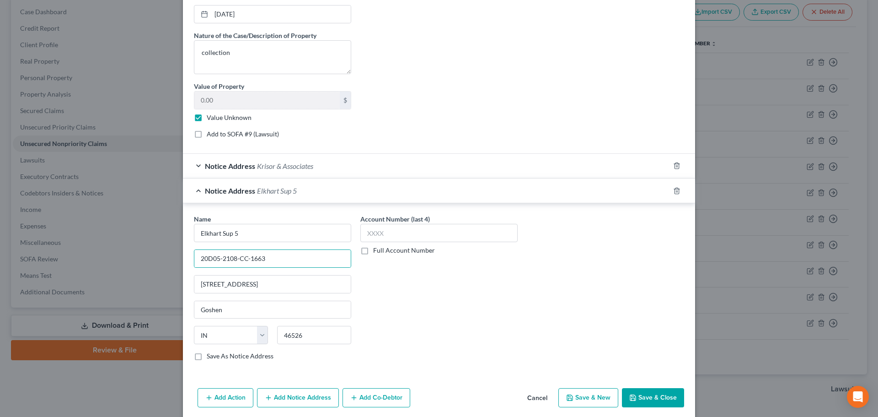
click at [629, 399] on icon "button" at bounding box center [632, 397] width 7 height 7
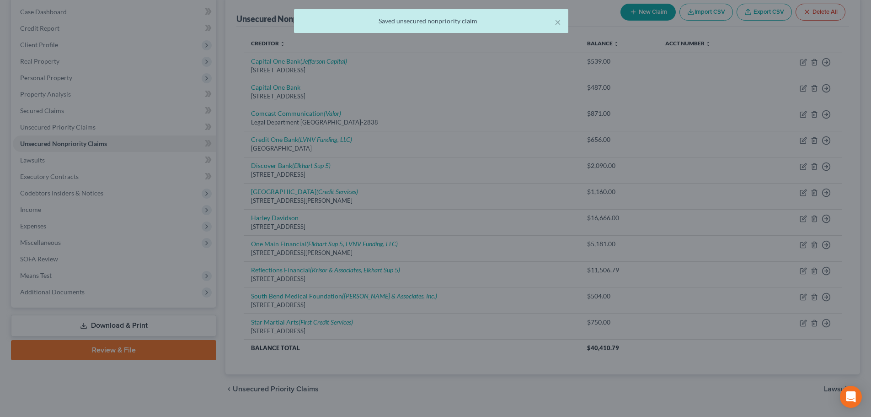
scroll to position [0, 0]
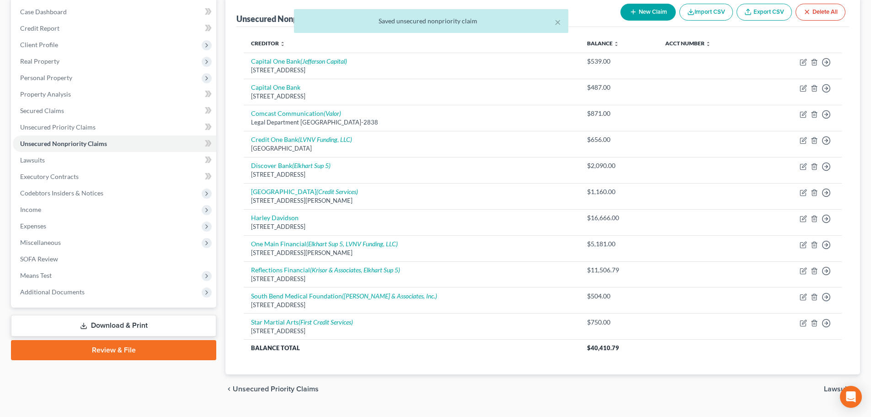
click at [831, 390] on span "Lawsuits" at bounding box center [838, 388] width 29 height 7
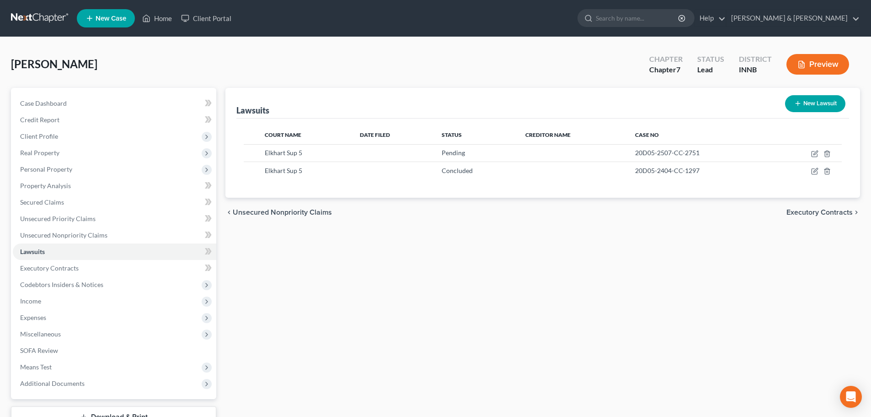
click at [798, 103] on line "button" at bounding box center [798, 104] width 0 height 4
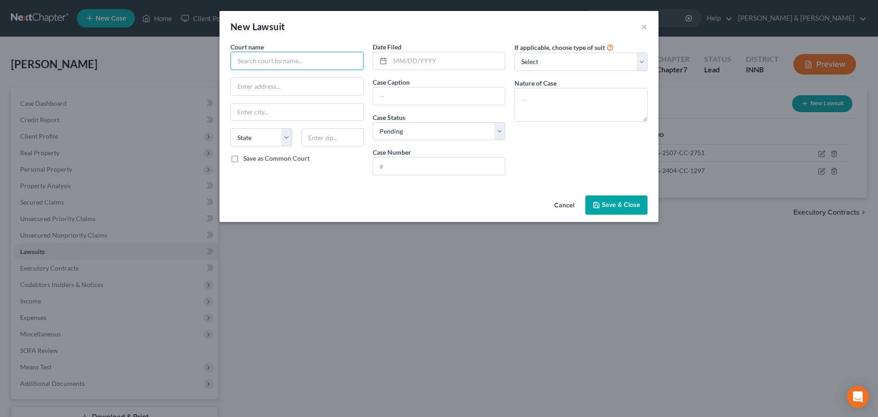
click at [279, 61] on input "text" at bounding box center [296, 61] width 133 height 18
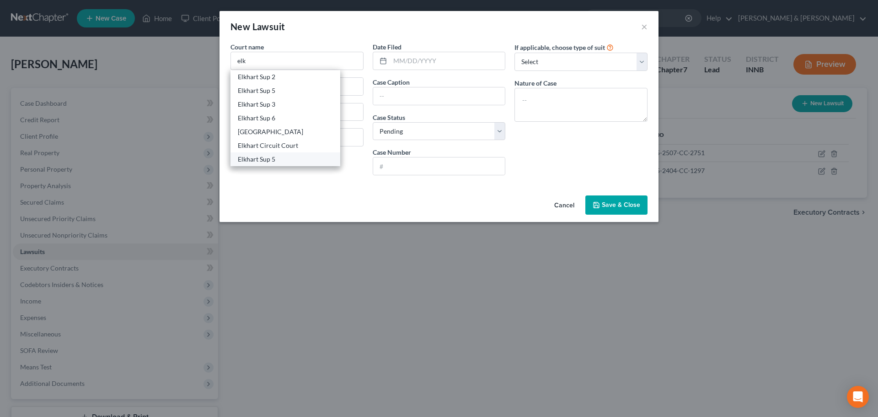
click at [265, 161] on div "Elkhart Sup 5" at bounding box center [285, 159] width 95 height 9
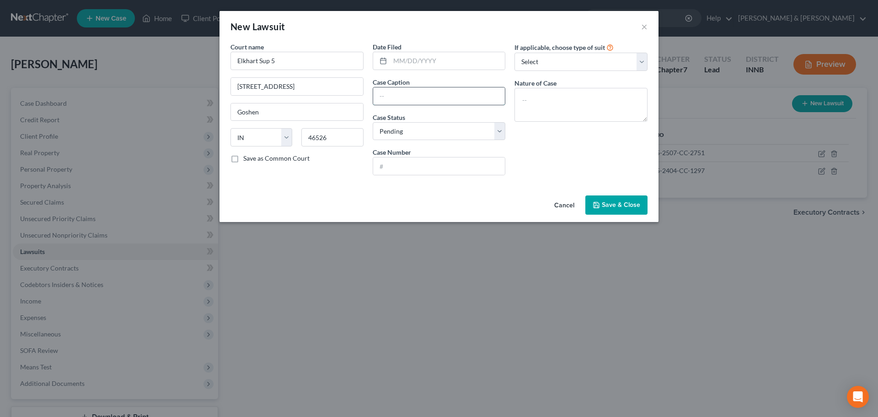
click at [391, 97] on input "text" at bounding box center [439, 95] width 132 height 17
paste input "20D05-2108-CC-1663"
click at [613, 202] on span "Save & Close" at bounding box center [621, 205] width 38 height 8
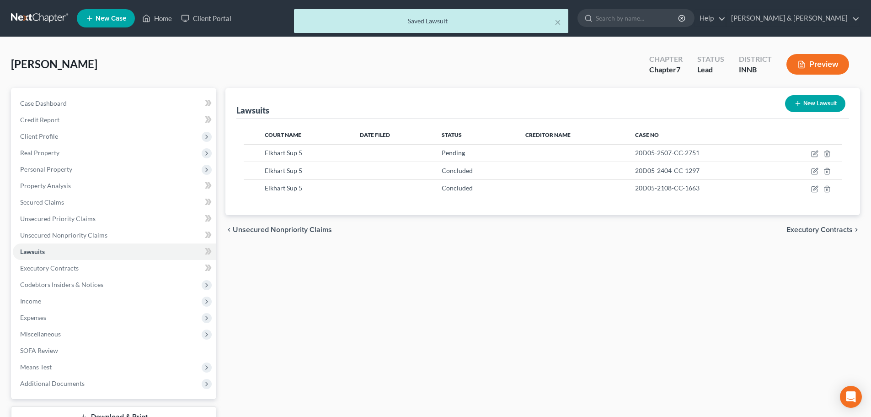
click at [307, 228] on span "Unsecured Nonpriority Claims" at bounding box center [282, 229] width 99 height 7
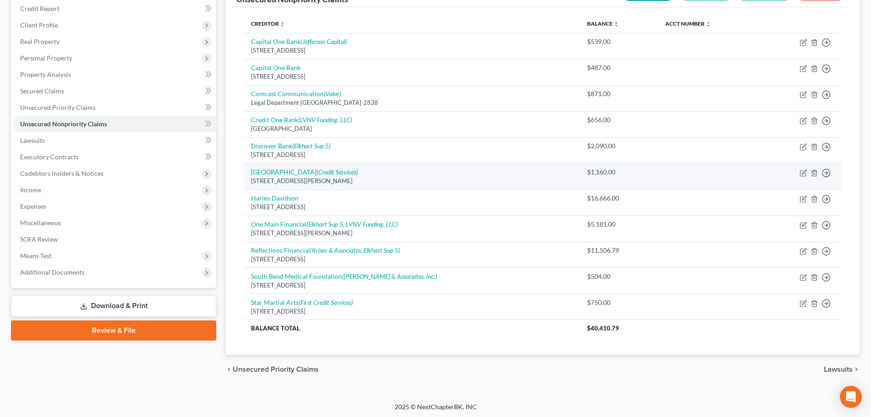
scroll to position [113, 0]
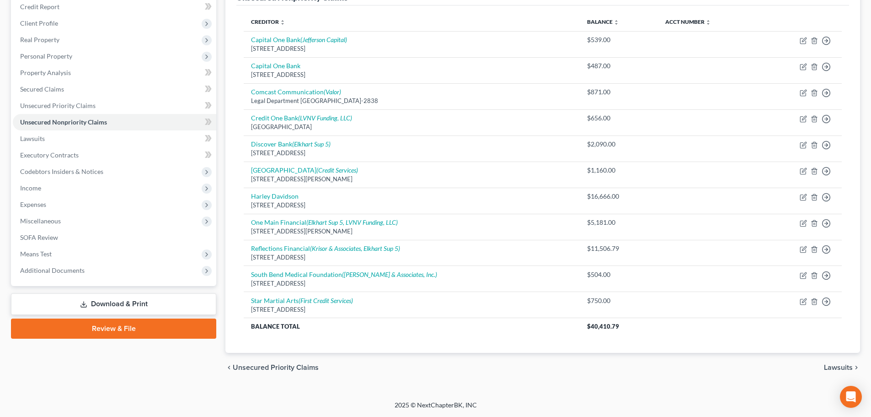
click at [837, 365] on span "Lawsuits" at bounding box center [838, 367] width 29 height 7
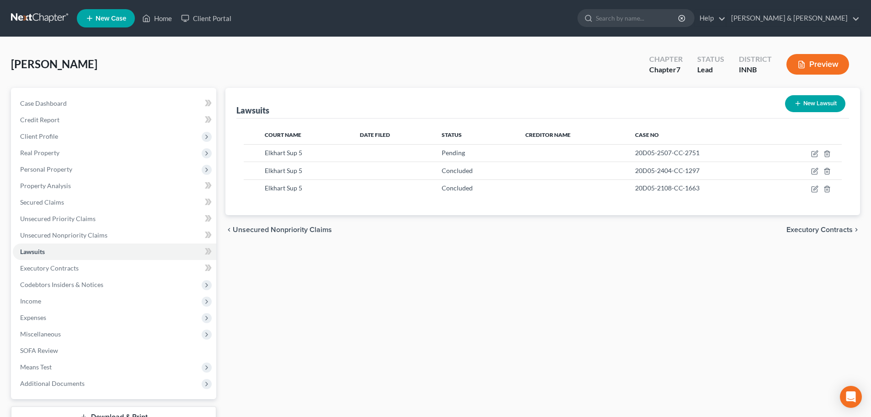
click at [819, 231] on span "Executory Contracts" at bounding box center [820, 229] width 66 height 7
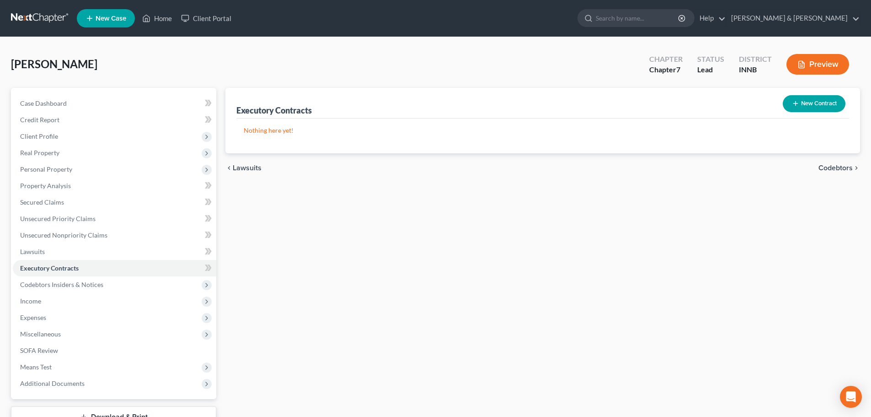
click at [826, 171] on span "Codebtors" at bounding box center [836, 167] width 34 height 7
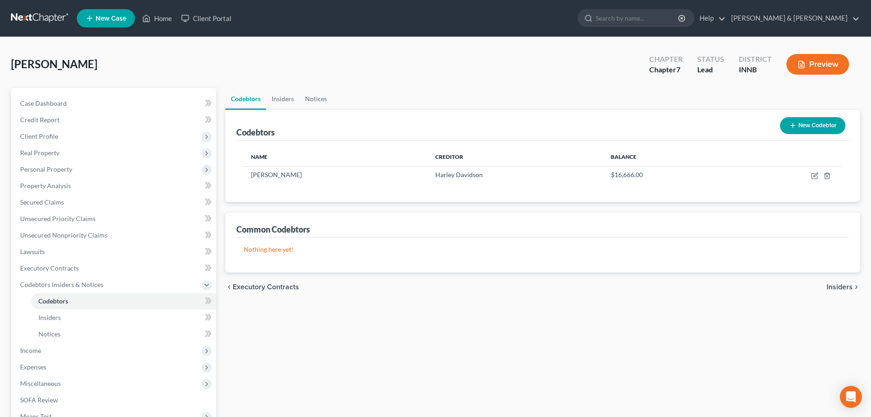
click at [246, 287] on span "Executory Contracts" at bounding box center [266, 286] width 66 height 7
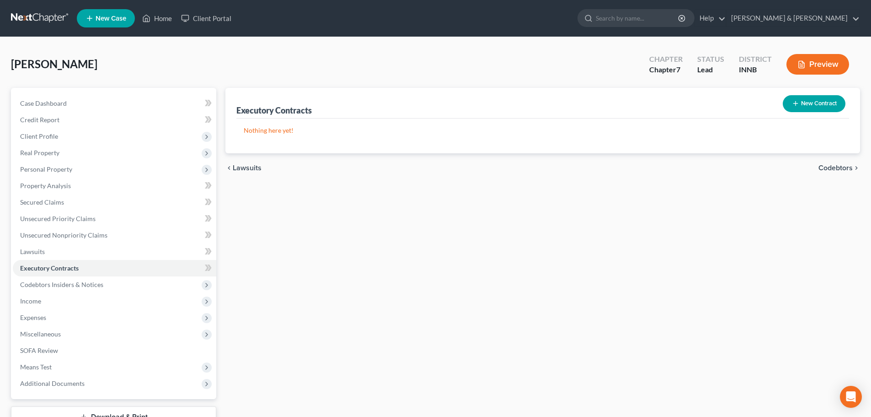
click at [832, 169] on span "Codebtors" at bounding box center [836, 167] width 34 height 7
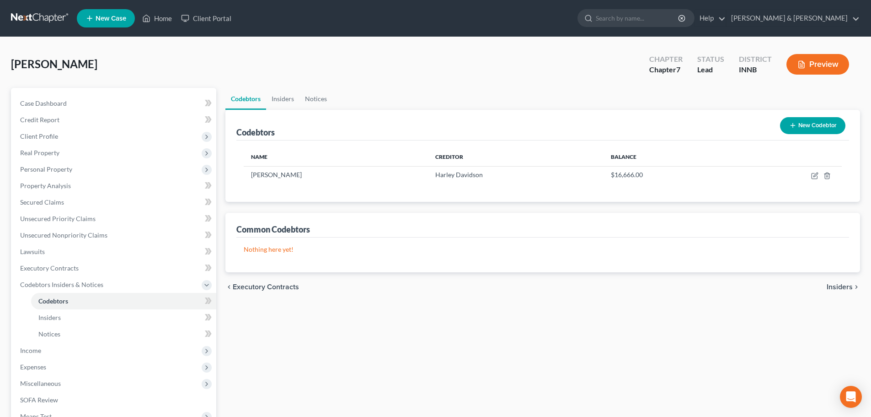
click at [841, 288] on span "Insiders" at bounding box center [840, 286] width 26 height 7
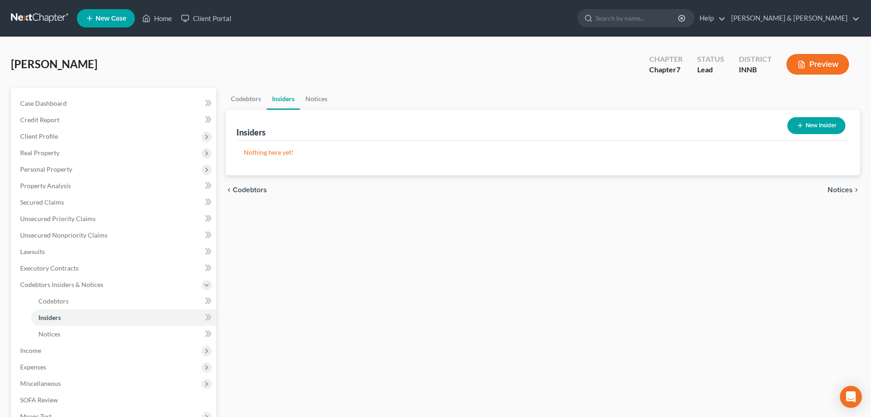
click at [836, 190] on span "Notices" at bounding box center [840, 189] width 25 height 7
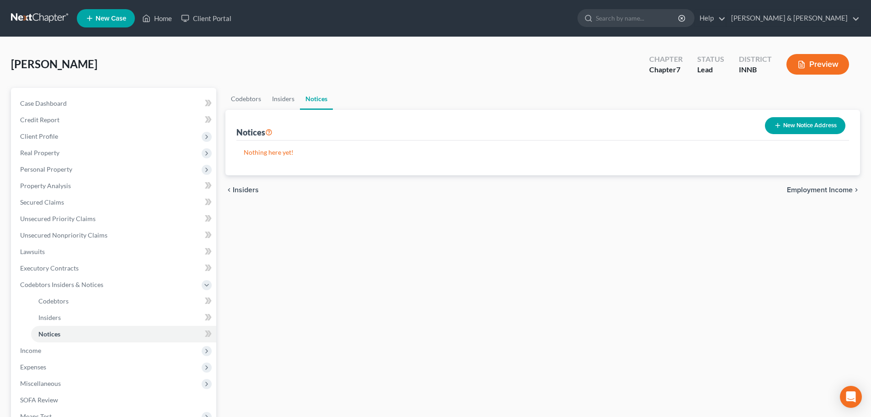
click at [836, 190] on span "Employment Income" at bounding box center [820, 189] width 66 height 7
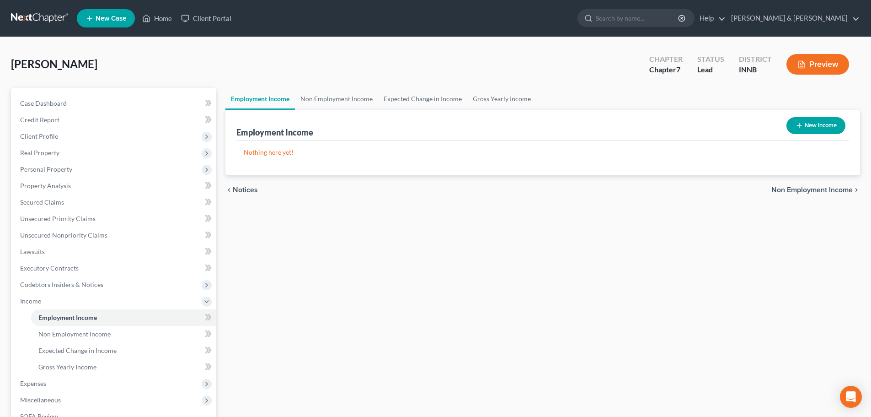
click at [231, 47] on div "[PERSON_NAME] Upgraded Chapter Chapter 7 Status Lead District INNB Preview Peti…" at bounding box center [435, 286] width 871 height 498
click at [811, 129] on button "New Income" at bounding box center [816, 125] width 59 height 17
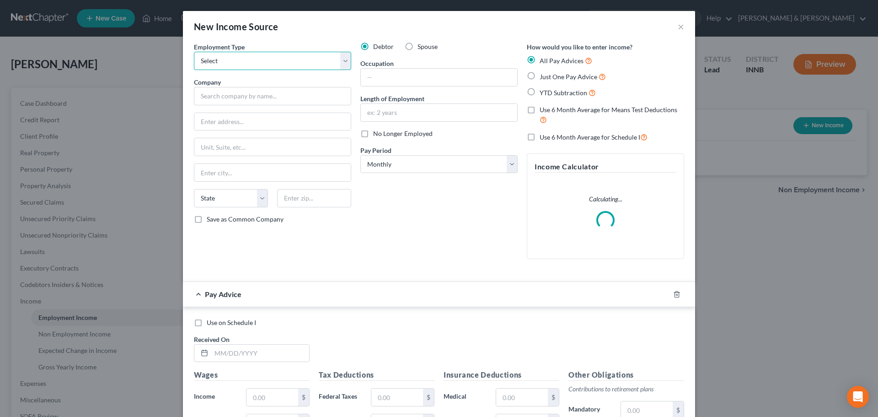
click at [256, 63] on select "Select Full or [DEMOGRAPHIC_DATA] Employment Self Employment" at bounding box center [272, 61] width 157 height 18
click at [194, 52] on select "Select Full or [DEMOGRAPHIC_DATA] Employment Self Employment" at bounding box center [272, 61] width 157 height 18
click at [241, 101] on input "text" at bounding box center [272, 96] width 157 height 18
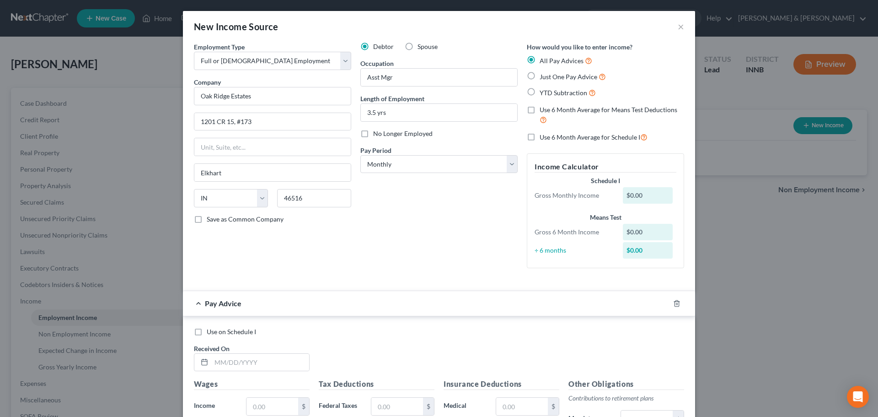
click at [540, 75] on label "Just One Pay Advice" at bounding box center [573, 76] width 66 height 11
click at [543, 75] on input "Just One Pay Advice" at bounding box center [546, 74] width 6 height 6
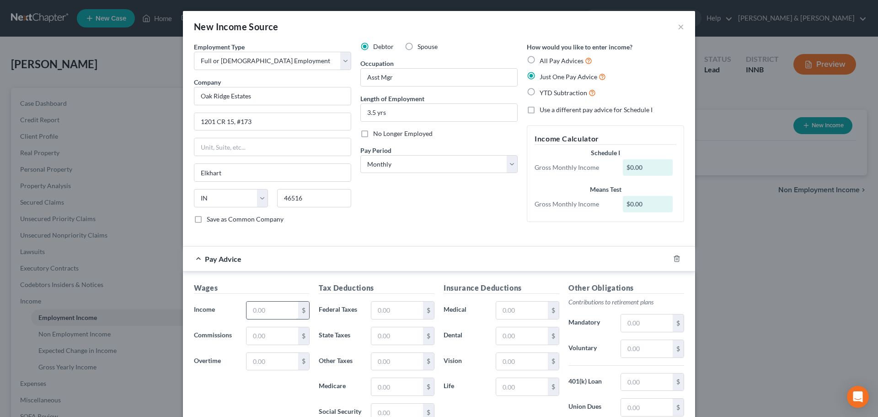
click at [272, 311] on input "text" at bounding box center [272, 309] width 52 height 17
click at [374, 307] on input "text" at bounding box center [397, 309] width 52 height 17
click at [520, 316] on input "text" at bounding box center [522, 309] width 52 height 17
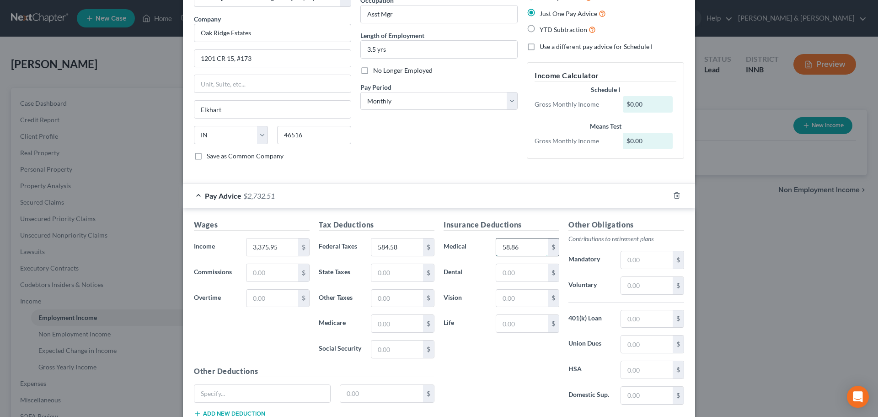
scroll to position [128, 0]
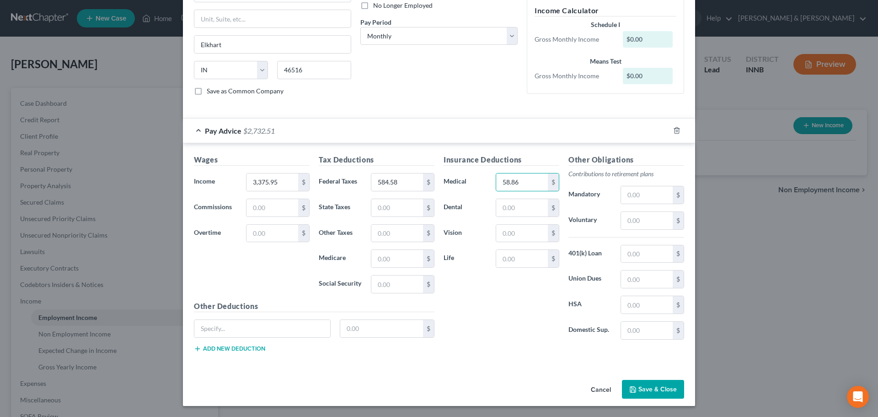
click at [641, 395] on button "Save & Close" at bounding box center [653, 389] width 62 height 19
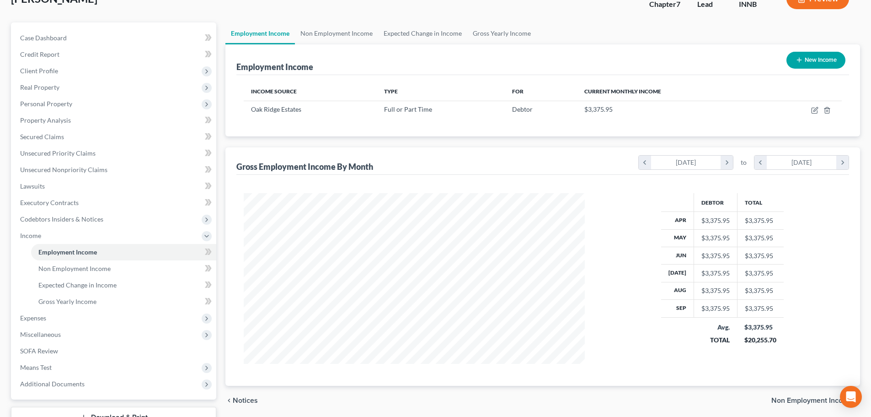
scroll to position [135, 0]
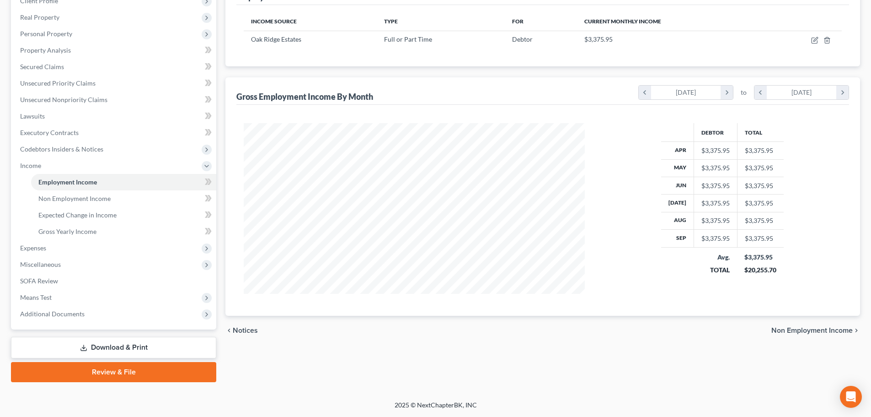
click at [783, 331] on span "Non Employment Income" at bounding box center [811, 330] width 81 height 7
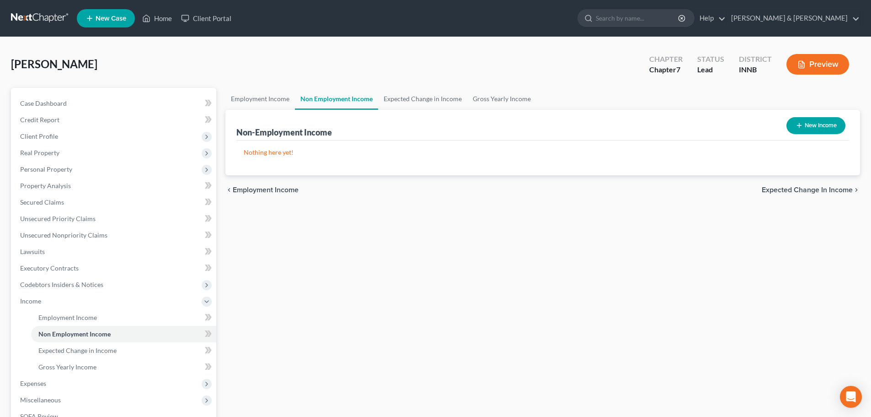
click at [810, 128] on button "New Income" at bounding box center [816, 125] width 59 height 17
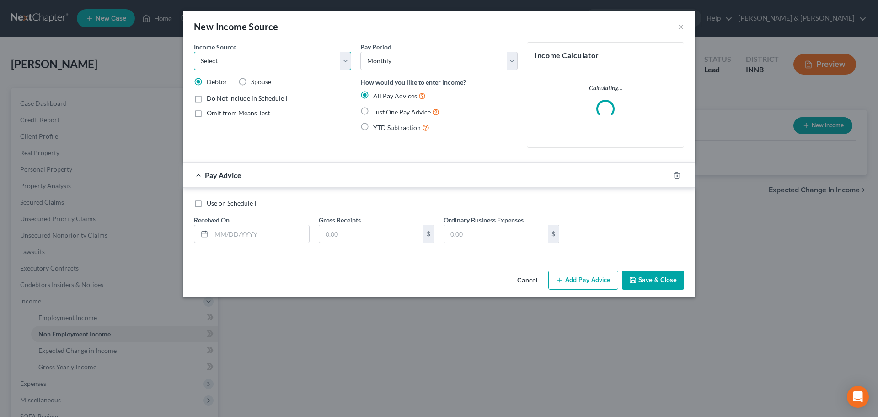
click at [274, 61] on select "Select Unemployment Disability (from employer) Pension Retirement Social Securi…" at bounding box center [272, 61] width 157 height 18
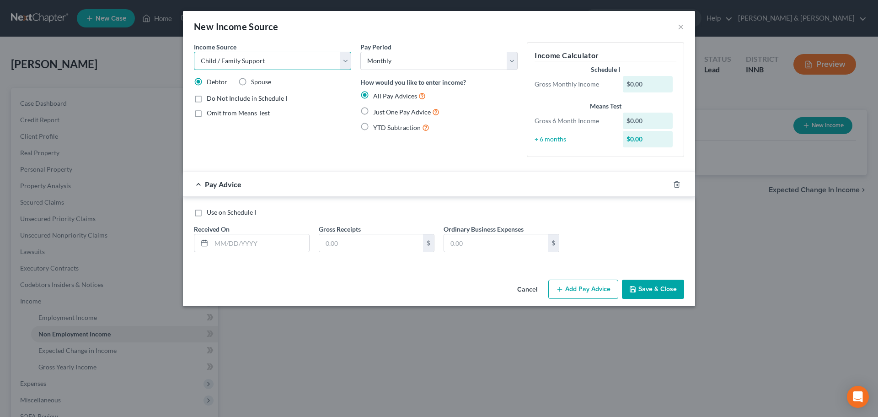
click at [194, 52] on select "Select Unemployment Disability (from employer) Pension Retirement Social Securi…" at bounding box center [272, 61] width 157 height 18
click at [378, 61] on select "Select Monthly Twice Monthly Every Other Week Weekly" at bounding box center [438, 61] width 157 height 18
click at [373, 112] on label "Just One Pay Advice" at bounding box center [406, 112] width 66 height 11
click at [377, 112] on input "Just One Pay Advice" at bounding box center [380, 110] width 6 height 6
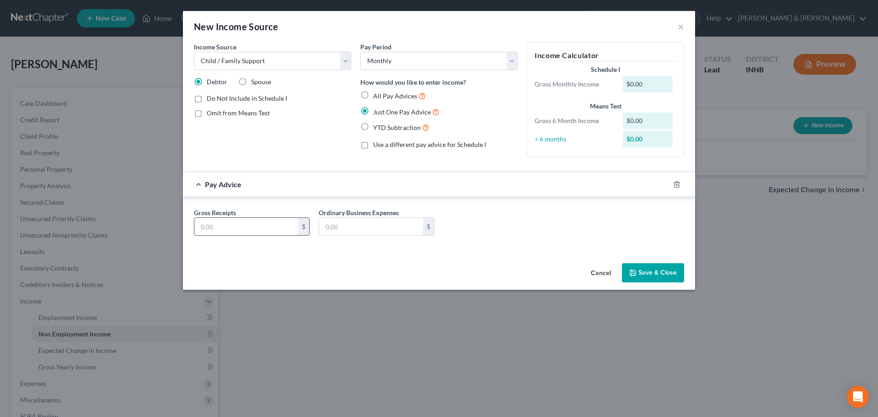
click at [218, 225] on input "text" at bounding box center [246, 226] width 104 height 17
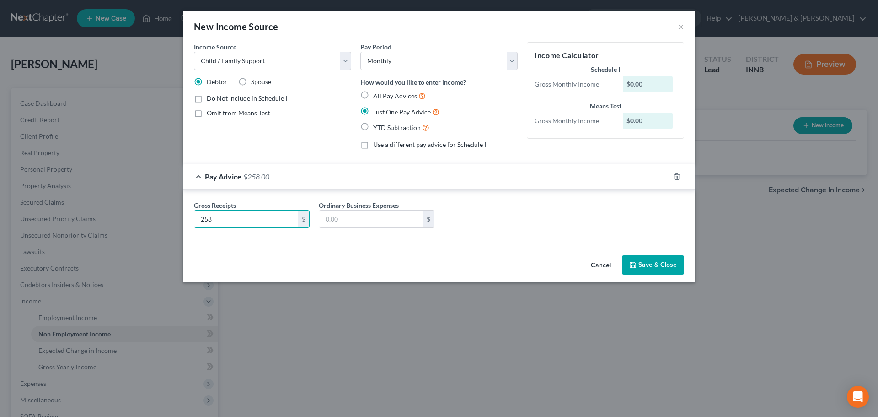
click at [643, 264] on button "Save & Close" at bounding box center [653, 264] width 62 height 19
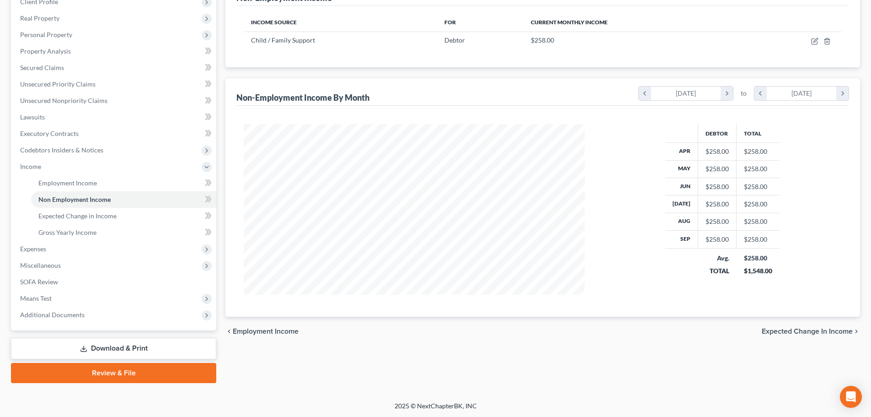
scroll to position [135, 0]
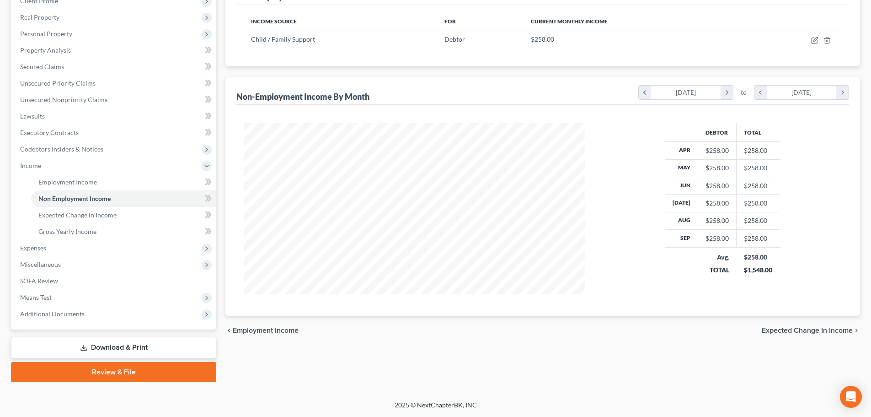
click at [826, 325] on div "chevron_left Employment Income Expected Change in Income chevron_right" at bounding box center [542, 330] width 635 height 29
click at [822, 330] on span "Expected Change in Income" at bounding box center [807, 330] width 91 height 7
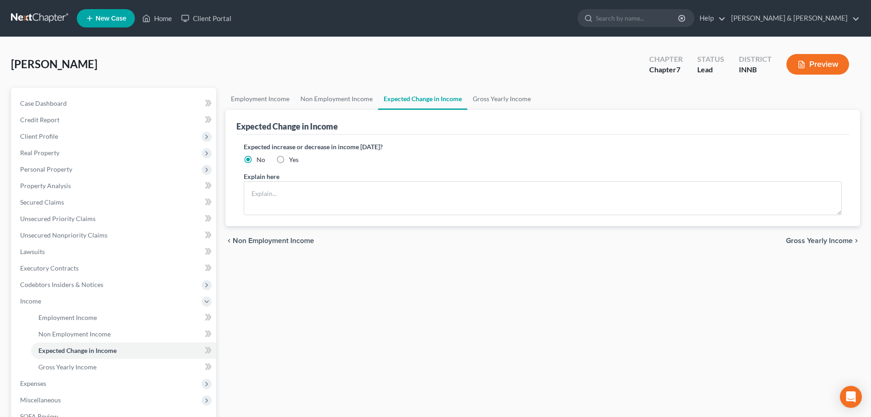
click at [814, 239] on span "Gross Yearly Income" at bounding box center [819, 240] width 67 height 7
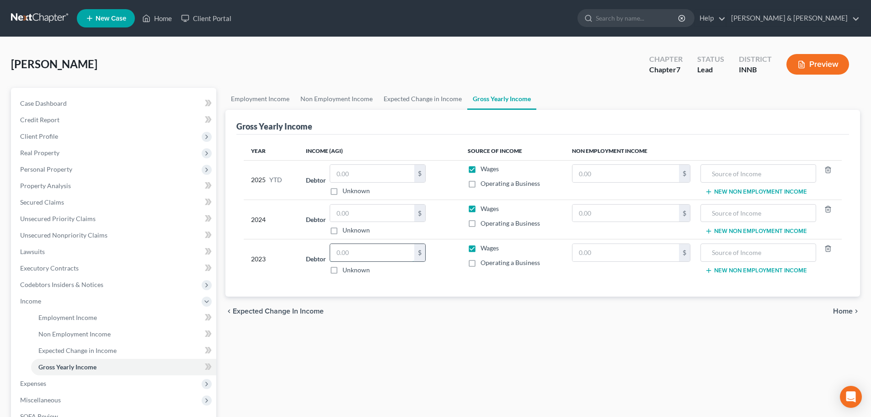
click at [366, 255] on input "text" at bounding box center [372, 252] width 84 height 17
click at [372, 212] on input "text" at bounding box center [372, 212] width 84 height 17
click at [366, 172] on input "text" at bounding box center [372, 173] width 84 height 17
click at [350, 173] on input "text" at bounding box center [372, 173] width 84 height 17
click at [728, 175] on input "text" at bounding box center [758, 173] width 105 height 17
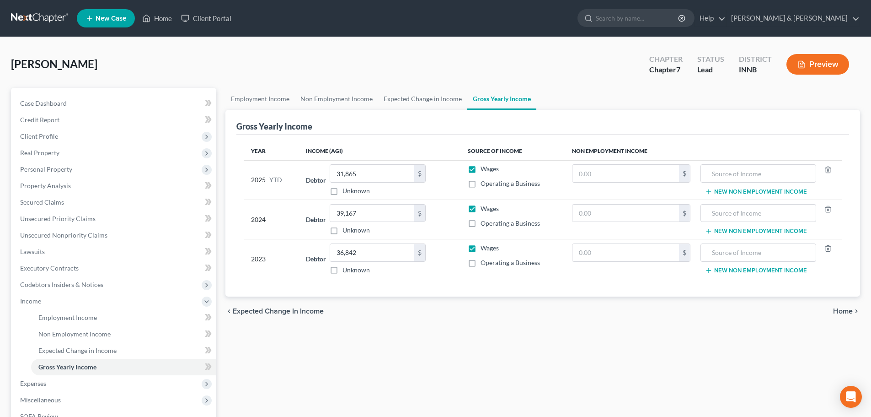
click at [844, 308] on span "Home" at bounding box center [843, 310] width 20 height 7
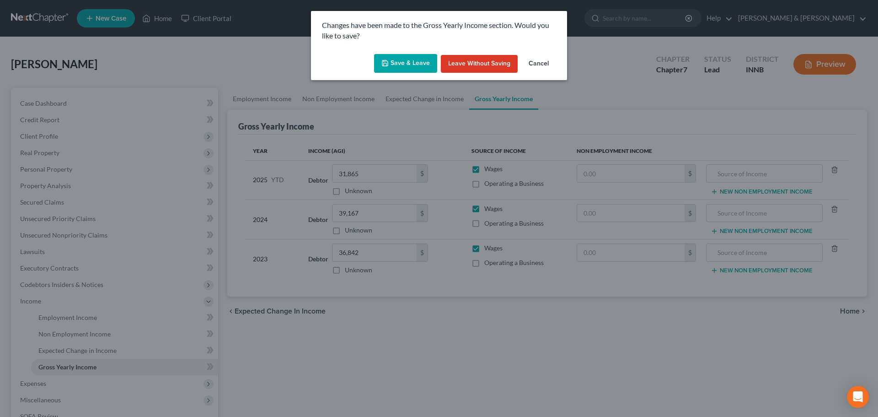
click at [412, 70] on button "Save & Leave" at bounding box center [405, 63] width 63 height 19
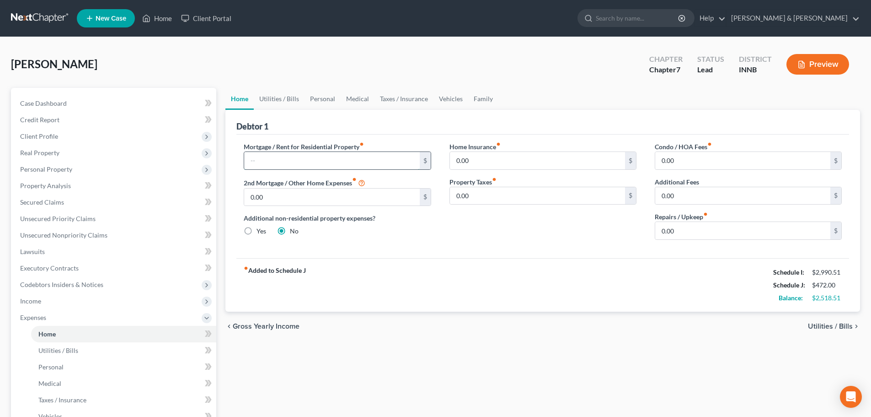
click at [341, 156] on input "text" at bounding box center [331, 160] width 175 height 17
click at [823, 325] on span "Utilities / Bills" at bounding box center [830, 325] width 45 height 7
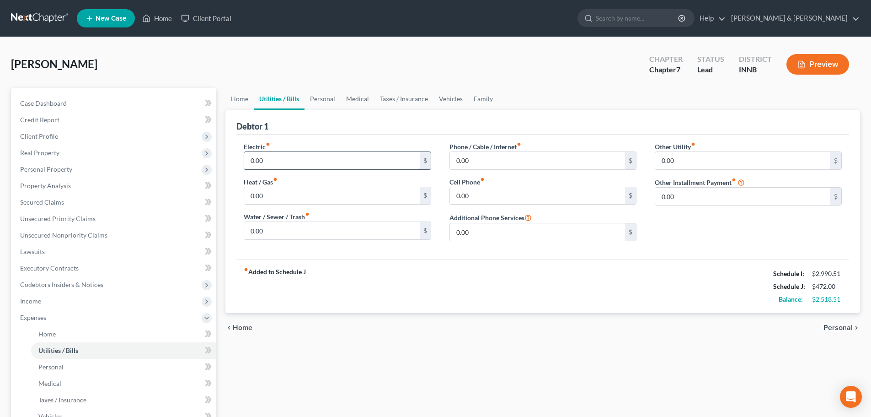
click at [284, 159] on input "0.00" at bounding box center [331, 160] width 175 height 17
click at [835, 328] on span "Personal" at bounding box center [838, 327] width 29 height 7
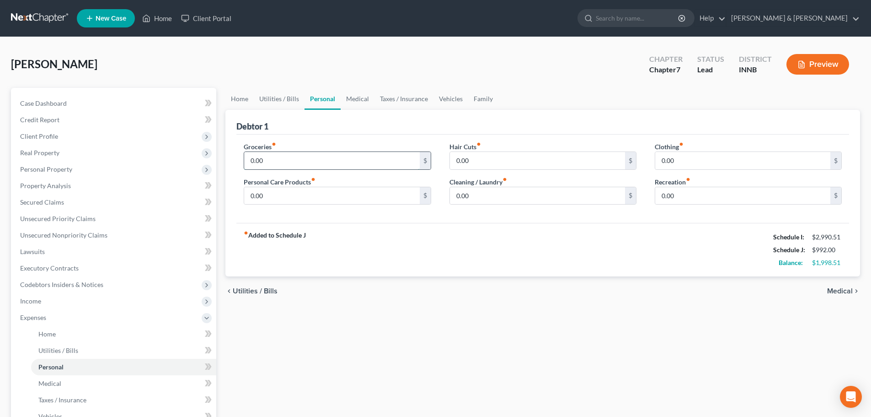
click at [262, 160] on input "0.00" at bounding box center [331, 160] width 175 height 17
click at [835, 289] on span "Medical" at bounding box center [840, 290] width 26 height 7
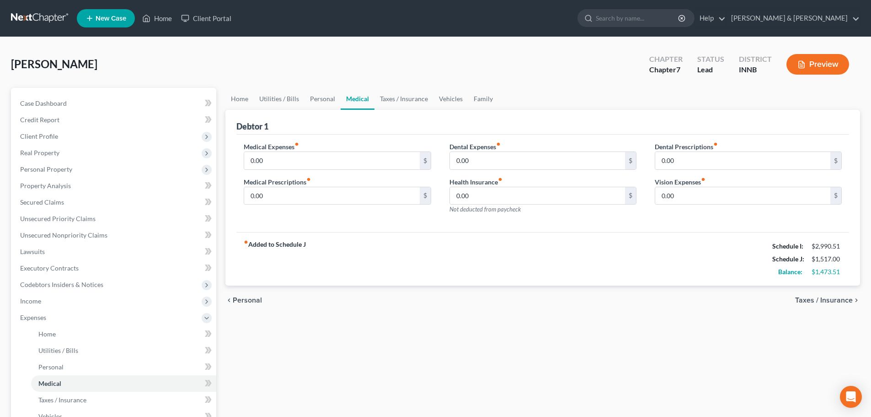
click at [831, 300] on span "Taxes / Insurance" at bounding box center [824, 299] width 58 height 7
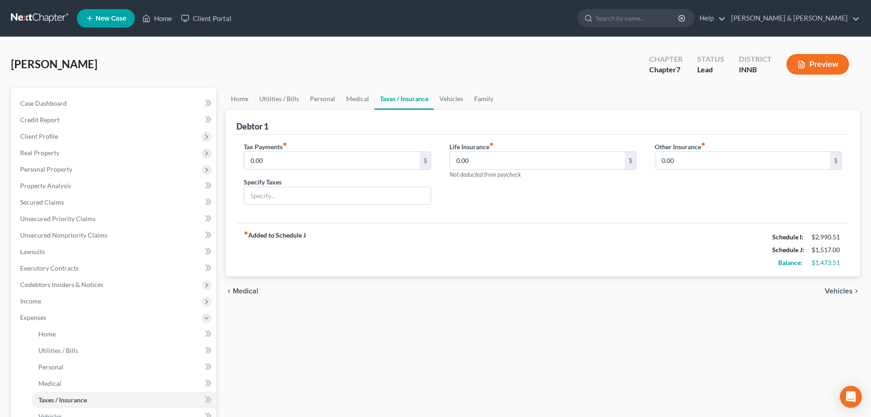
click at [833, 289] on span "Vehicles" at bounding box center [839, 290] width 28 height 7
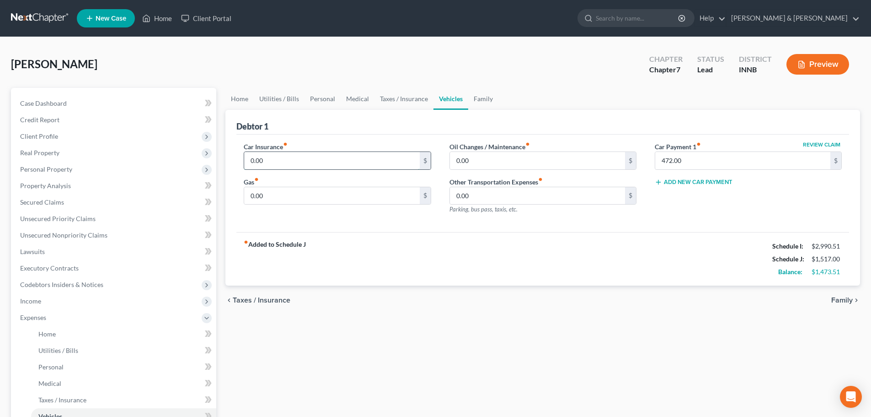
click at [297, 165] on input "0.00" at bounding box center [331, 160] width 175 height 17
click at [841, 296] on span "Family" at bounding box center [841, 299] width 21 height 7
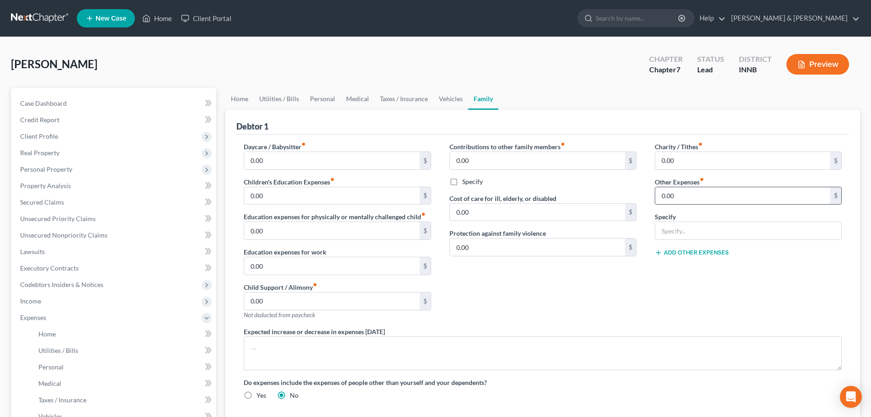
click at [690, 199] on input "0.00" at bounding box center [742, 195] width 175 height 17
click at [246, 99] on link "Home" at bounding box center [239, 99] width 28 height 22
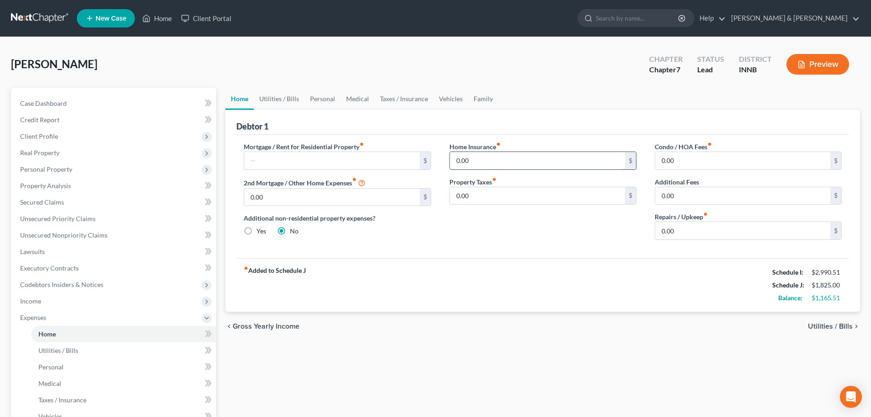
click at [483, 162] on input "0.00" at bounding box center [537, 160] width 175 height 17
click at [303, 160] on input "text" at bounding box center [331, 160] width 175 height 17
click at [840, 327] on span "Utilities / Bills" at bounding box center [830, 325] width 45 height 7
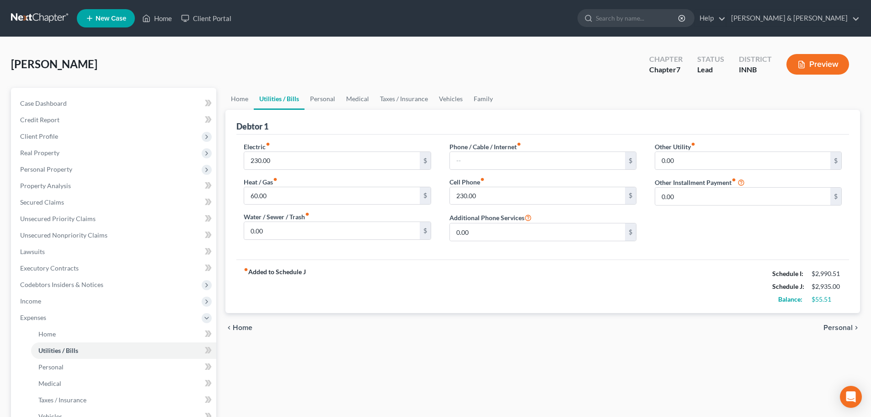
click at [839, 327] on span "Personal" at bounding box center [838, 327] width 29 height 7
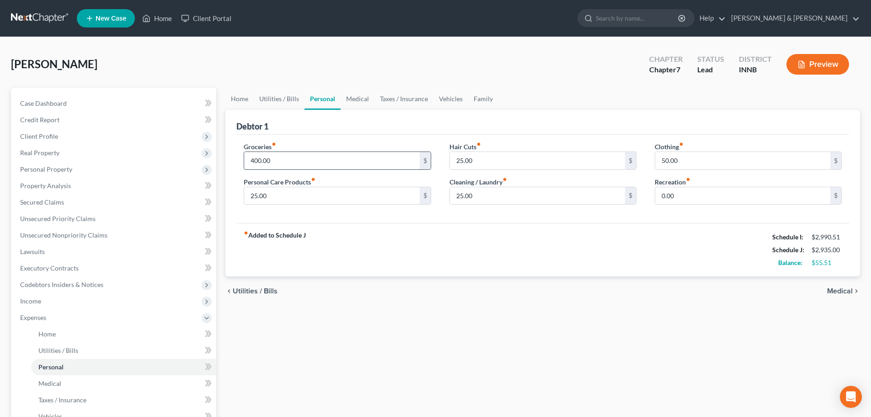
click at [259, 161] on input "400.00" at bounding box center [331, 160] width 175 height 17
click at [849, 291] on span "Medical" at bounding box center [840, 290] width 26 height 7
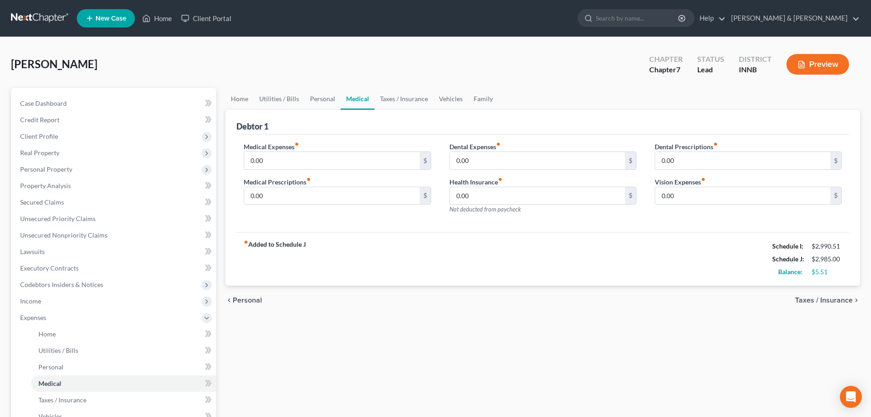
click at [837, 301] on span "Taxes / Insurance" at bounding box center [824, 299] width 58 height 7
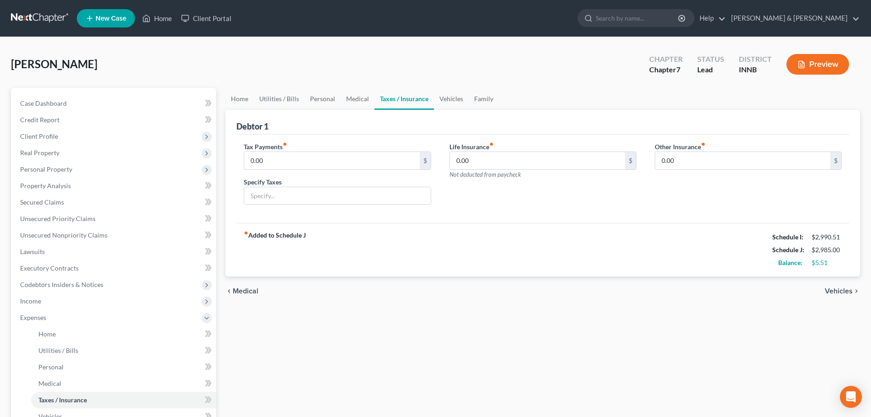
click at [837, 301] on div "chevron_left Medical Vehicles chevron_right" at bounding box center [542, 290] width 635 height 29
click at [838, 292] on span "Vehicles" at bounding box center [839, 290] width 28 height 7
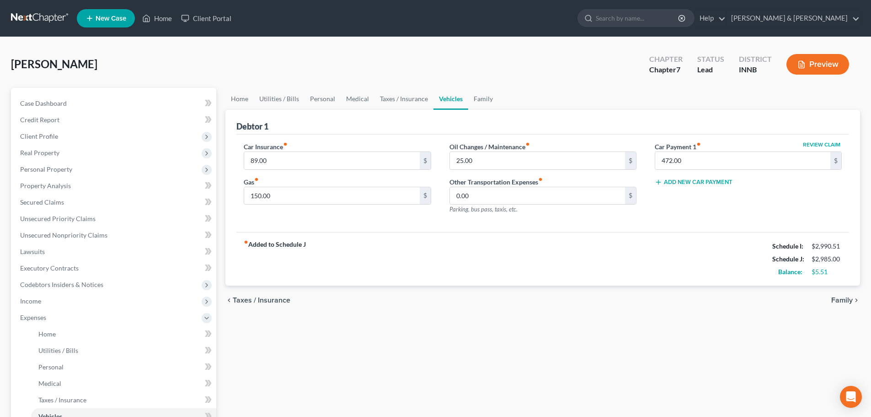
click at [841, 299] on span "Family" at bounding box center [841, 299] width 21 height 7
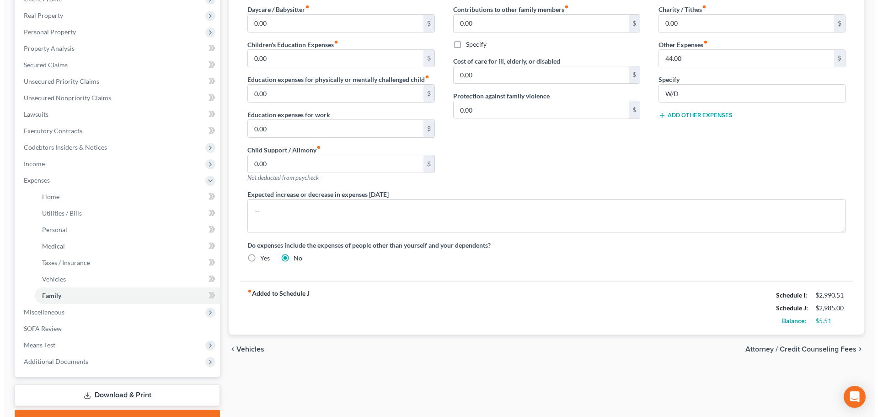
scroll to position [183, 0]
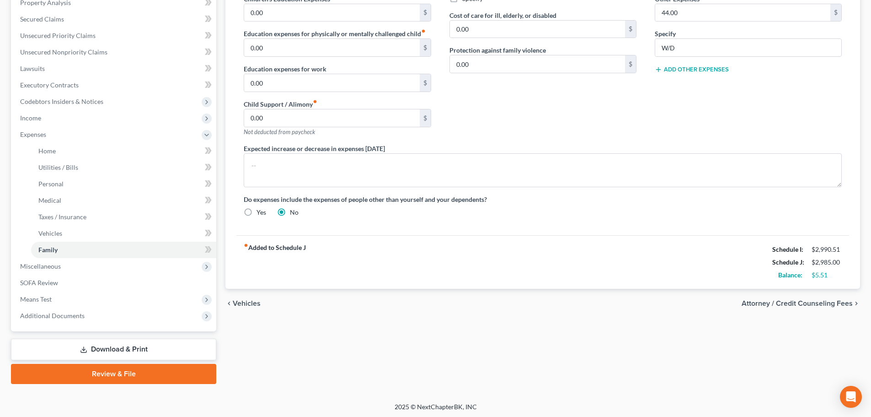
click at [830, 304] on span "Attorney / Credit Counseling Fees" at bounding box center [797, 303] width 111 height 7
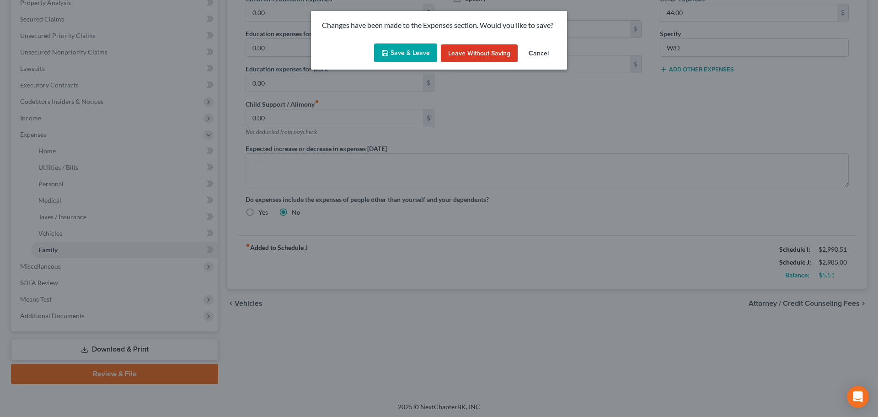
click at [415, 53] on button "Save & Leave" at bounding box center [405, 52] width 63 height 19
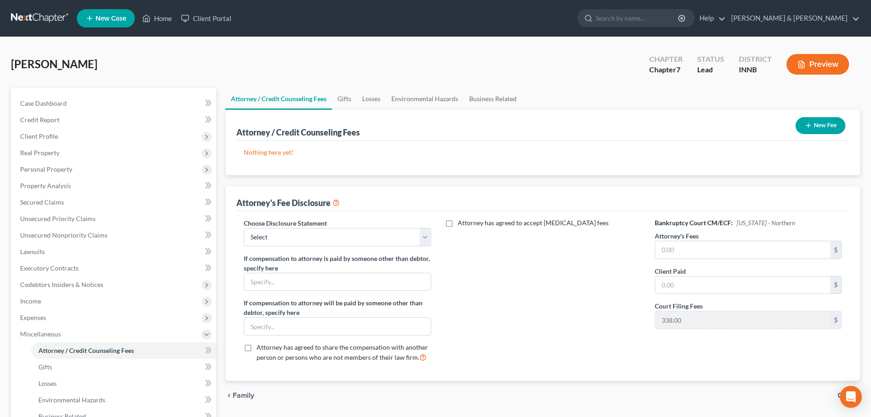
click at [824, 124] on button "New Fee" at bounding box center [821, 125] width 50 height 17
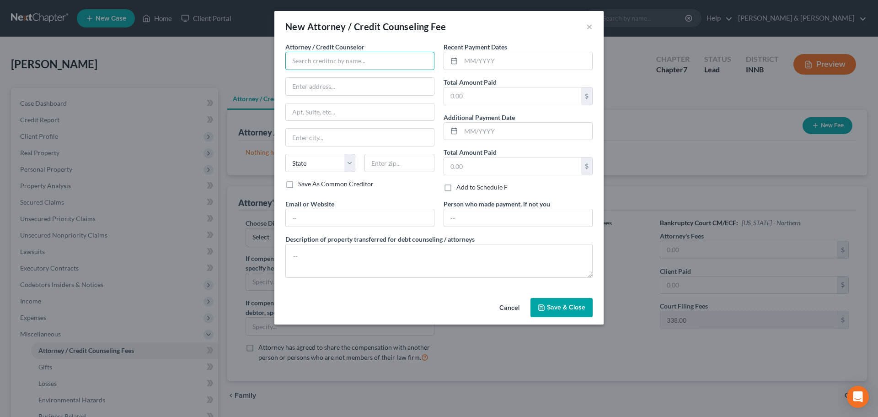
click at [391, 59] on input "text" at bounding box center [359, 61] width 149 height 18
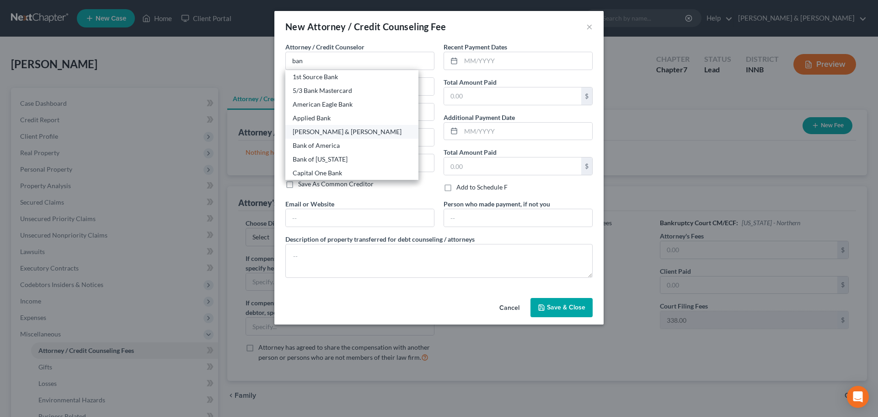
click at [329, 135] on div "[PERSON_NAME] & [PERSON_NAME]" at bounding box center [352, 131] width 118 height 9
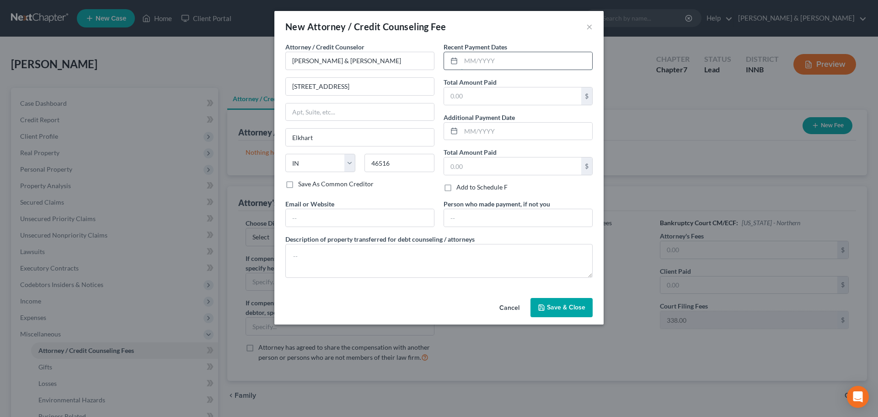
click at [504, 63] on input "text" at bounding box center [526, 60] width 131 height 17
click at [554, 307] on span "Save & Close" at bounding box center [566, 307] width 38 height 8
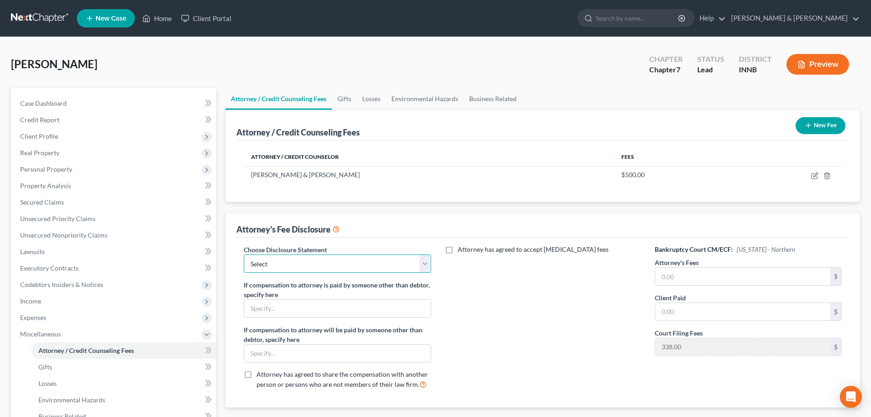
click at [304, 267] on select "Select Attorney Fee Disclosure" at bounding box center [337, 263] width 187 height 18
click at [244, 254] on select "Select Attorney Fee Disclosure" at bounding box center [337, 263] width 187 height 18
click at [705, 280] on input "text" at bounding box center [742, 276] width 175 height 17
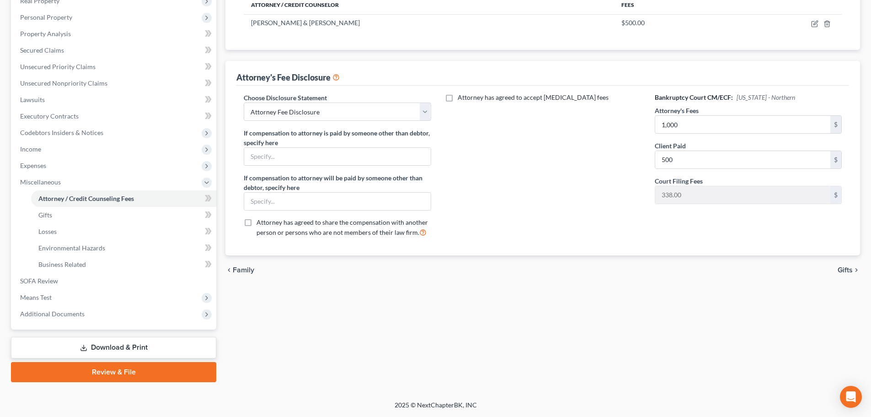
click at [851, 271] on span "Gifts" at bounding box center [845, 269] width 15 height 7
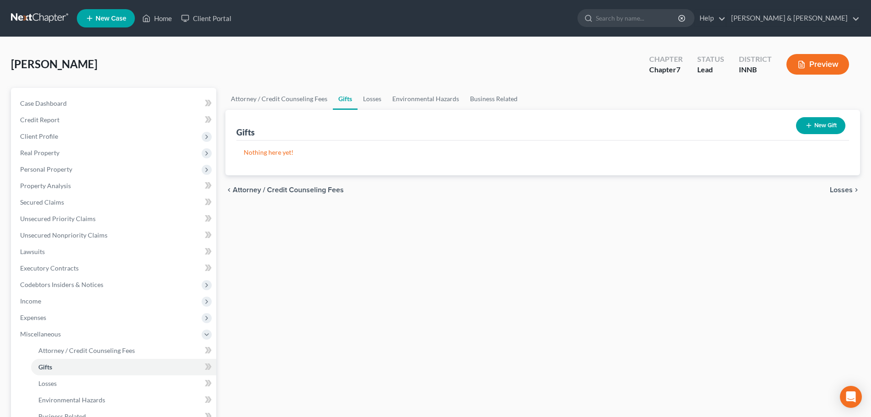
click at [842, 191] on span "Losses" at bounding box center [841, 189] width 23 height 7
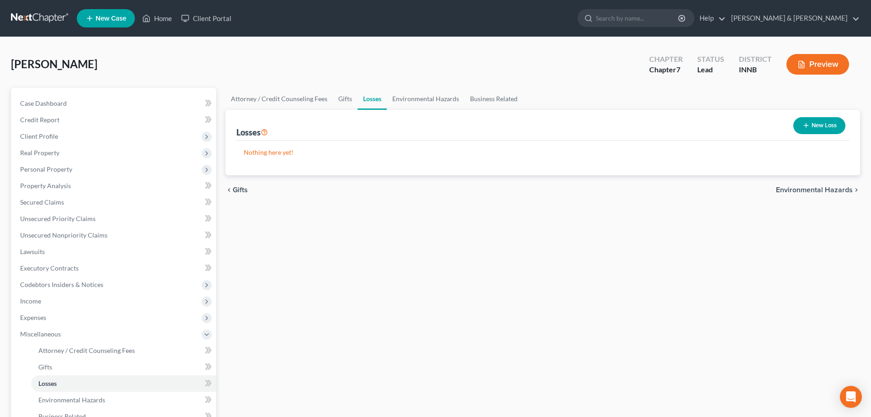
click at [842, 191] on span "Environmental Hazards" at bounding box center [814, 189] width 77 height 7
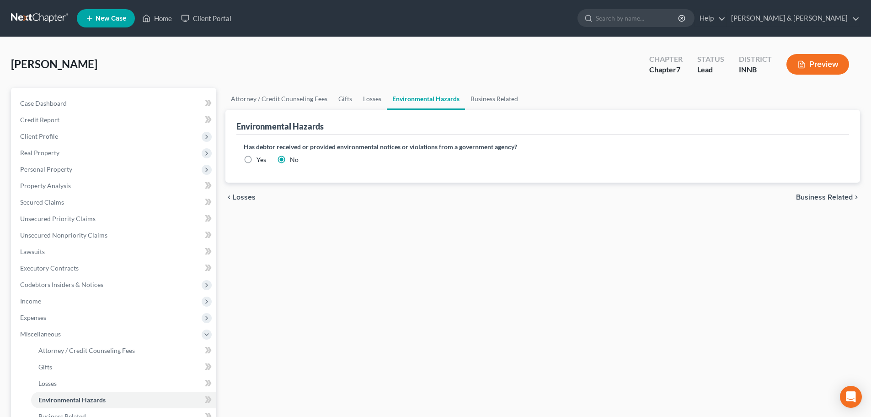
click at [835, 198] on span "Business Related" at bounding box center [824, 196] width 57 height 7
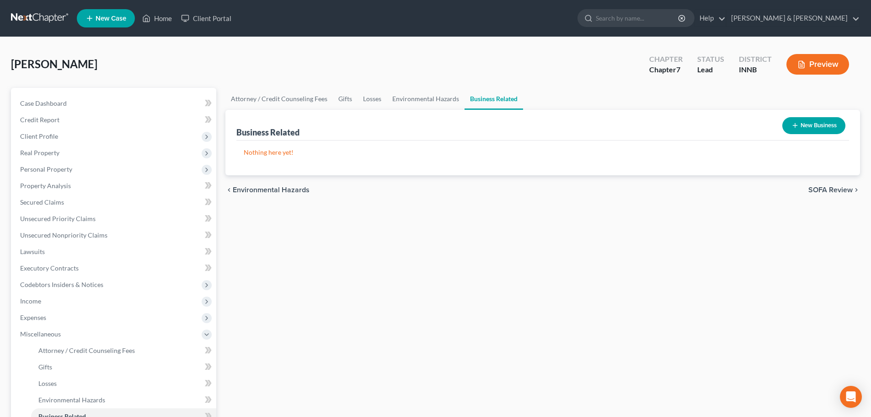
click at [828, 193] on span "SOFA Review" at bounding box center [830, 189] width 44 height 7
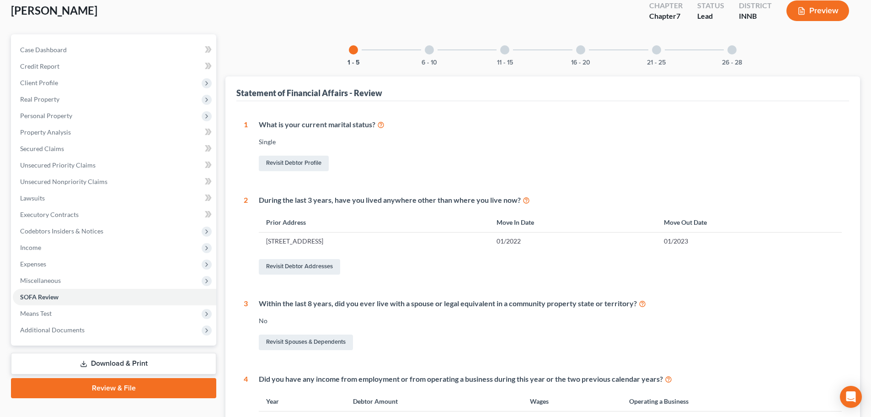
scroll to position [299, 0]
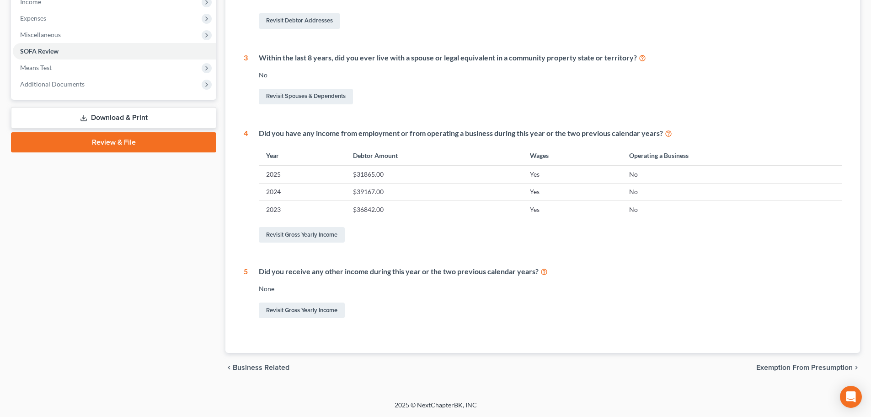
click at [775, 364] on span "Exemption from Presumption" at bounding box center [804, 367] width 96 height 7
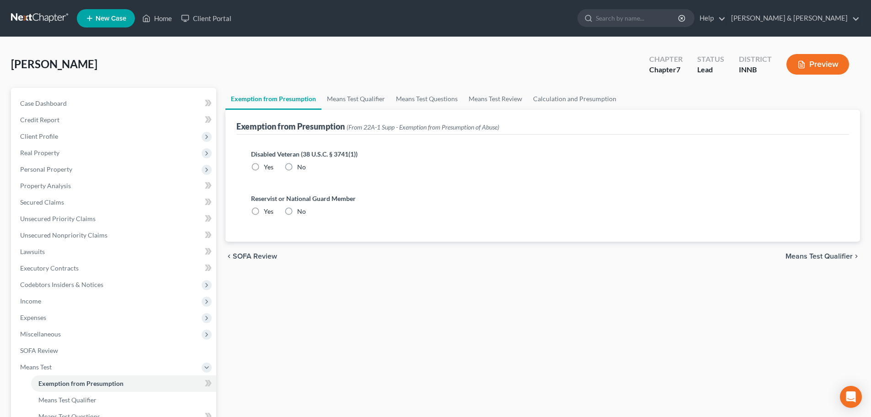
click at [297, 167] on label "No" at bounding box center [301, 166] width 9 height 9
click at [301, 167] on input "No" at bounding box center [304, 165] width 6 height 6
click at [297, 213] on label "No" at bounding box center [301, 211] width 9 height 9
click at [301, 213] on input "No" at bounding box center [304, 210] width 6 height 6
click at [821, 253] on span "Means Test Qualifier" at bounding box center [819, 255] width 67 height 7
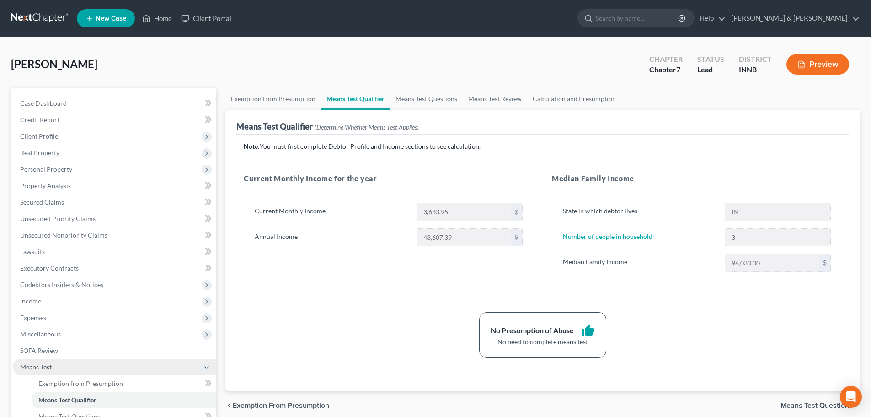
click at [51, 367] on span "Means Test" at bounding box center [36, 367] width 32 height 8
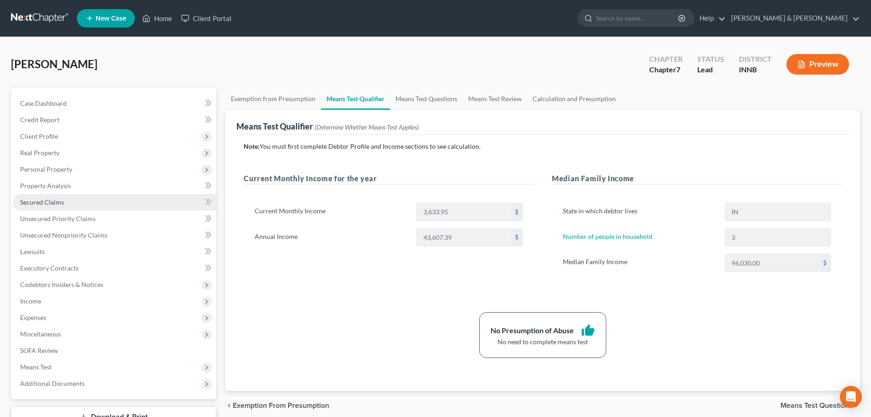
click at [57, 204] on span "Secured Claims" at bounding box center [42, 202] width 44 height 8
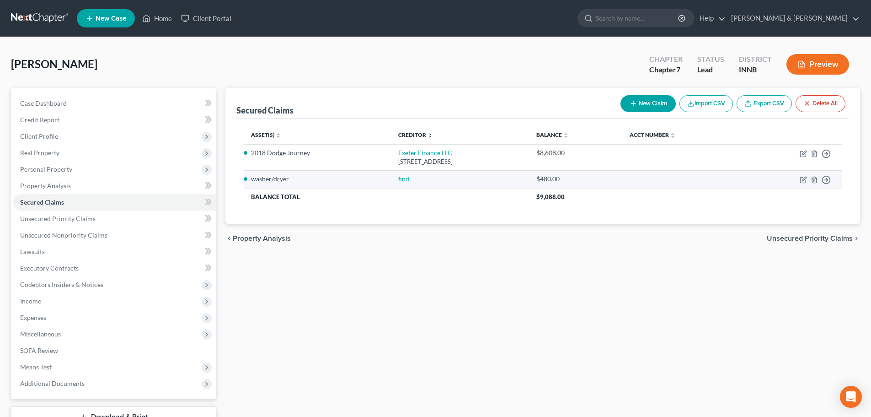
click at [801, 183] on td "Move to E Move to F Move to G Move to Notice Only" at bounding box center [792, 179] width 99 height 18
click at [801, 177] on icon "button" at bounding box center [802, 179] width 5 height 5
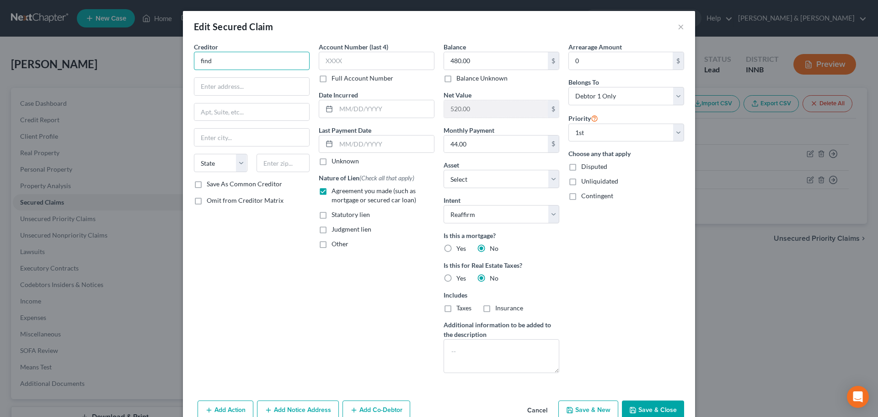
click at [215, 61] on input "find" at bounding box center [252, 61] width 116 height 18
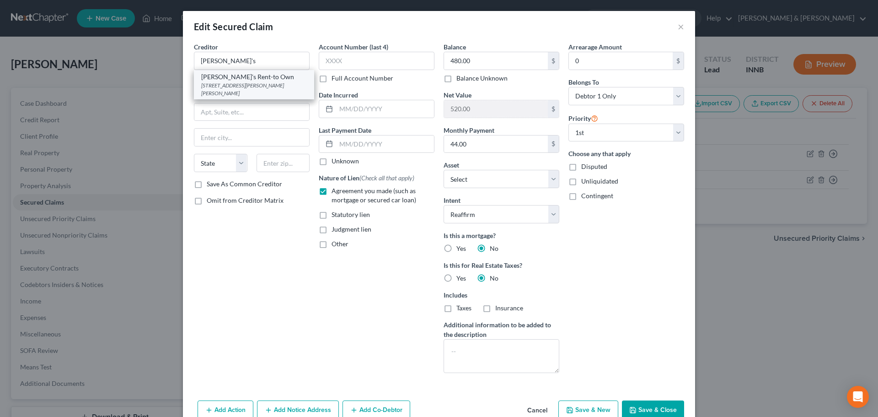
click at [211, 80] on div "[PERSON_NAME]'s Rent-to Own" at bounding box center [254, 76] width 106 height 9
click at [658, 409] on button "Save & Close" at bounding box center [653, 409] width 62 height 19
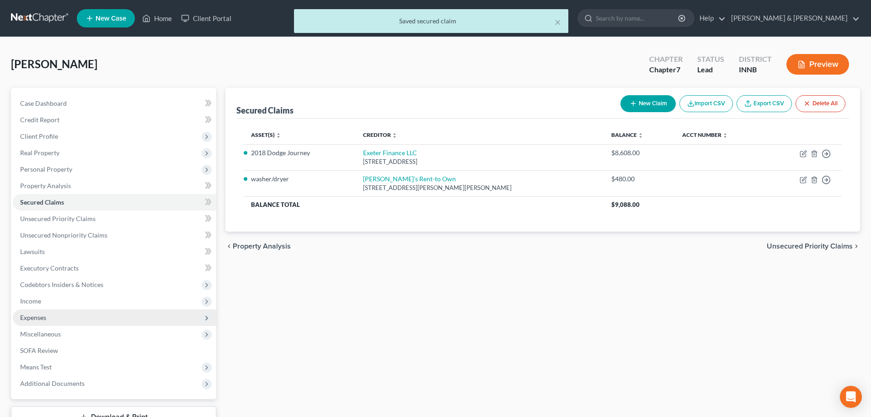
click at [31, 319] on span "Expenses" at bounding box center [33, 317] width 26 height 8
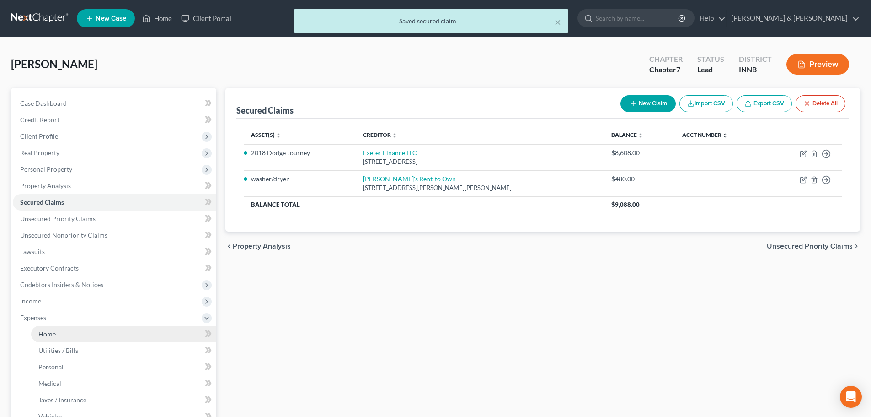
click at [45, 336] on span "Home" at bounding box center [46, 334] width 17 height 8
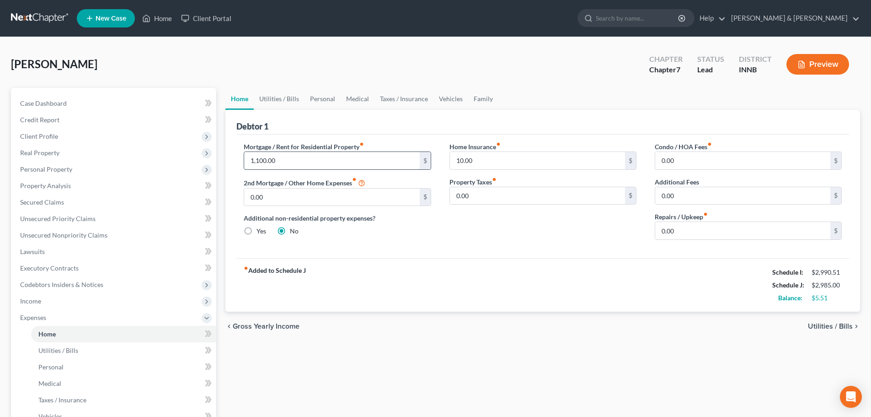
click at [282, 164] on input "1,100.00" at bounding box center [331, 160] width 175 height 17
click at [825, 326] on span "Utilities / Bills" at bounding box center [830, 325] width 45 height 7
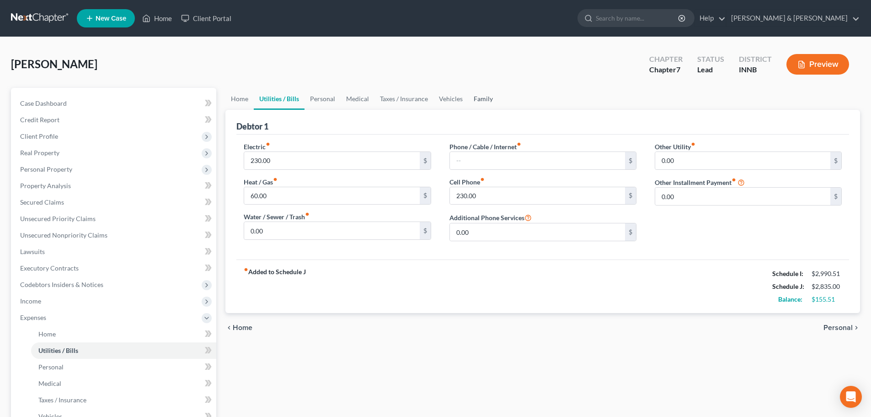
click at [477, 97] on link "Family" at bounding box center [483, 99] width 30 height 22
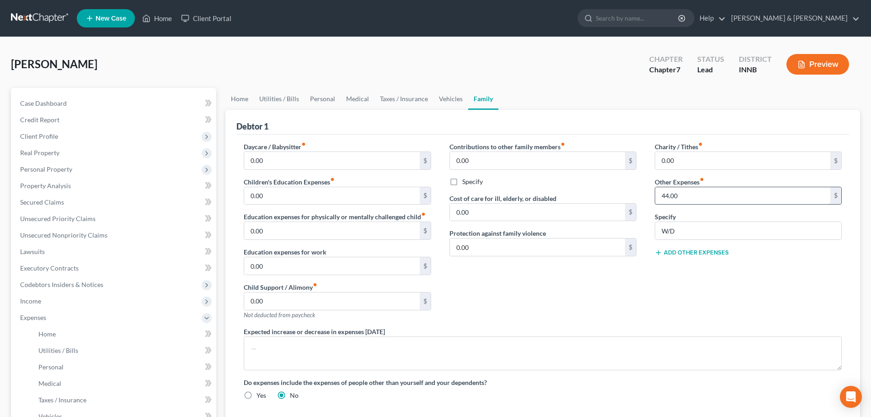
click at [684, 192] on input "44.00" at bounding box center [742, 195] width 175 height 17
click at [594, 280] on div "Contributions to other family members fiber_manual_record 0.00 $ Specify Cost o…" at bounding box center [542, 234] width 205 height 185
click at [271, 98] on link "Utilities / Bills" at bounding box center [279, 99] width 51 height 22
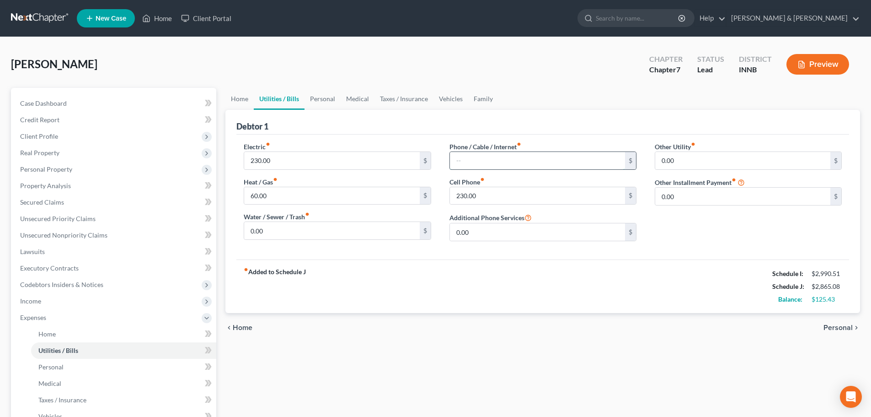
click at [463, 167] on input "text" at bounding box center [537, 160] width 175 height 17
click at [659, 280] on div "fiber_manual_record Added to Schedule J Schedule I: $2,990.51 Schedule J: $2,86…" at bounding box center [542, 286] width 613 height 54
click at [243, 102] on link "Home" at bounding box center [239, 99] width 28 height 22
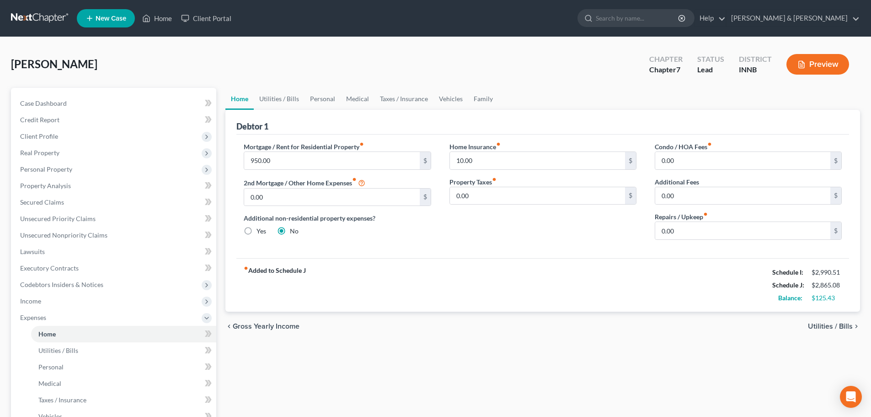
click at [243, 102] on link "Home" at bounding box center [239, 99] width 28 height 22
click at [681, 233] on input "0.00" at bounding box center [742, 230] width 175 height 17
click at [541, 96] on ul "Home Utilities / Bills Personal Medical Taxes / Insurance Vehicles Family" at bounding box center [542, 99] width 635 height 22
click at [372, 332] on div "chevron_left Gross Yearly Income Utilities / Bills chevron_right" at bounding box center [542, 325] width 635 height 29
click at [305, 344] on div "Home Utilities / Bills Personal Medical Taxes / Insurance Vehicles Family Debto…" at bounding box center [543, 327] width 644 height 479
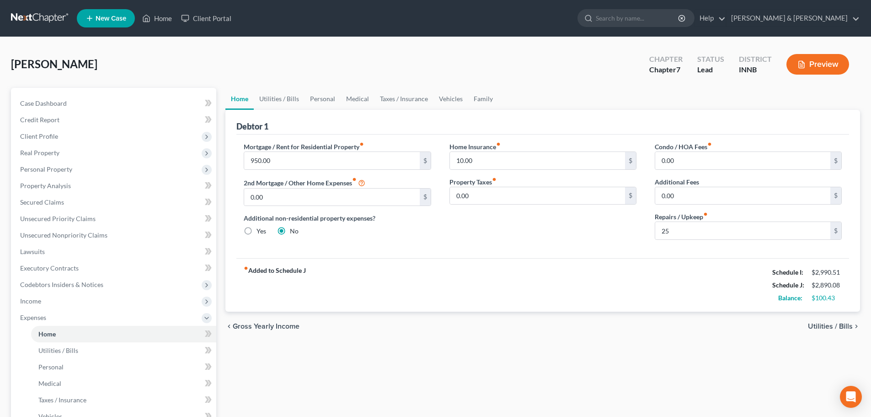
click at [131, 55] on div "[PERSON_NAME] Upgraded Chapter Chapter 7 Status Lead District INNB Preview" at bounding box center [435, 68] width 849 height 40
click at [93, 70] on div "[PERSON_NAME] Upgraded Chapter Chapter 7 Status Lead District INNB Preview" at bounding box center [435, 68] width 849 height 40
click at [473, 233] on div "Home Insurance fiber_manual_record 10.00 $ Property Taxes fiber_manual_record 0…" at bounding box center [542, 194] width 205 height 105
click at [817, 319] on div "chevron_left Gross Yearly Income Utilities / Bills chevron_right" at bounding box center [542, 325] width 635 height 29
click at [815, 327] on span "Utilities / Bills" at bounding box center [830, 325] width 45 height 7
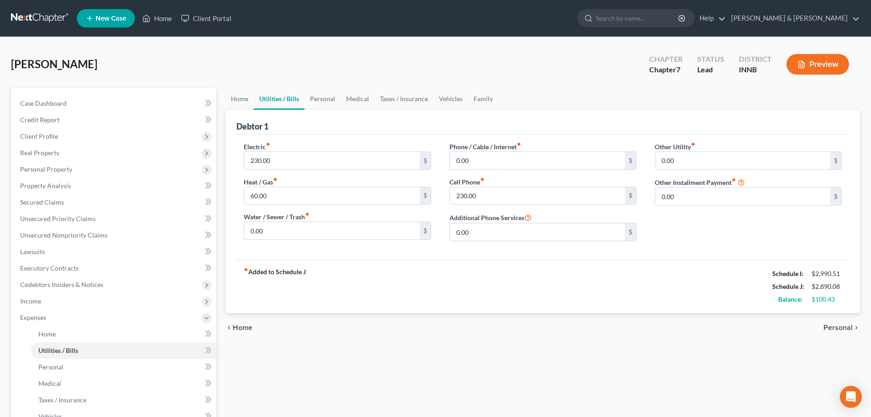
click at [851, 325] on span "Personal" at bounding box center [838, 327] width 29 height 7
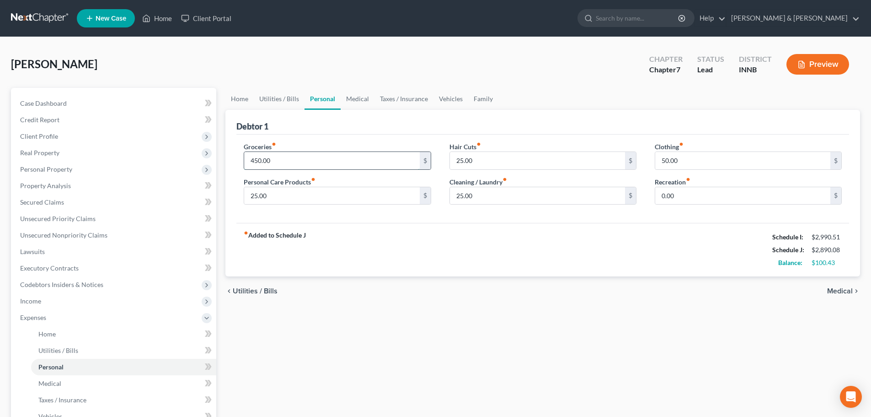
click at [277, 161] on input "450.00" at bounding box center [331, 160] width 175 height 17
click at [685, 194] on input "0.00" at bounding box center [742, 195] width 175 height 17
click at [843, 289] on span "Medical" at bounding box center [840, 290] width 26 height 7
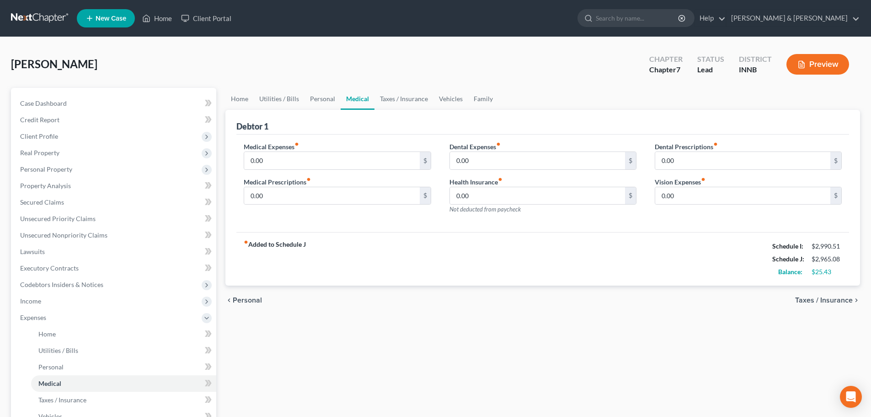
click at [252, 301] on span "Personal" at bounding box center [247, 299] width 29 height 7
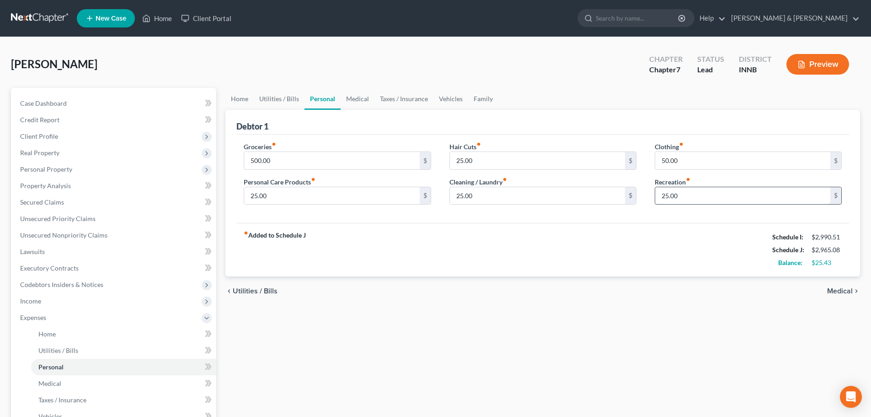
click at [678, 194] on input "25.00" at bounding box center [742, 195] width 175 height 17
click at [837, 289] on span "Medical" at bounding box center [840, 290] width 26 height 7
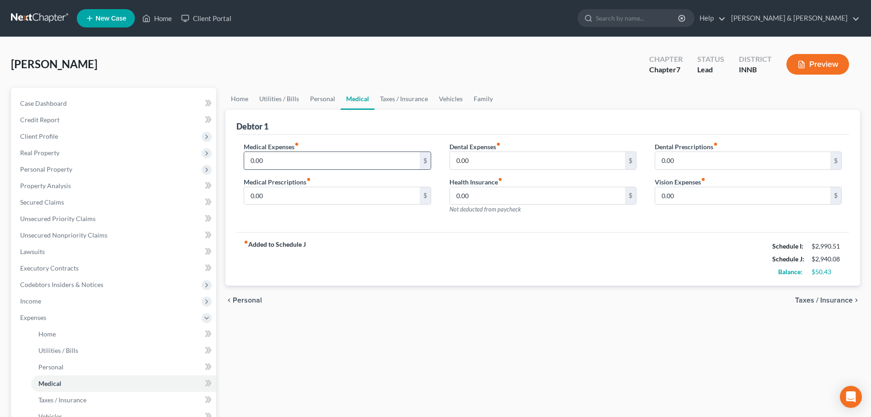
click at [276, 160] on input "0.00" at bounding box center [331, 160] width 175 height 17
click at [807, 299] on span "Taxes / Insurance" at bounding box center [824, 299] width 58 height 7
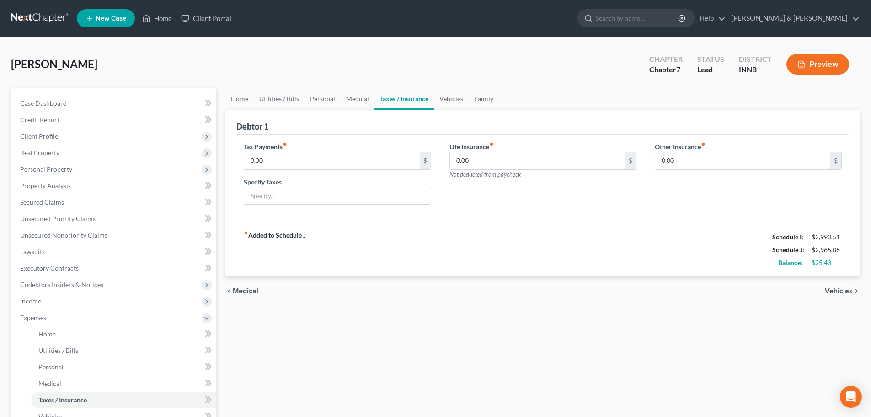
click at [600, 79] on div "[PERSON_NAME] Upgraded Chapter Chapter 7 Status Lead District INNB Preview" at bounding box center [435, 68] width 849 height 40
click at [439, 315] on div "Home Utilities / Bills Personal Medical Taxes / Insurance Vehicles Family Debto…" at bounding box center [543, 327] width 644 height 479
click at [842, 293] on span "Vehicles" at bounding box center [839, 290] width 28 height 7
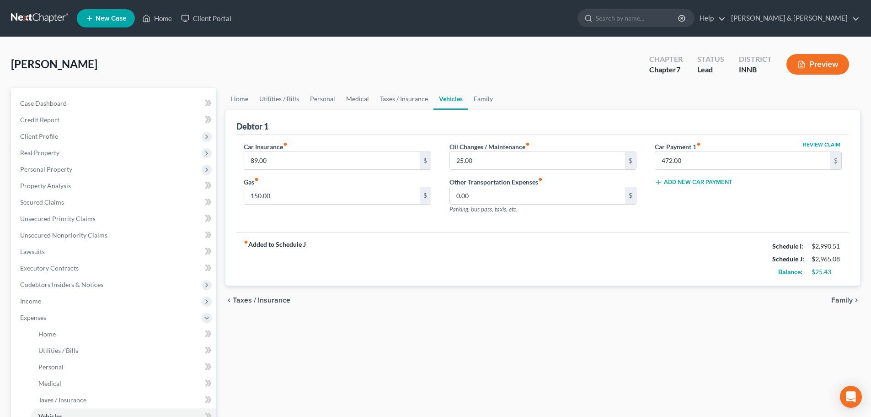
click at [841, 300] on span "Family" at bounding box center [841, 299] width 21 height 7
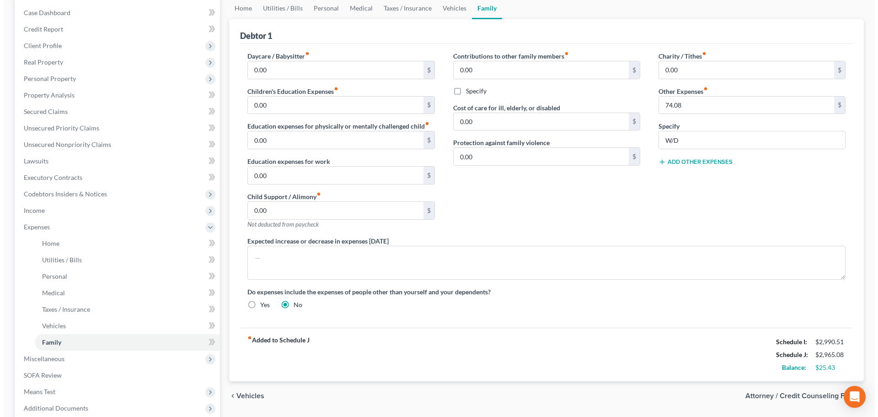
scroll to position [185, 0]
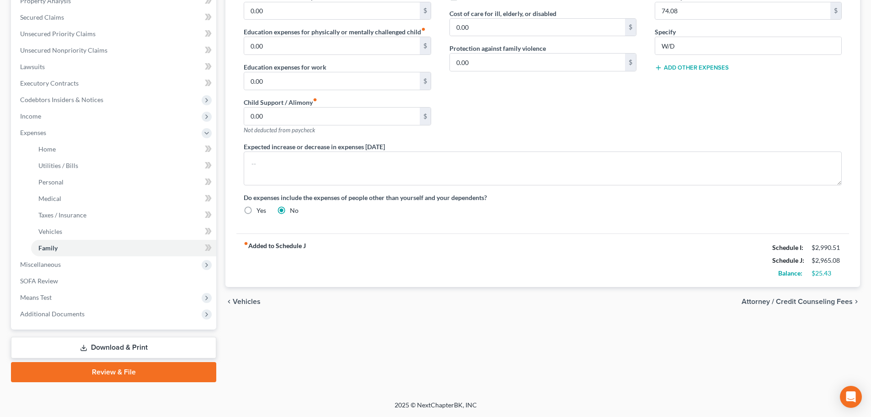
click at [793, 302] on span "Attorney / Credit Counseling Fees" at bounding box center [797, 301] width 111 height 7
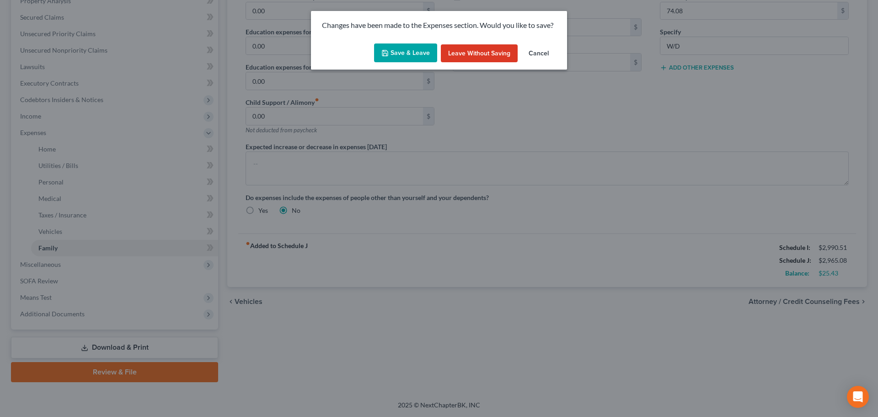
click at [400, 50] on button "Save & Leave" at bounding box center [405, 52] width 63 height 19
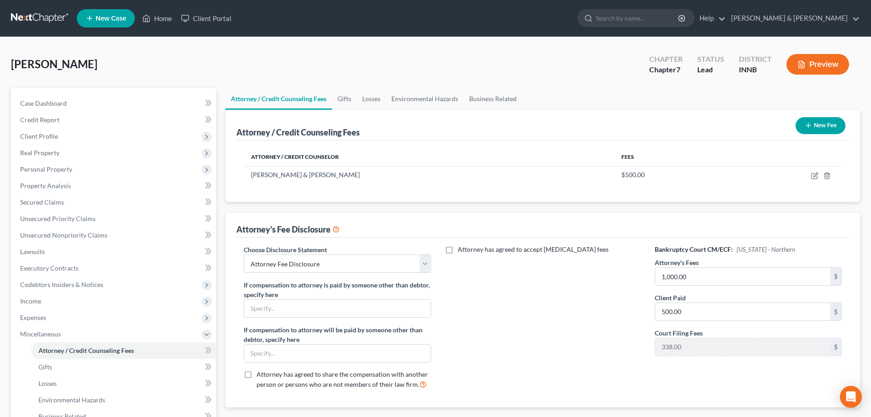
drag, startPoint x: 12, startPoint y: 65, endPoint x: 126, endPoint y: 75, distance: 114.2
click at [107, 75] on div "[PERSON_NAME] Upgraded Chapter Chapter 7 Status Lead District INNB Preview" at bounding box center [435, 68] width 849 height 40
click at [126, 75] on div "[PERSON_NAME] Upgraded Chapter Chapter 7 Status Lead District INNB Preview" at bounding box center [435, 68] width 849 height 40
drag, startPoint x: 11, startPoint y: 64, endPoint x: 94, endPoint y: 67, distance: 83.7
click at [91, 68] on div "[PERSON_NAME] Upgraded Chapter Chapter 7 Status Lead District INNB Preview Peti…" at bounding box center [435, 294] width 871 height 515
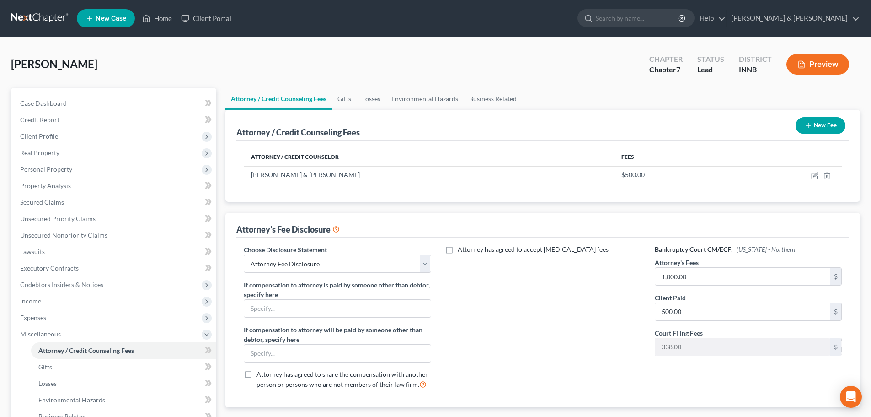
click at [94, 67] on div "[PERSON_NAME] Upgraded Chapter Chapter 7 Status Lead District INNB Preview" at bounding box center [435, 68] width 849 height 40
click at [152, 80] on div "[PERSON_NAME] Upgraded Chapter Chapter 7 Status Lead District INNB Preview" at bounding box center [435, 68] width 849 height 40
click at [507, 86] on div "[PERSON_NAME] Upgraded Chapter Chapter 7 Status Lead District INNB Preview" at bounding box center [435, 68] width 849 height 40
click at [343, 39] on div "[PERSON_NAME] Upgraded Chapter Chapter 7 Status Lead District INNB Preview Peti…" at bounding box center [435, 294] width 871 height 515
click at [527, 358] on div "Attorney has agreed to accept [MEDICAL_DATA] fees" at bounding box center [542, 320] width 205 height 151
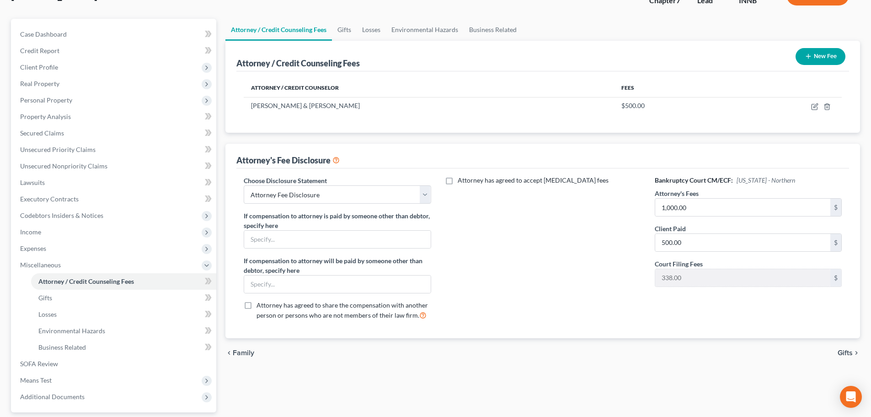
scroll to position [152, 0]
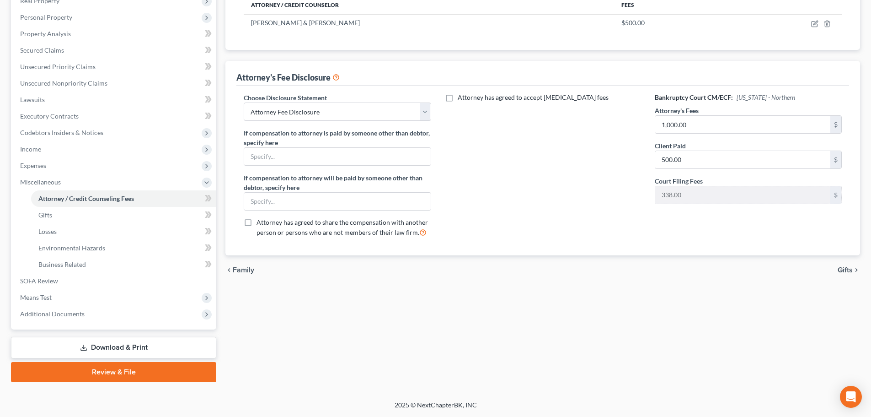
click at [292, 334] on div "Attorney / Credit Counseling Fees Gifts Losses Environmental Hazards Business R…" at bounding box center [543, 159] width 644 height 446
click at [41, 185] on span "Miscellaneous" at bounding box center [40, 182] width 41 height 8
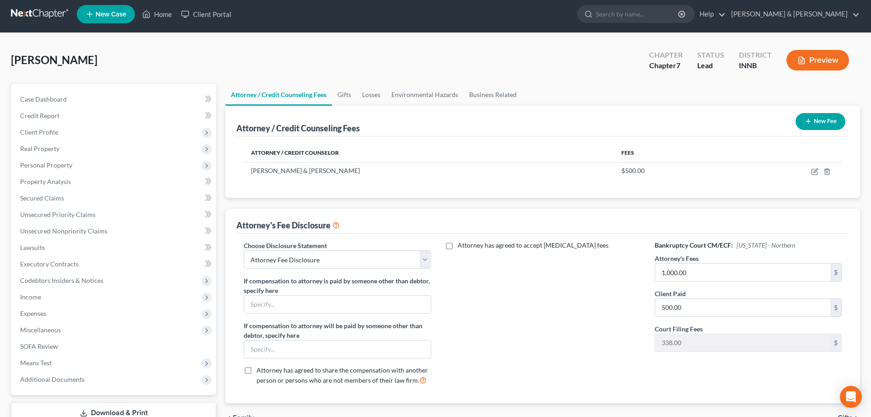
scroll to position [0, 0]
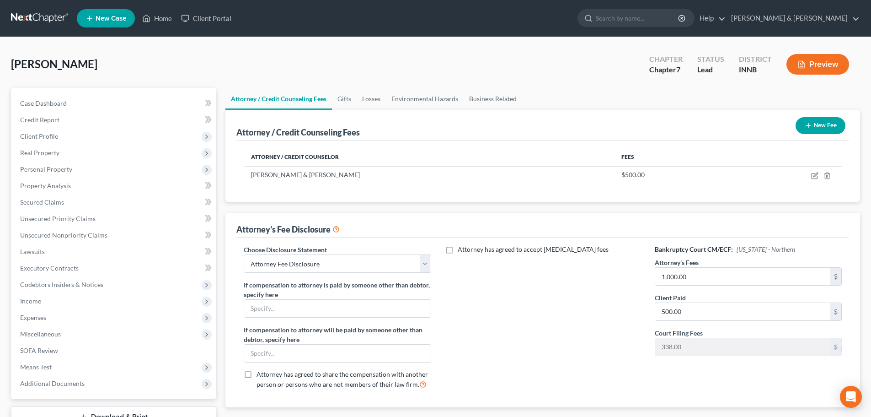
click at [124, 74] on div "[PERSON_NAME] Upgraded Chapter Chapter 7 Status Lead District INNB Preview" at bounding box center [435, 68] width 849 height 40
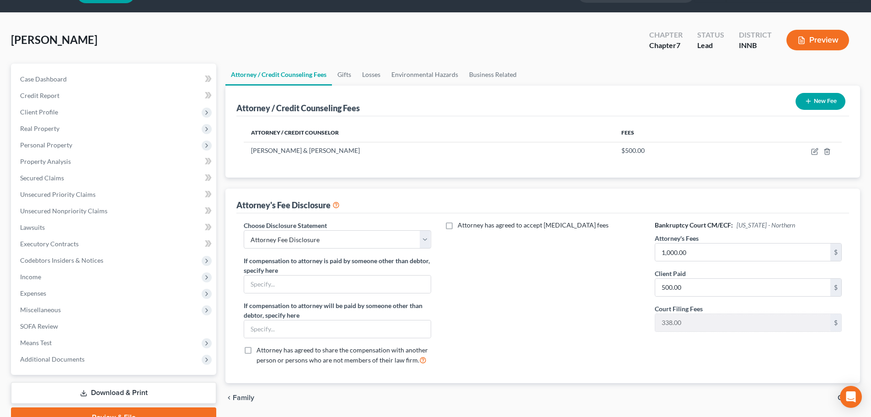
scroll to position [70, 0]
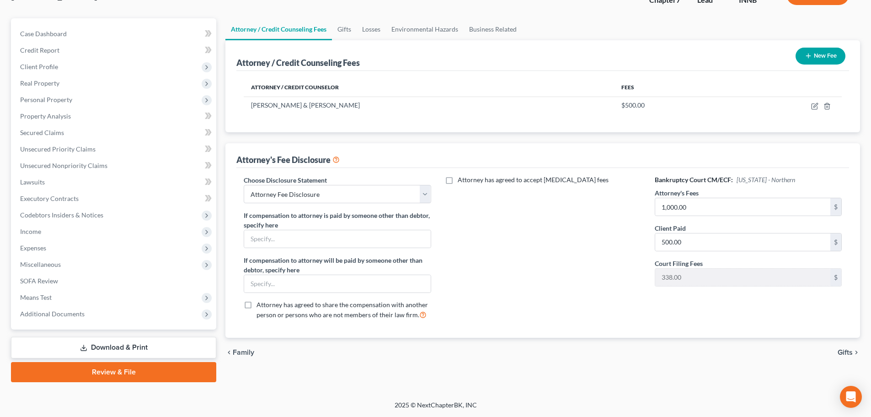
click at [101, 352] on link "Download & Print" at bounding box center [113, 347] width 205 height 21
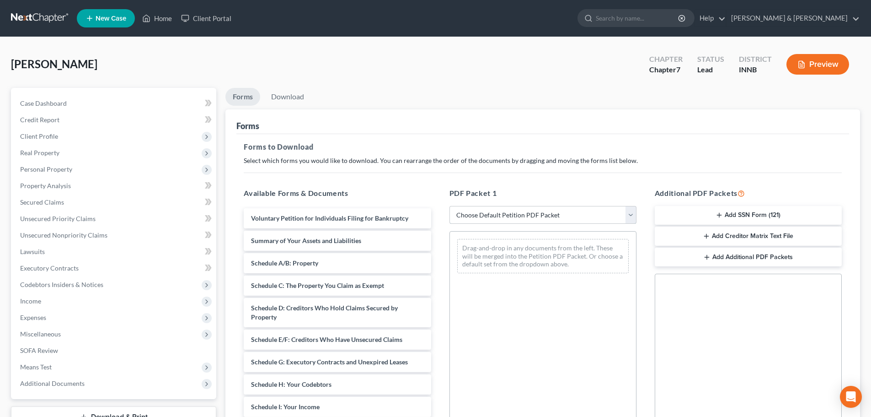
click at [492, 212] on select "Choose Default Petition PDF Packet Complete Bankruptcy Petition (all forms and …" at bounding box center [543, 215] width 187 height 18
click at [450, 206] on select "Choose Default Petition PDF Packet Complete Bankruptcy Petition (all forms and …" at bounding box center [543, 215] width 187 height 18
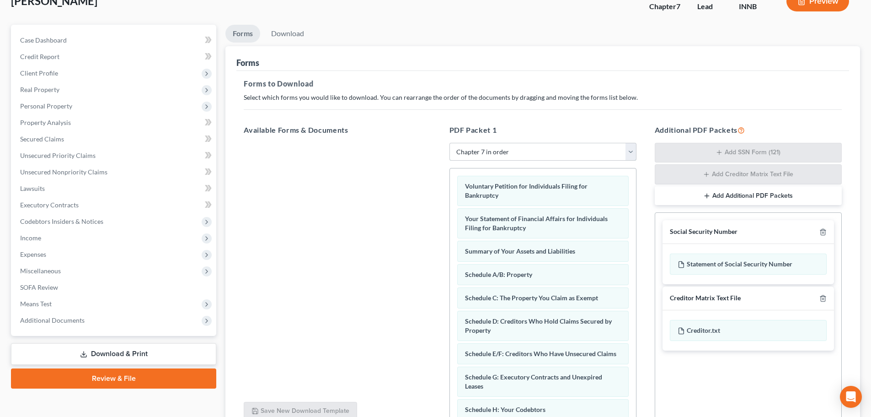
scroll to position [149, 0]
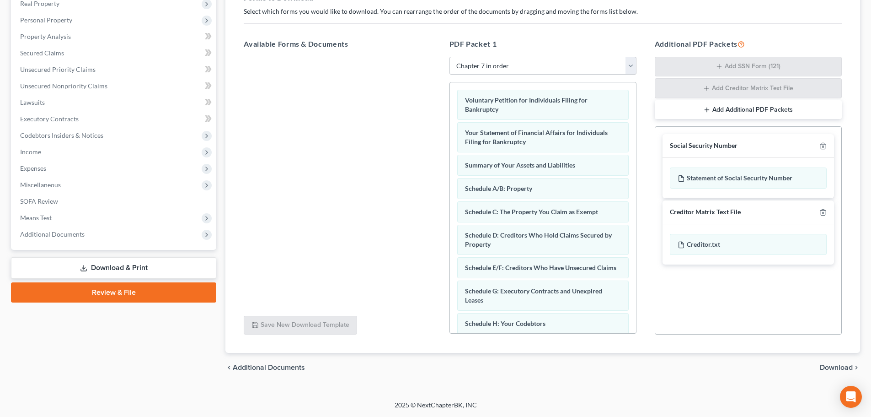
click at [823, 367] on span "Download" at bounding box center [836, 367] width 33 height 7
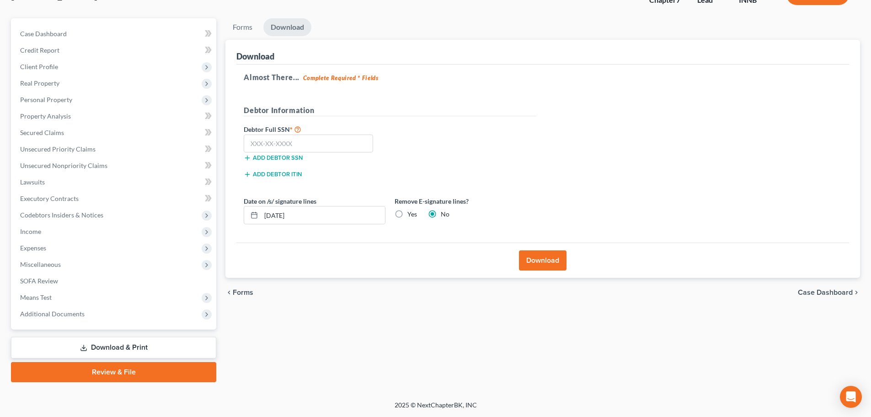
scroll to position [70, 0]
click at [296, 136] on input "text" at bounding box center [308, 143] width 129 height 18
click at [300, 212] on input "[DATE]" at bounding box center [323, 214] width 124 height 17
click at [304, 220] on input "[DATE]" at bounding box center [323, 214] width 124 height 17
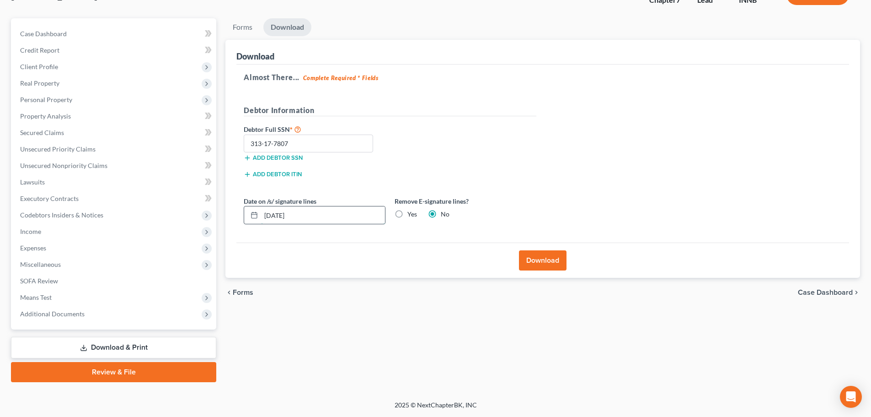
click at [304, 220] on input "[DATE]" at bounding box center [323, 214] width 124 height 17
click at [407, 215] on label "Yes" at bounding box center [412, 213] width 10 height 9
click at [411, 215] on input "Yes" at bounding box center [414, 212] width 6 height 6
click at [530, 257] on button "Download" at bounding box center [543, 260] width 48 height 20
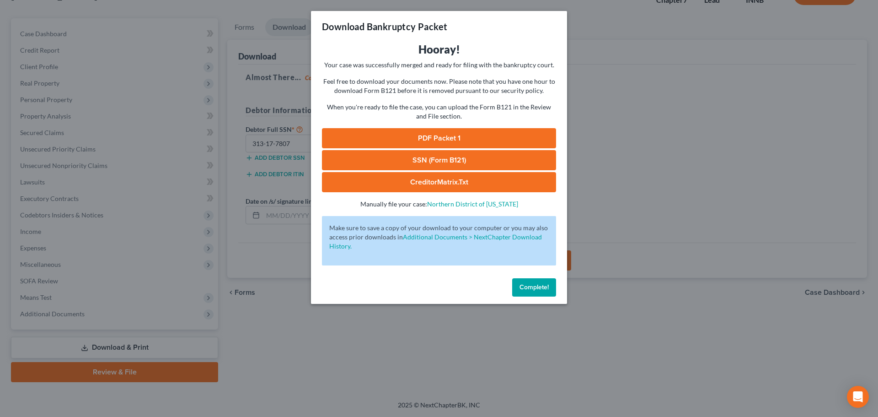
click at [461, 185] on link "CreditorMatrix.txt" at bounding box center [439, 182] width 234 height 20
click at [457, 162] on link "SSN (Form B121)" at bounding box center [439, 160] width 234 height 20
click at [417, 142] on link "PDF Packet 1" at bounding box center [439, 138] width 234 height 20
click at [525, 280] on button "Complete!" at bounding box center [534, 287] width 44 height 18
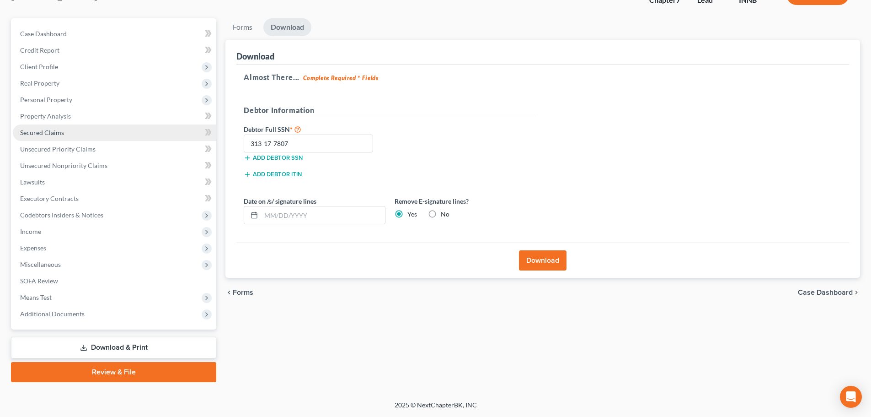
click at [38, 134] on span "Secured Claims" at bounding box center [42, 132] width 44 height 8
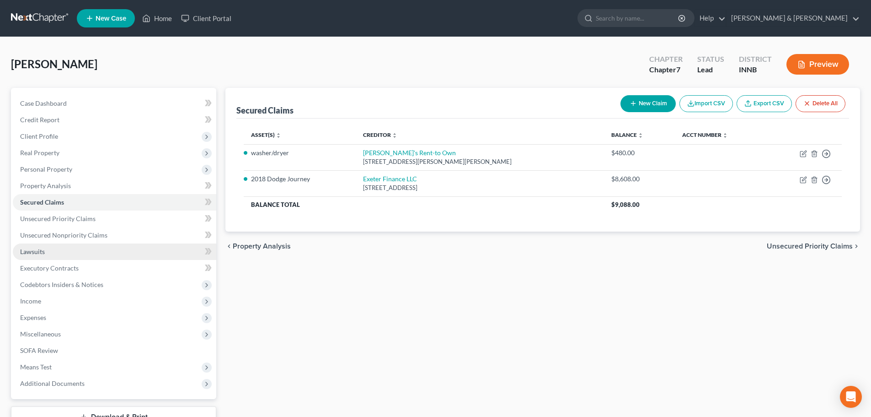
click at [42, 255] on span "Lawsuits" at bounding box center [32, 251] width 25 height 8
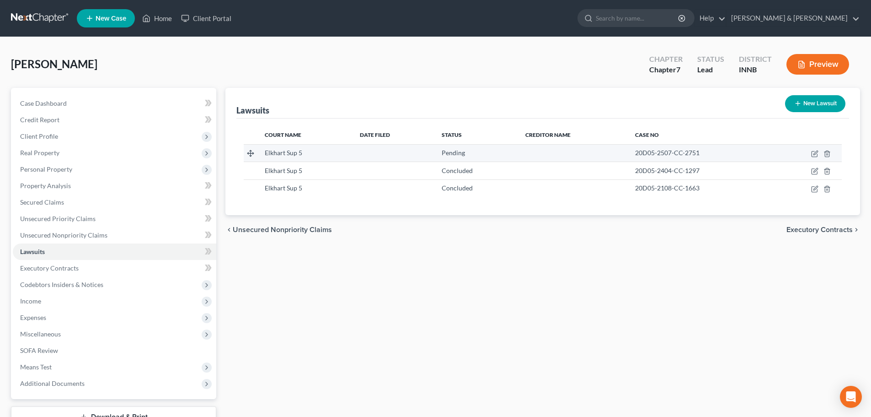
click at [283, 156] on span "Elkhart Sup 5" at bounding box center [283, 153] width 37 height 8
click at [282, 155] on span "Elkhart Sup 5" at bounding box center [283, 153] width 37 height 8
click at [813, 153] on icon "button" at bounding box center [814, 153] width 7 height 7
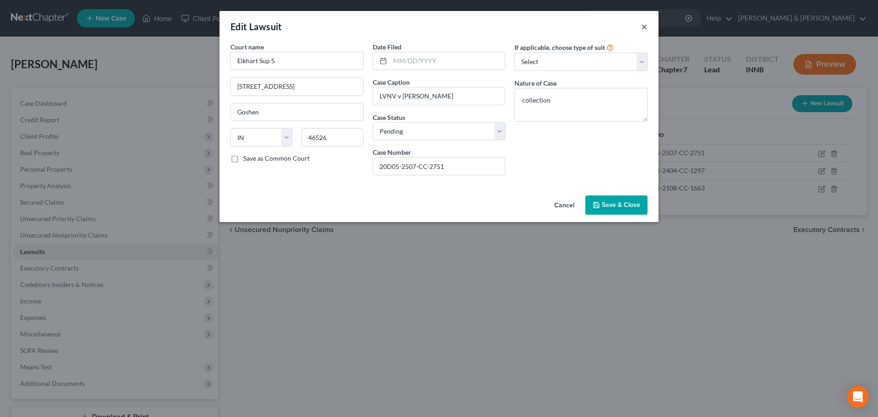
click at [645, 28] on button "×" at bounding box center [644, 26] width 6 height 11
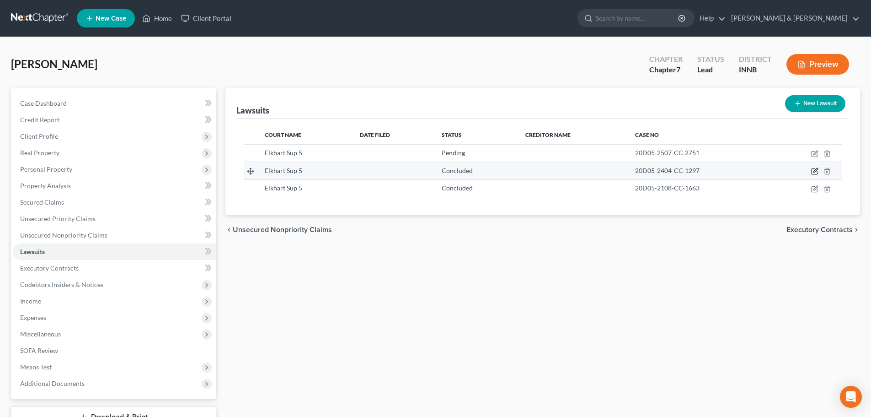
click at [814, 173] on icon "button" at bounding box center [814, 170] width 7 height 7
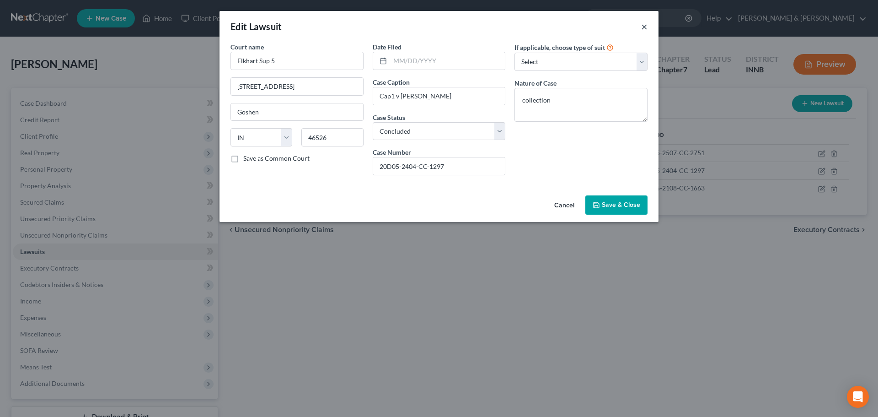
click at [642, 26] on button "×" at bounding box center [644, 26] width 6 height 11
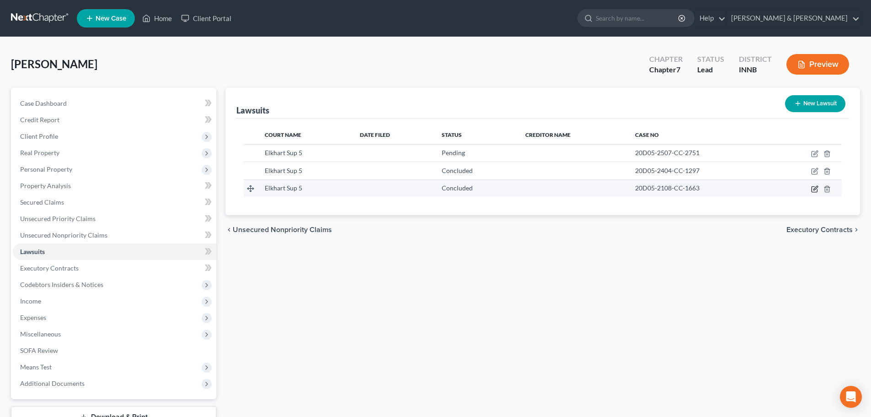
click at [814, 189] on icon "button" at bounding box center [816, 188] width 4 height 4
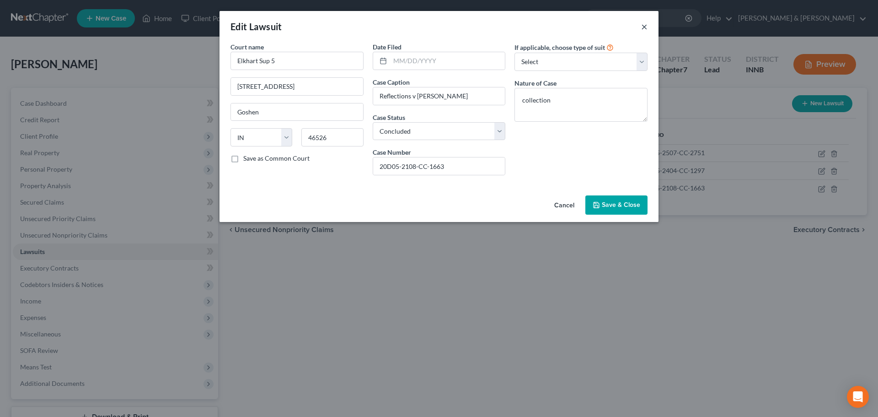
click at [643, 28] on button "×" at bounding box center [644, 26] width 6 height 11
